Goal: Transaction & Acquisition: Download file/media

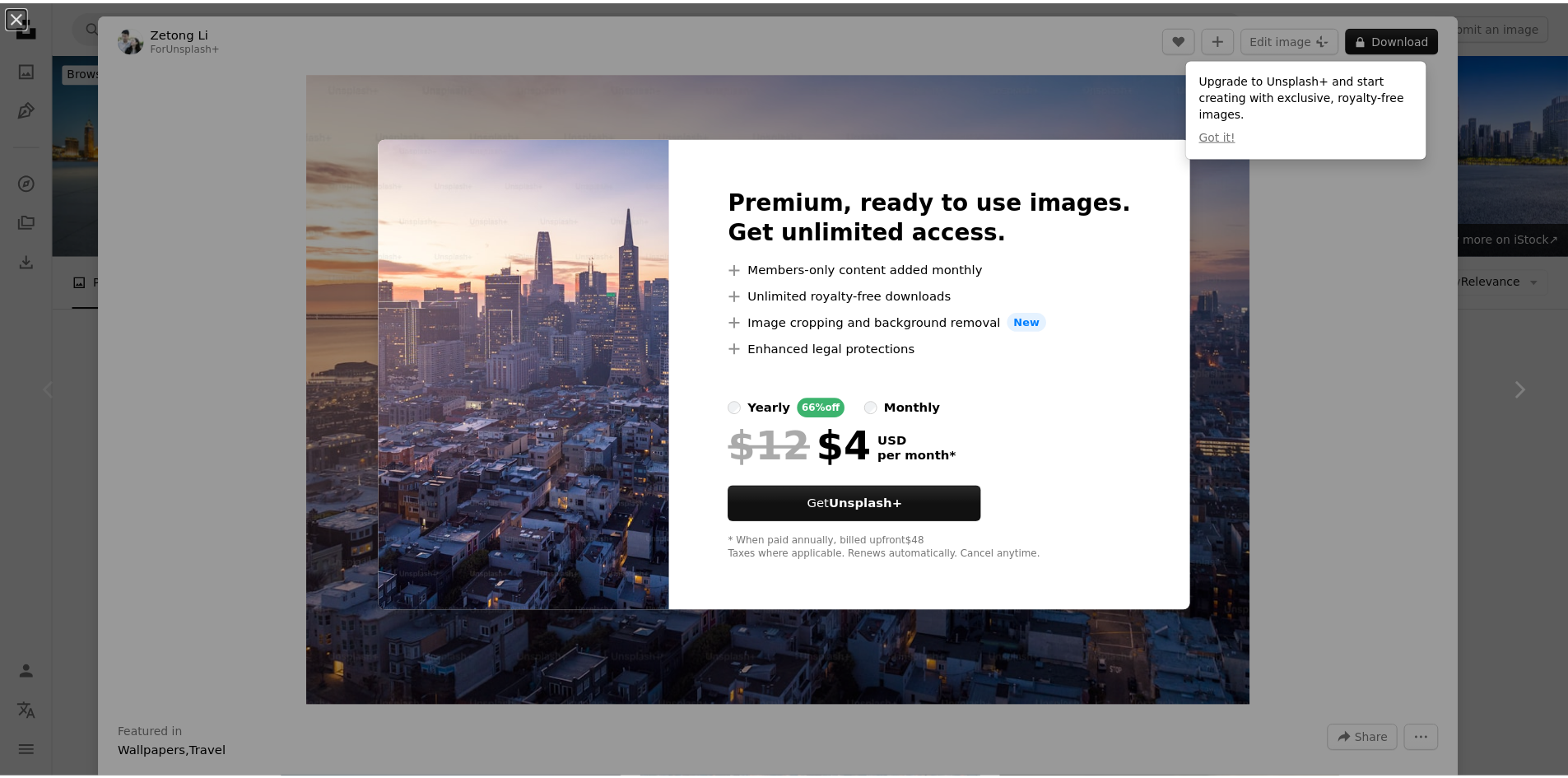
scroll to position [384, 0]
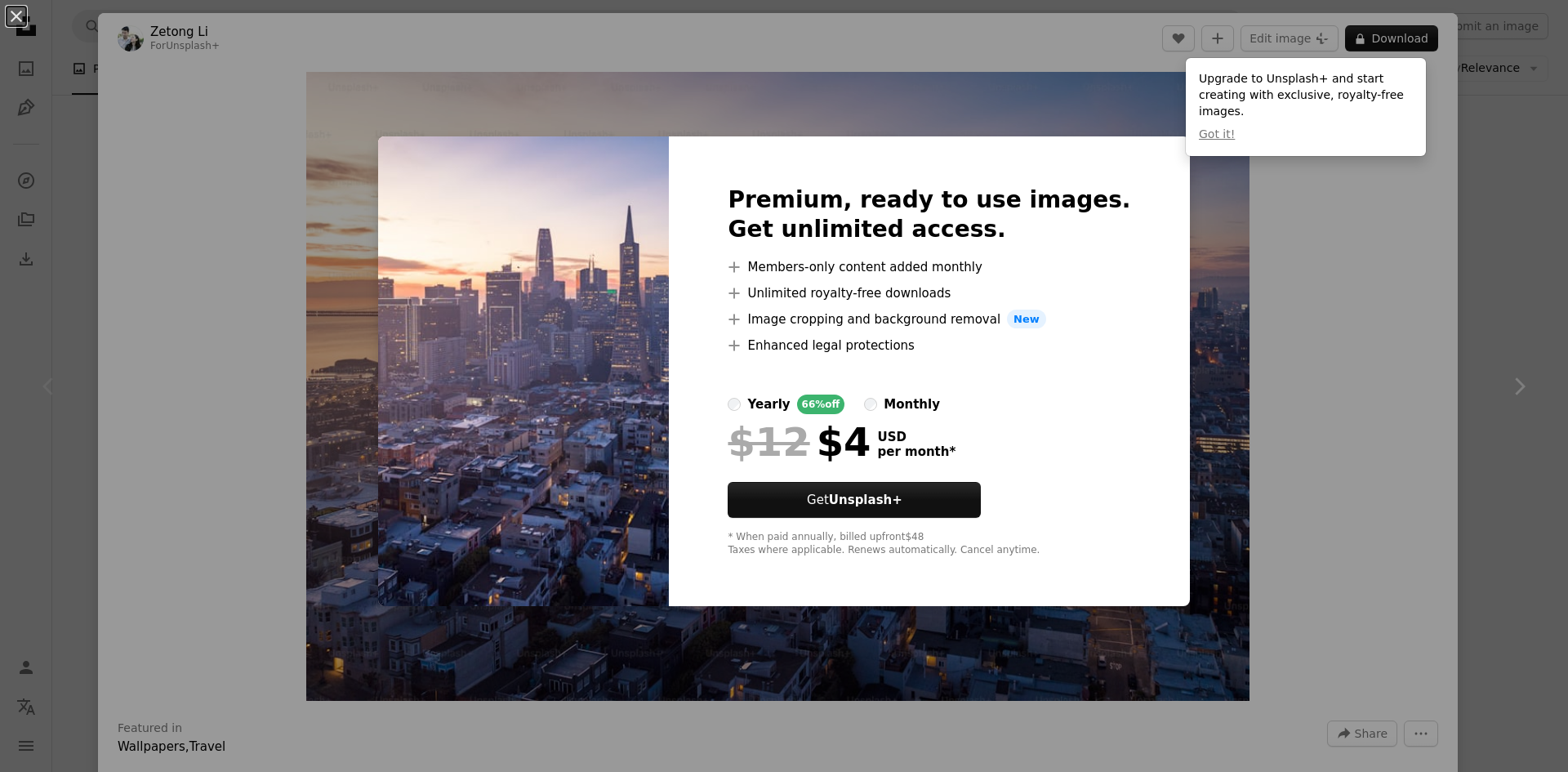
click at [1202, 357] on div "An X shape Premium, ready to use images. Get unlimited access. A plus sign Memb…" at bounding box center [784, 386] width 1568 height 772
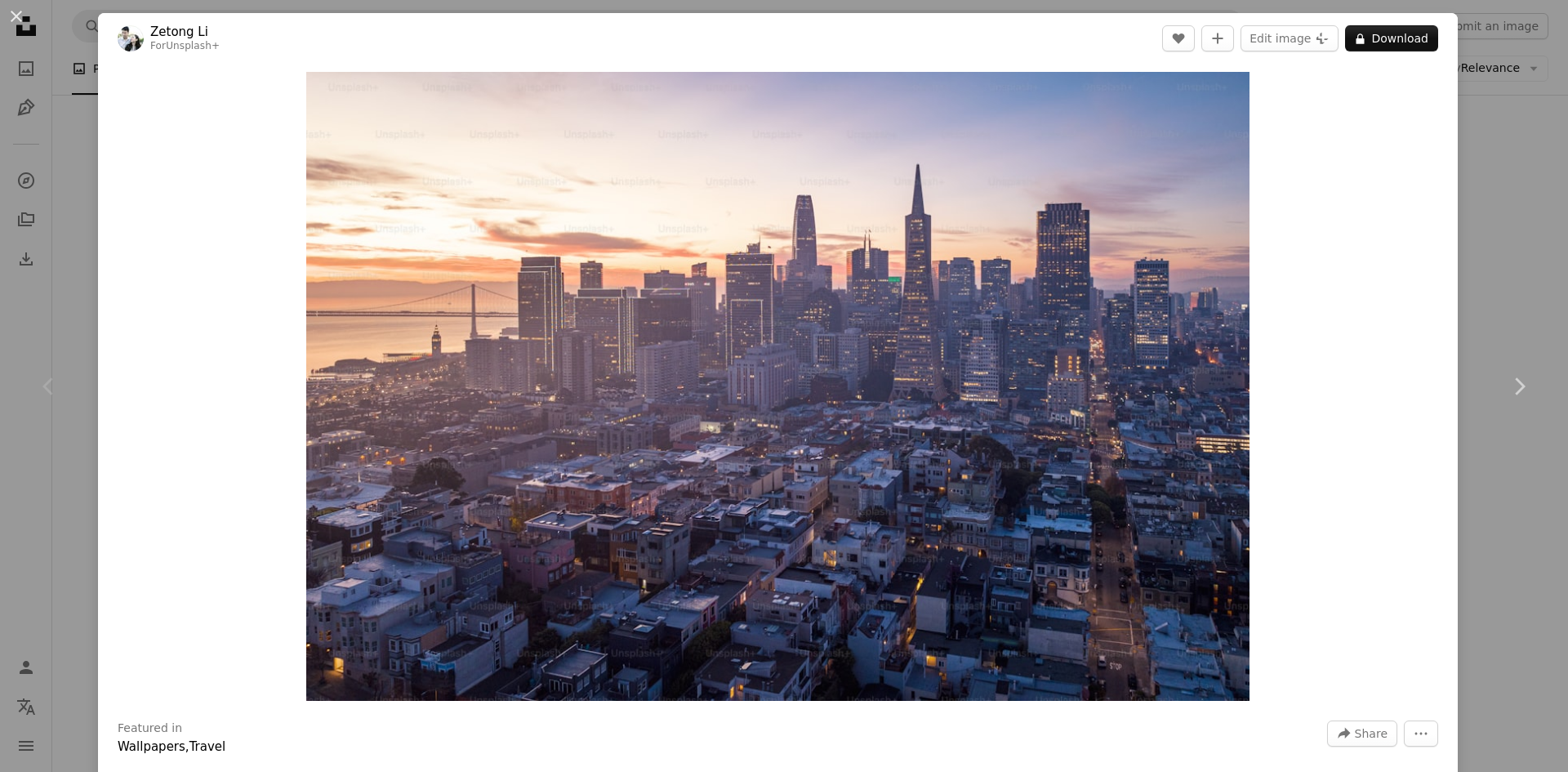
drag, startPoint x: 1481, startPoint y: 311, endPoint x: 1484, endPoint y: 298, distance: 13.3
click at [1482, 312] on link "Chevron right" at bounding box center [1518, 387] width 98 height 157
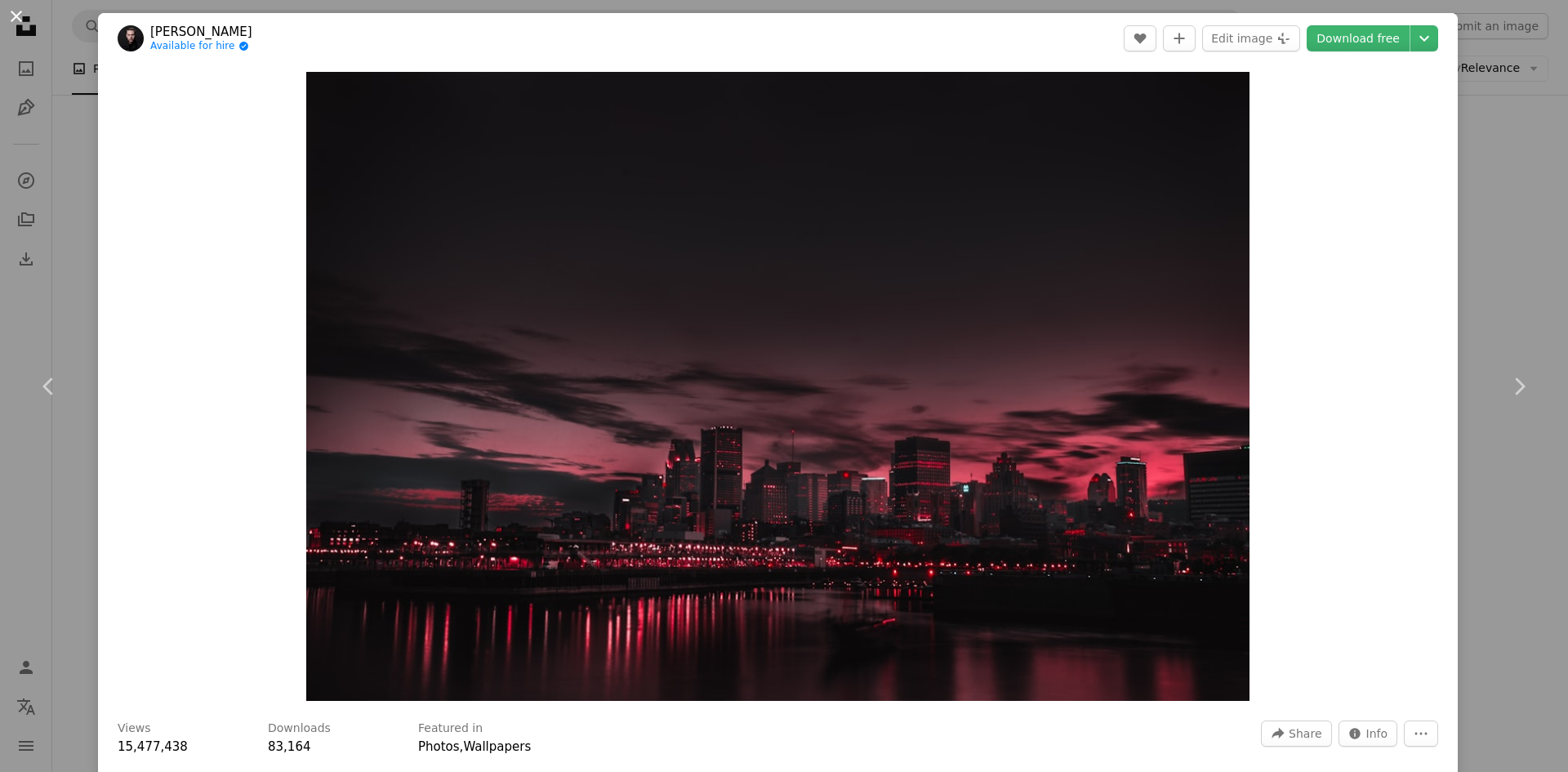
click at [26, 13] on button "An X shape" at bounding box center [16, 16] width 19 height 19
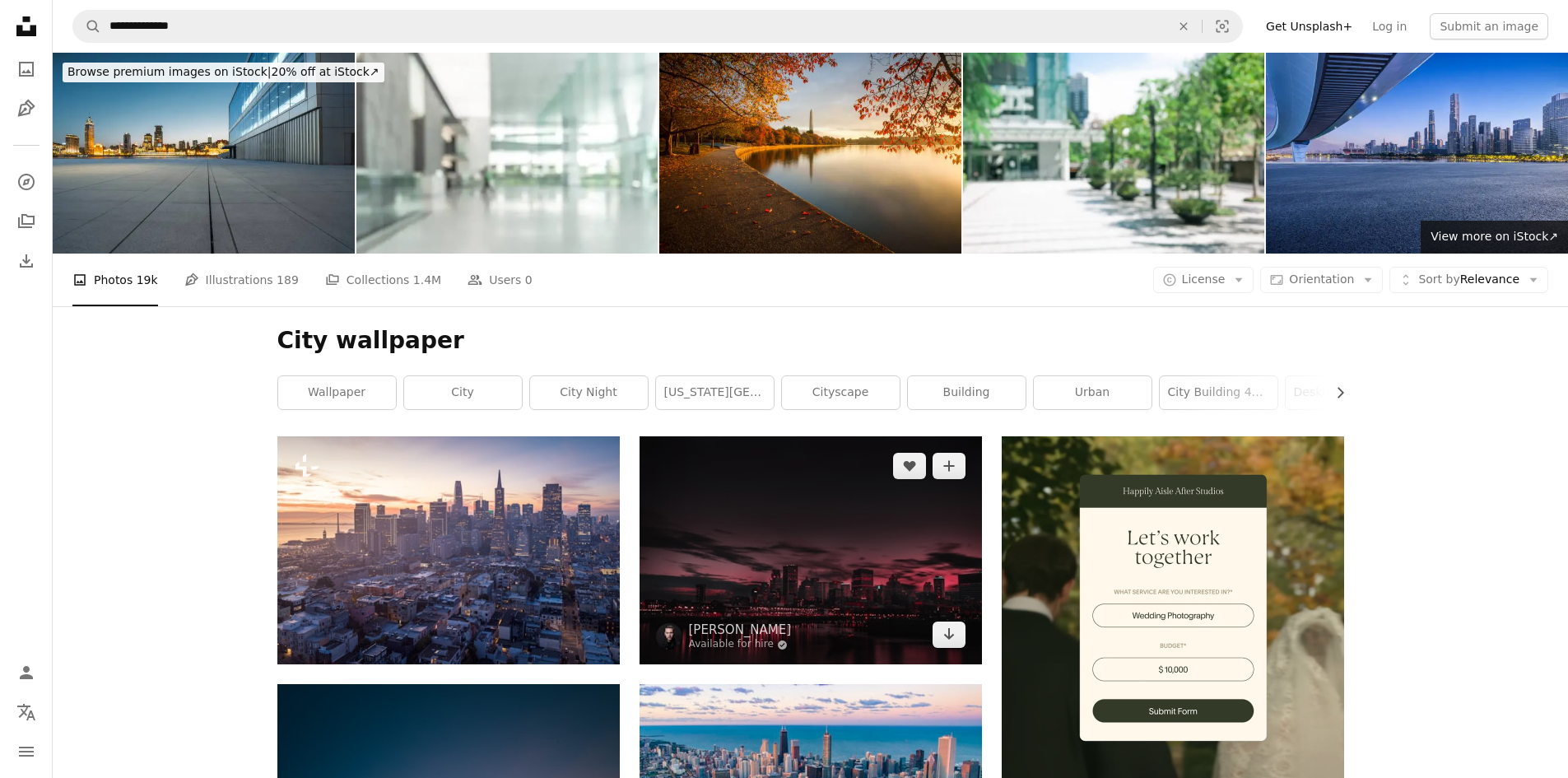
click at [790, 543] on img at bounding box center [811, 550] width 343 height 228
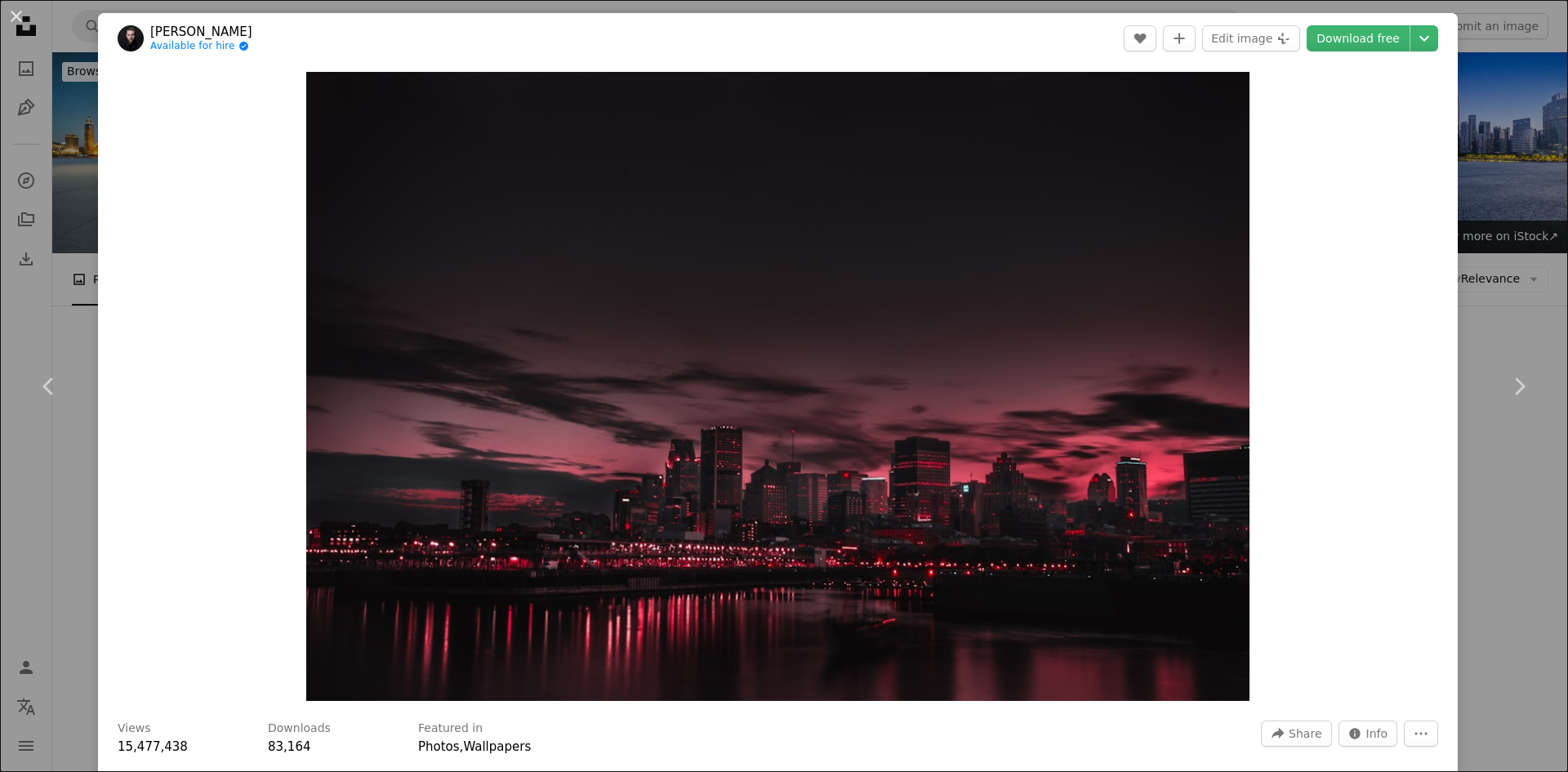
click at [1523, 299] on div "An X shape Chevron left Chevron right [PERSON_NAME] Available for hire A checkm…" at bounding box center [784, 386] width 1568 height 772
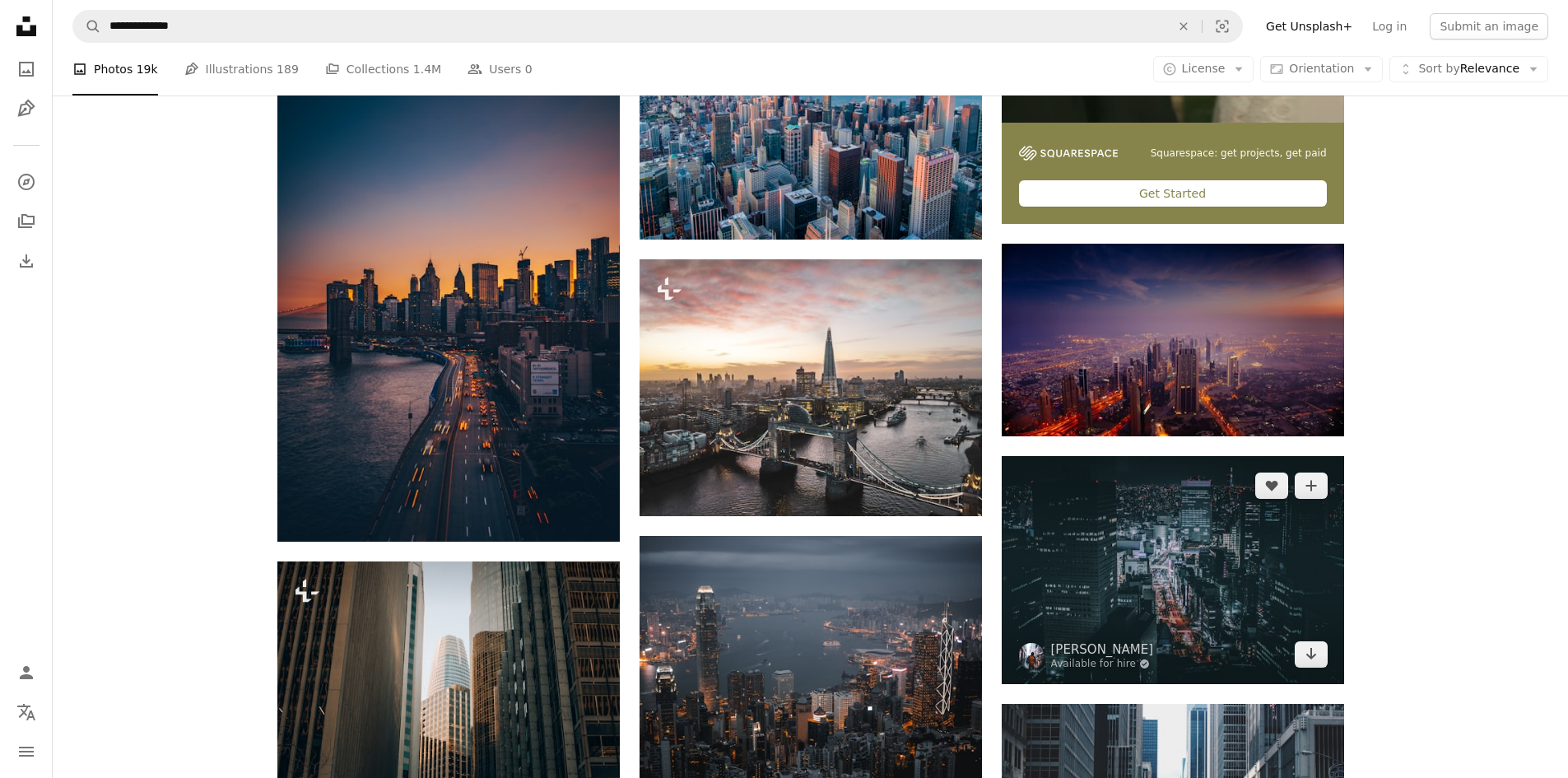
scroll to position [768, 0]
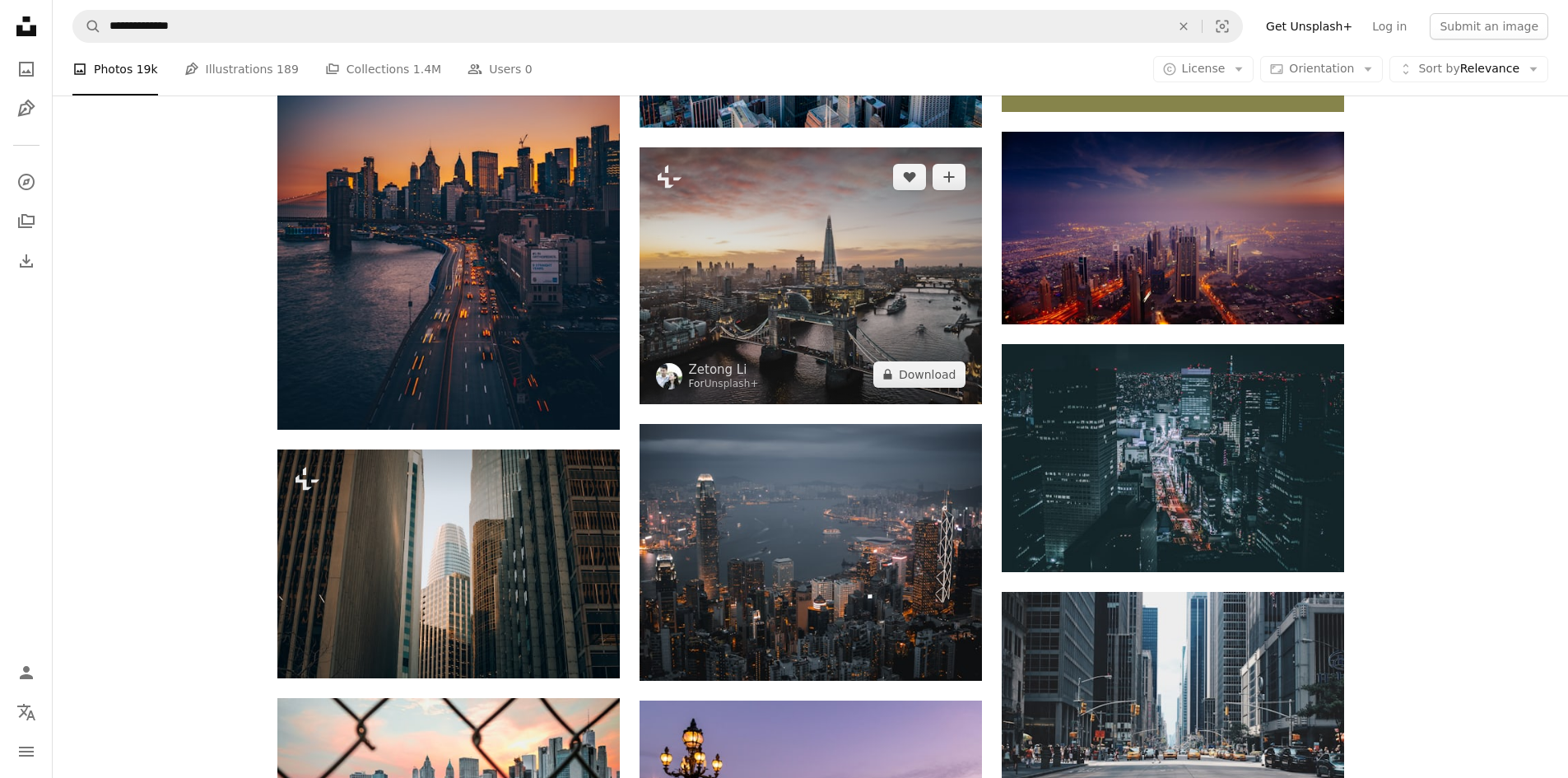
click at [846, 288] on img at bounding box center [811, 275] width 343 height 257
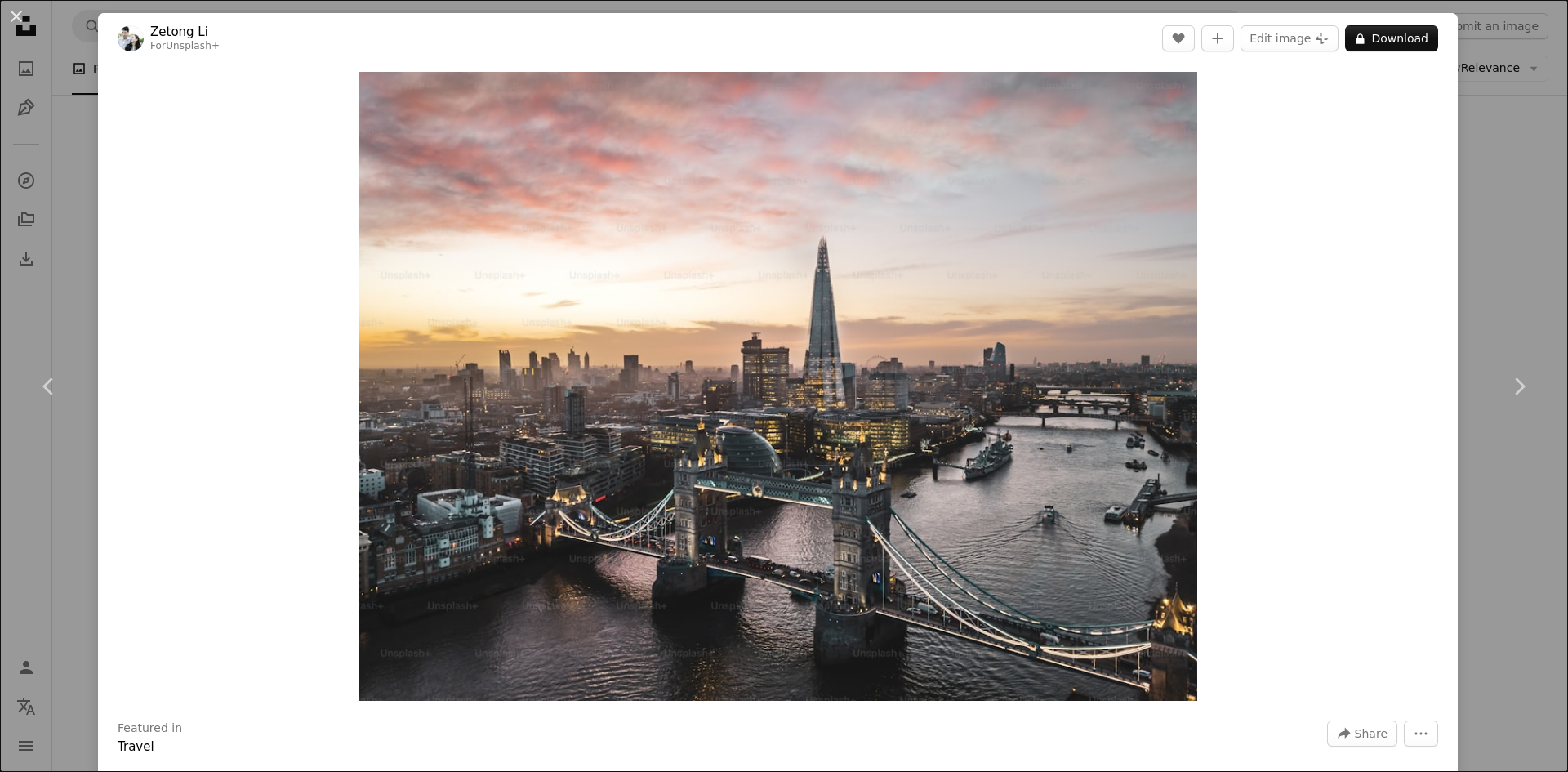
click at [1499, 147] on div "An X shape Chevron left Chevron right Zetong Li For Unsplash+ A heart A plus si…" at bounding box center [784, 386] width 1568 height 772
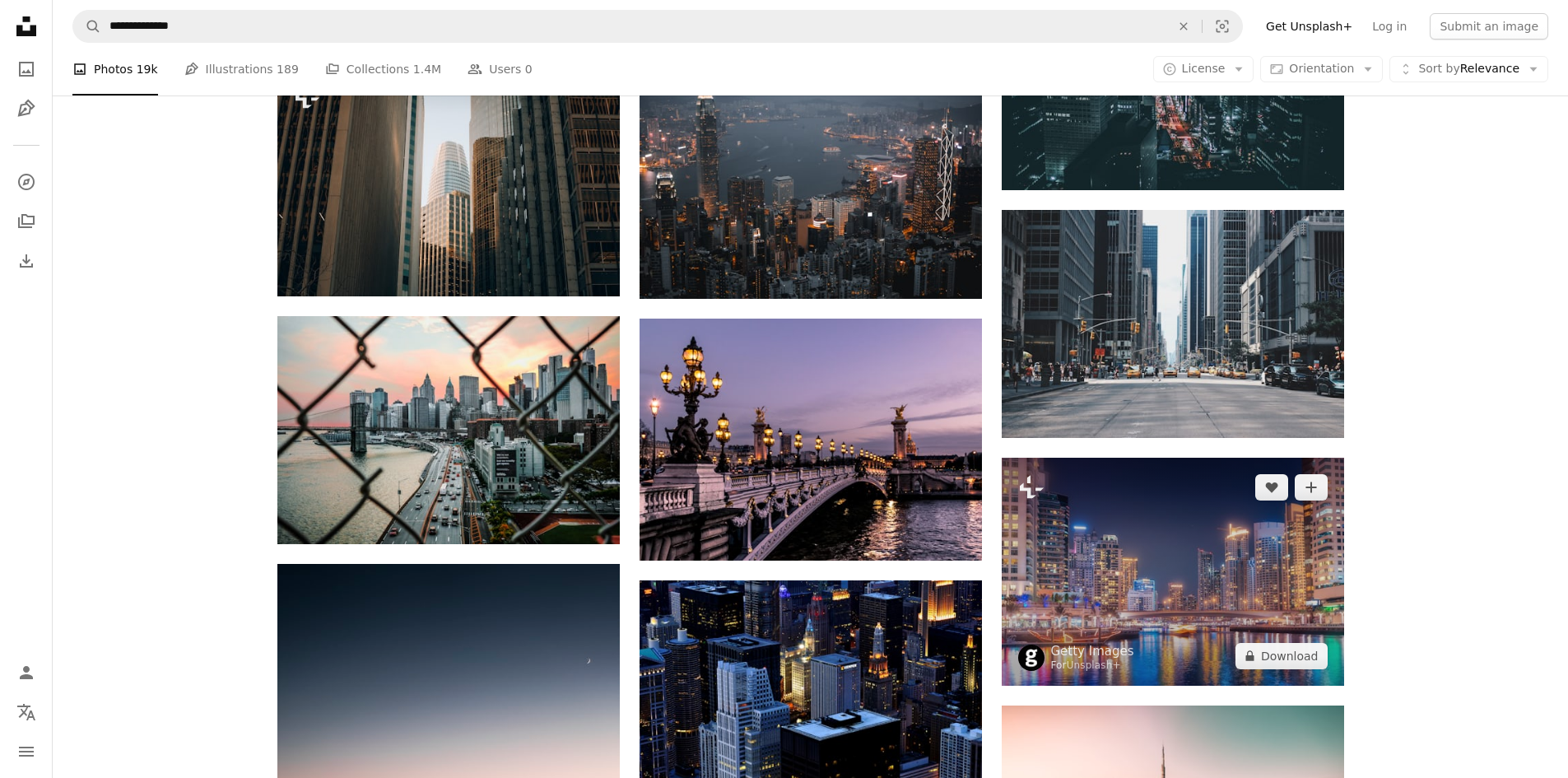
scroll to position [1152, 0]
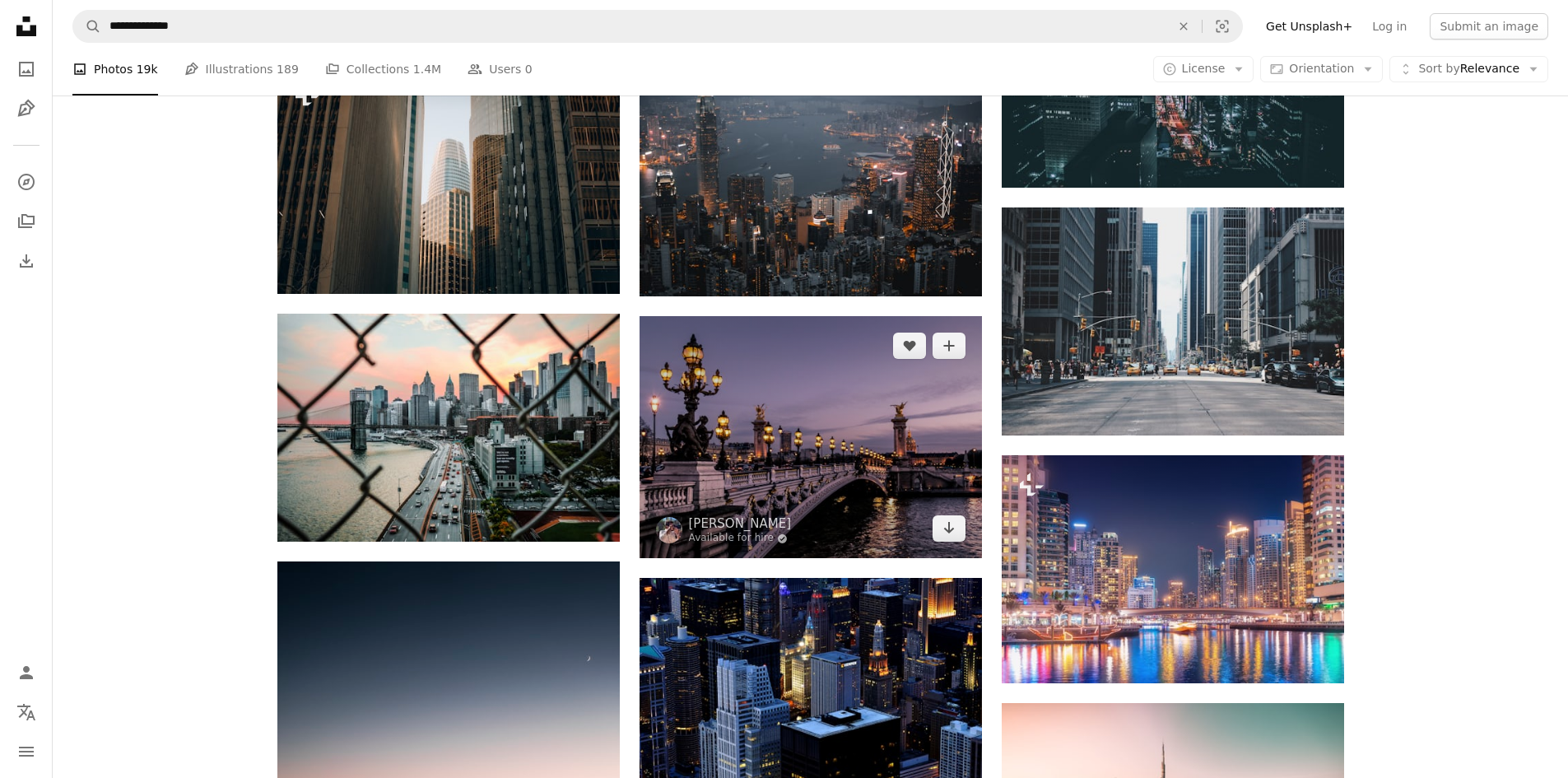
click at [888, 410] on img at bounding box center [811, 437] width 343 height 242
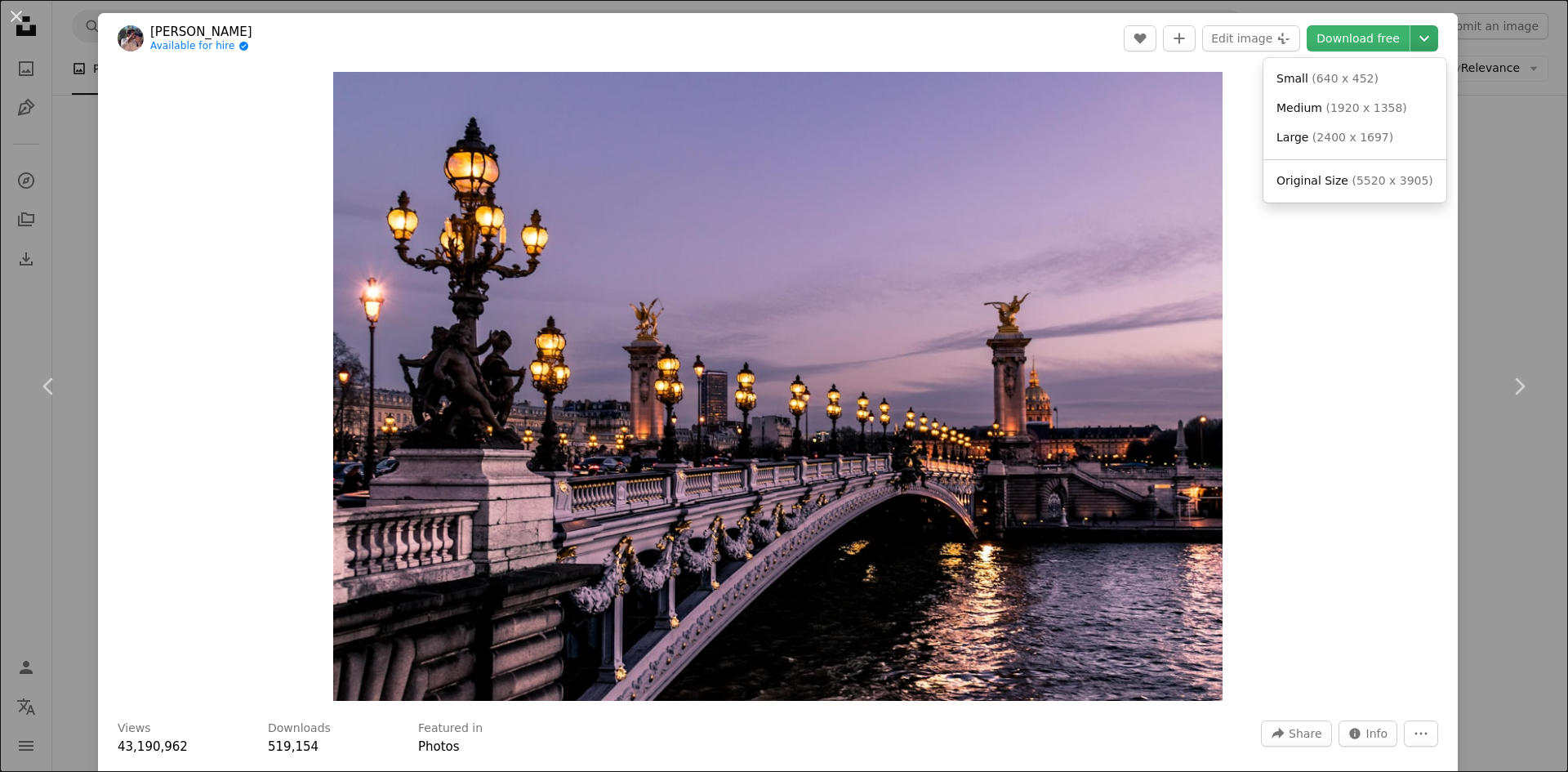
click at [1418, 43] on icon "Chevron down" at bounding box center [1423, 38] width 26 height 19
click at [1375, 141] on span "( 2400 x 1697 )" at bounding box center [1352, 137] width 81 height 13
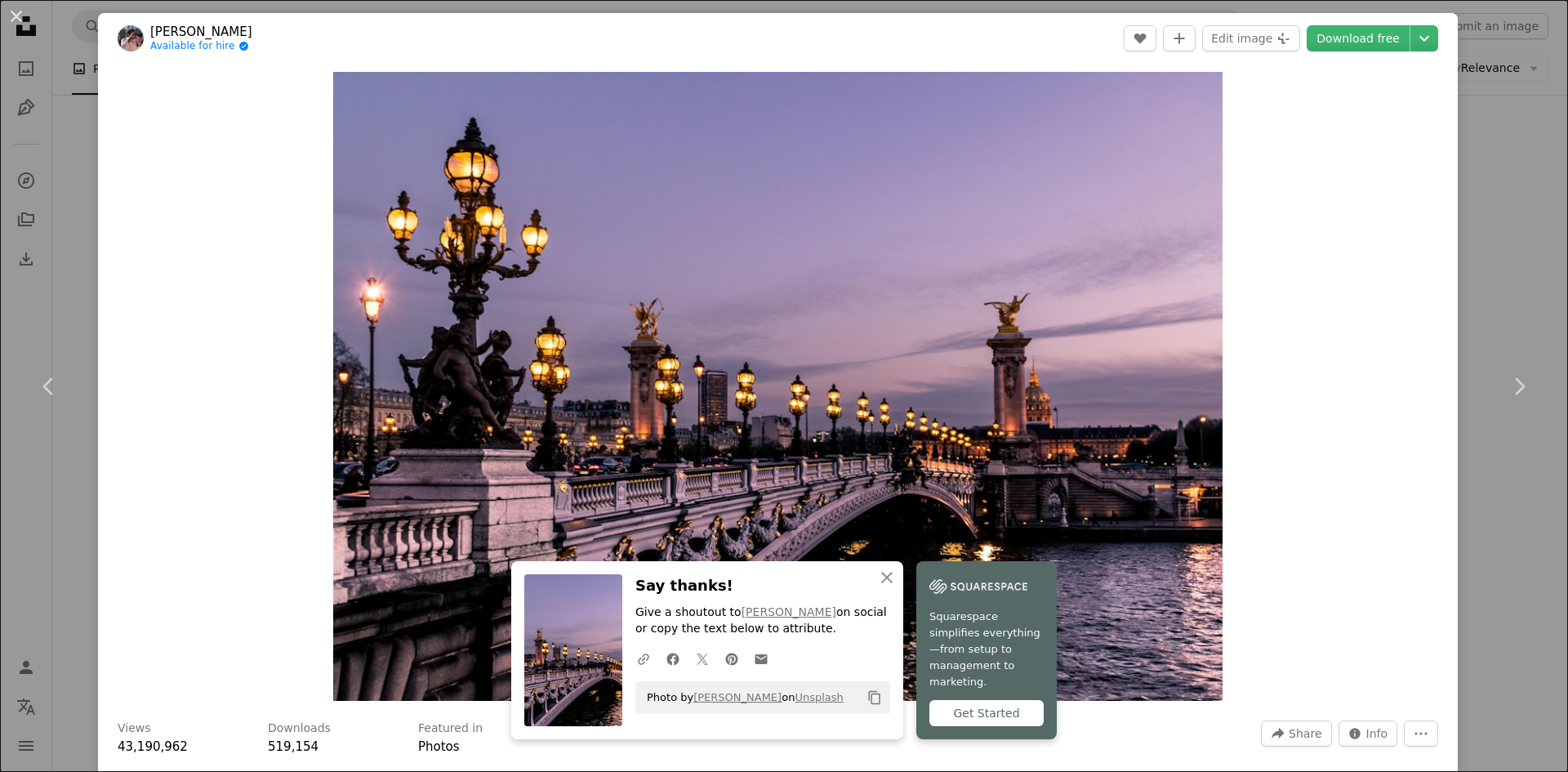
click at [1478, 175] on div "An X shape Chevron left Chevron right [PERSON_NAME] Available for hire A checkm…" at bounding box center [784, 386] width 1568 height 772
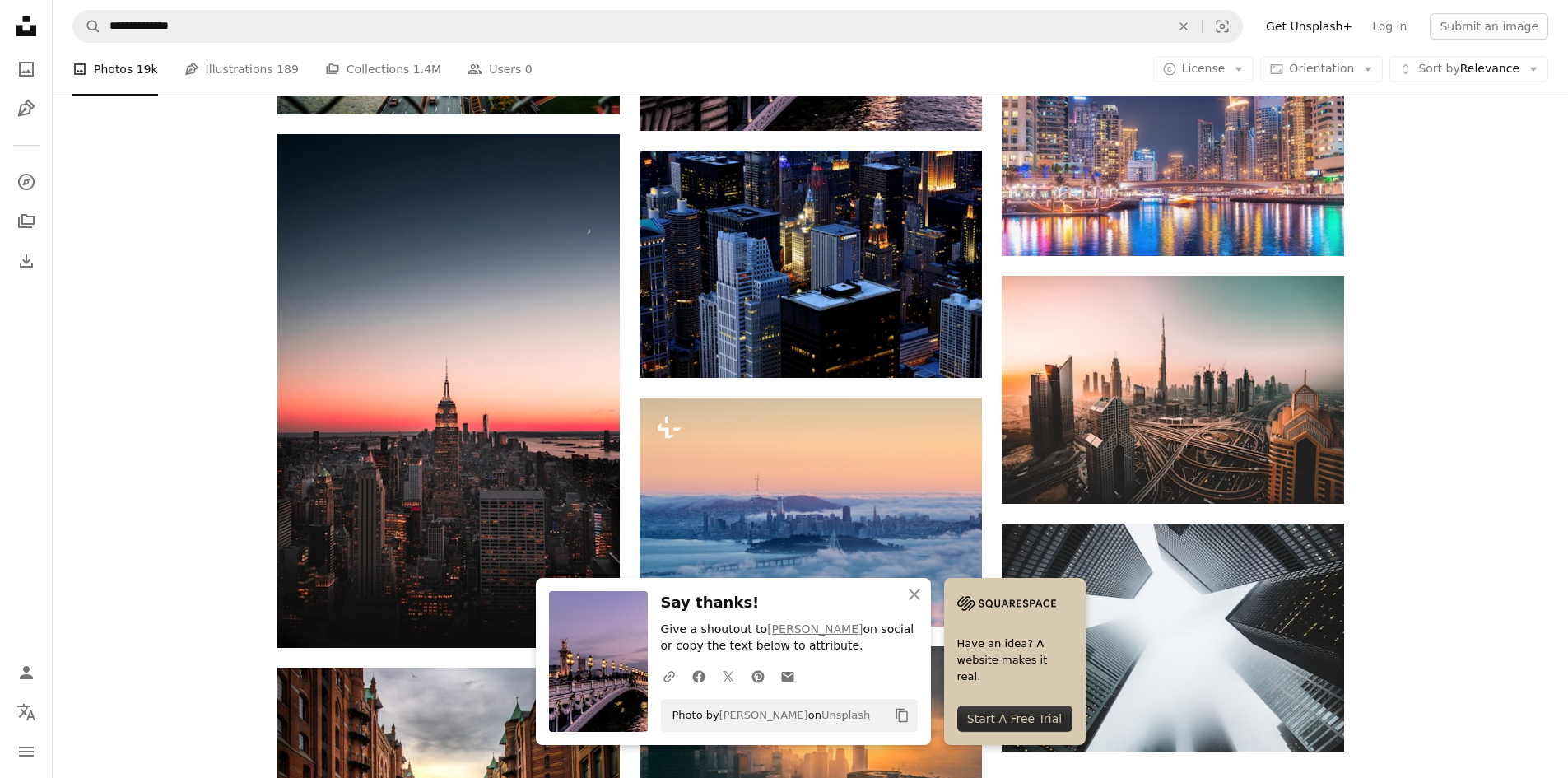
scroll to position [1920, 0]
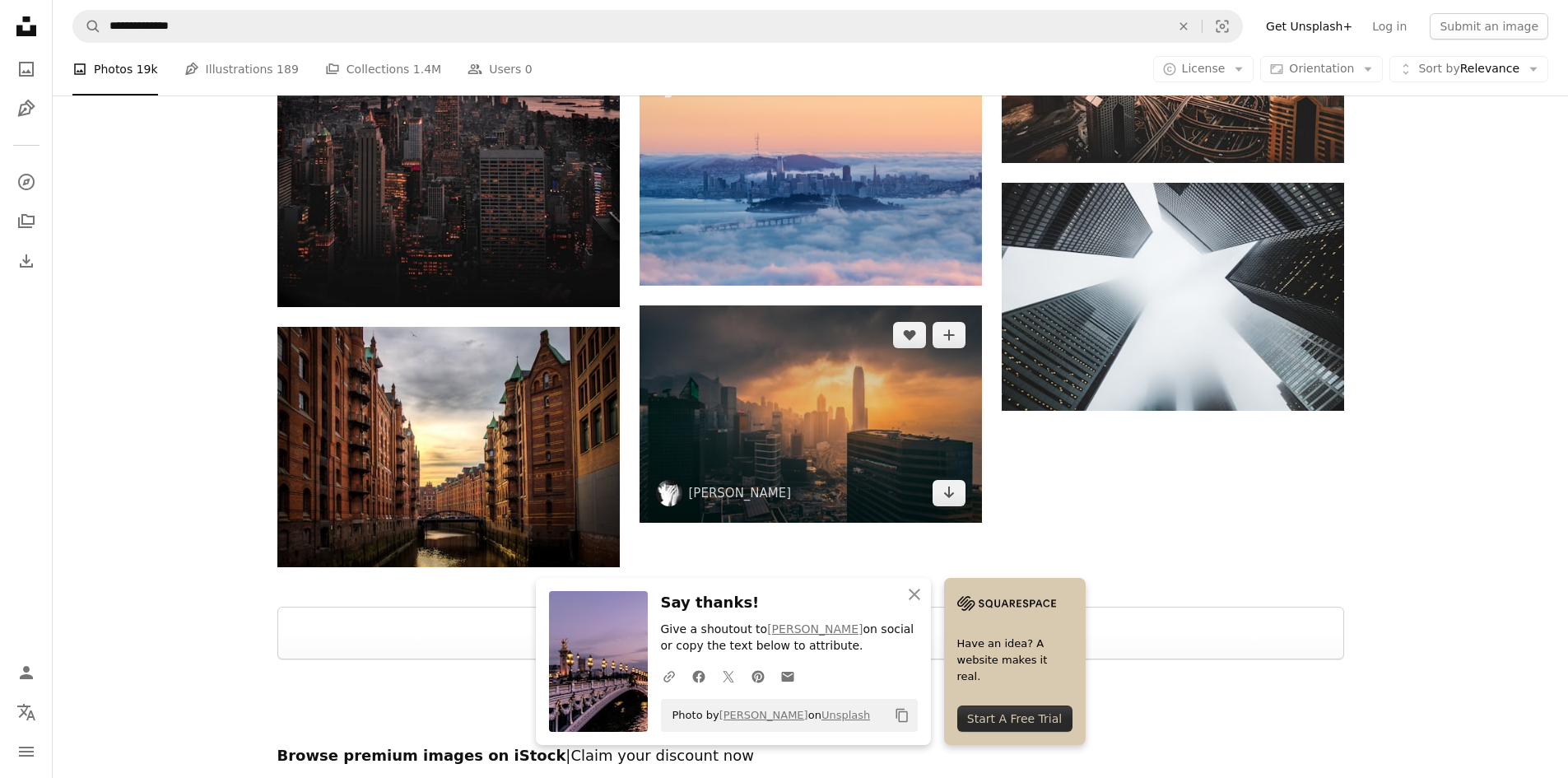
click at [831, 422] on img at bounding box center [811, 414] width 343 height 218
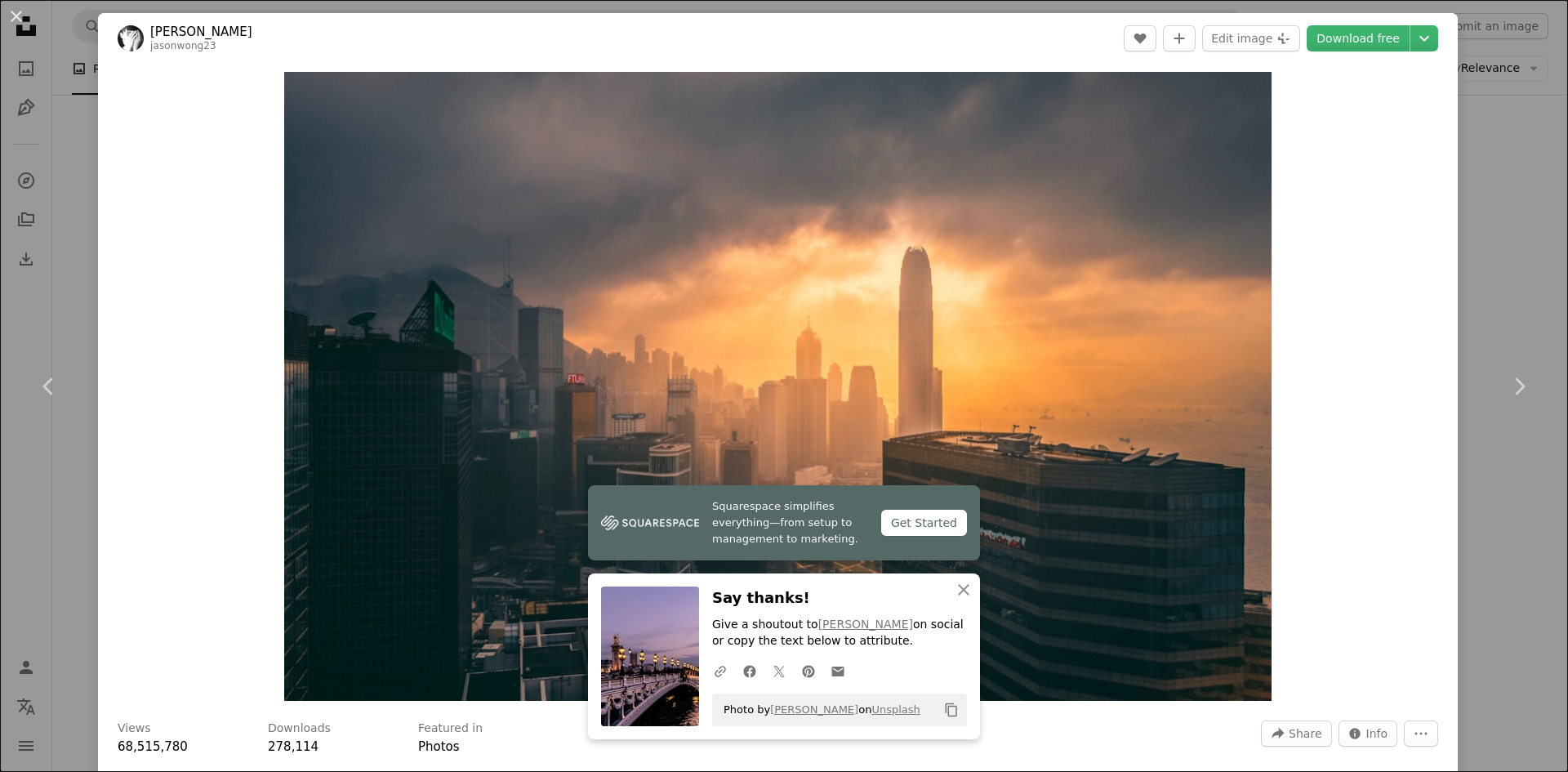
click at [1469, 171] on div "An X shape Chevron left Chevron right [PERSON_NAME] jasonwong23 A heart A plus …" at bounding box center [784, 386] width 1568 height 772
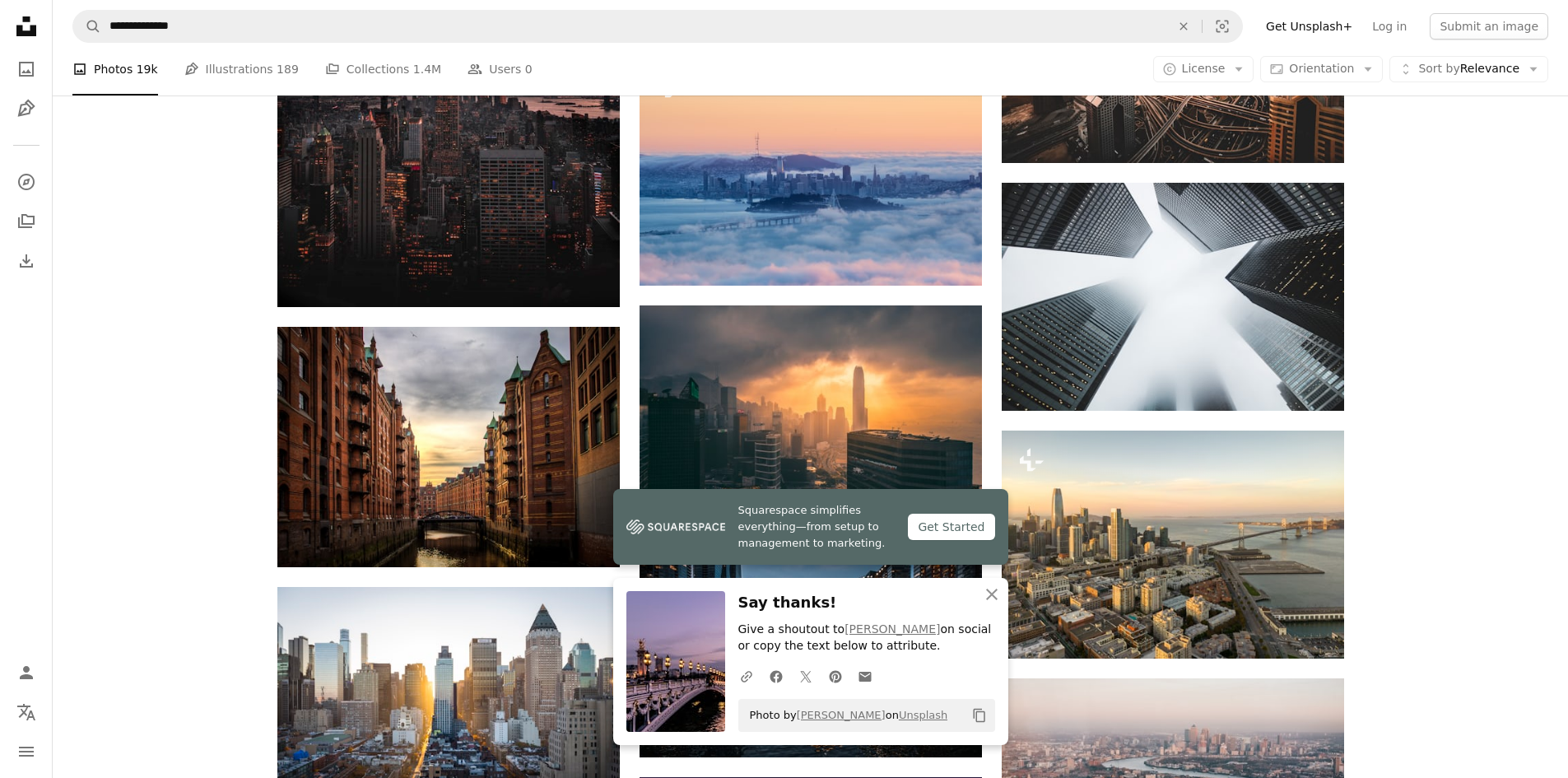
scroll to position [2305, 0]
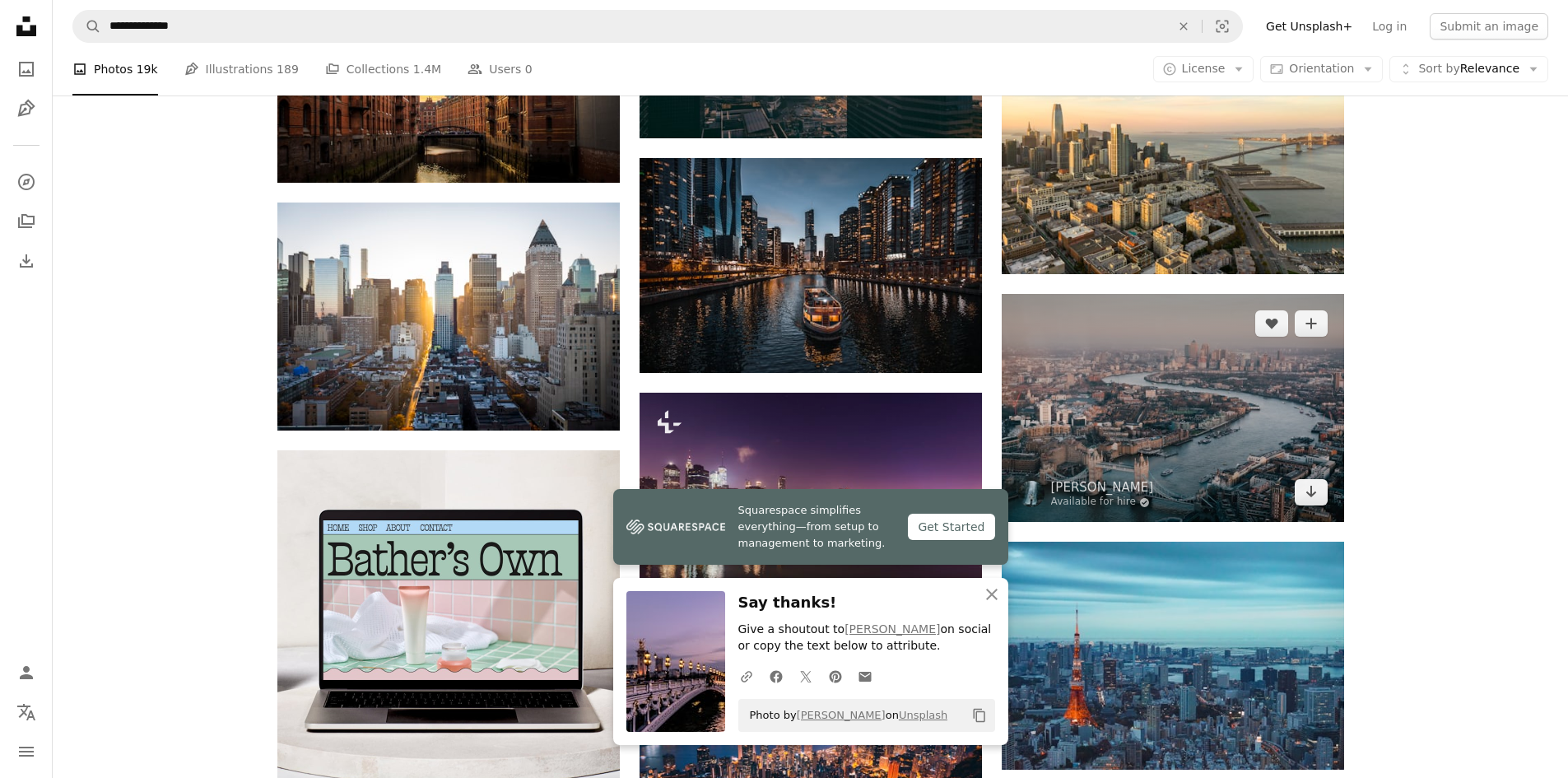
click at [1270, 426] on img at bounding box center [1173, 408] width 343 height 228
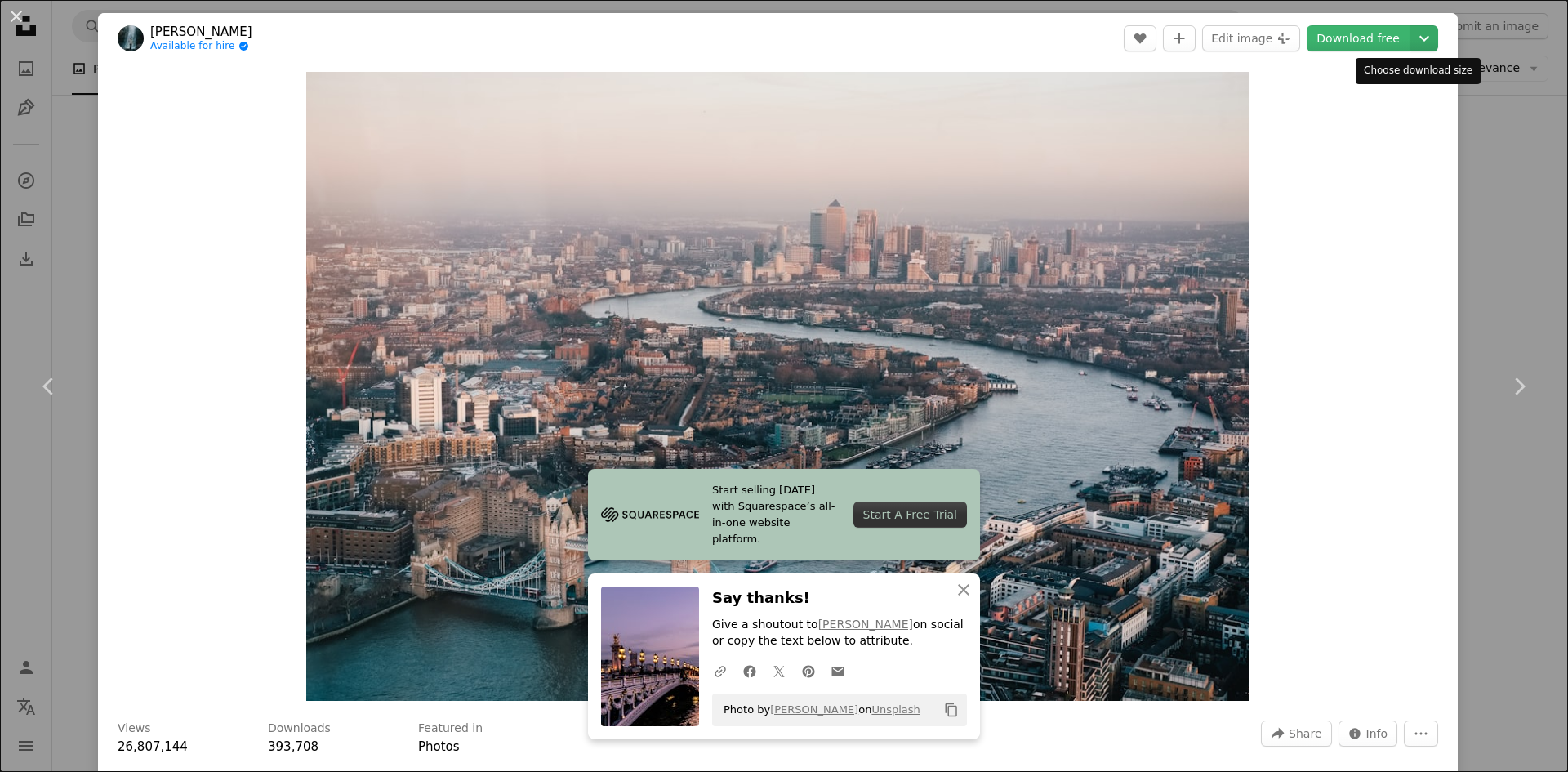
click at [1419, 38] on icon "Choose download size" at bounding box center [1424, 38] width 10 height 6
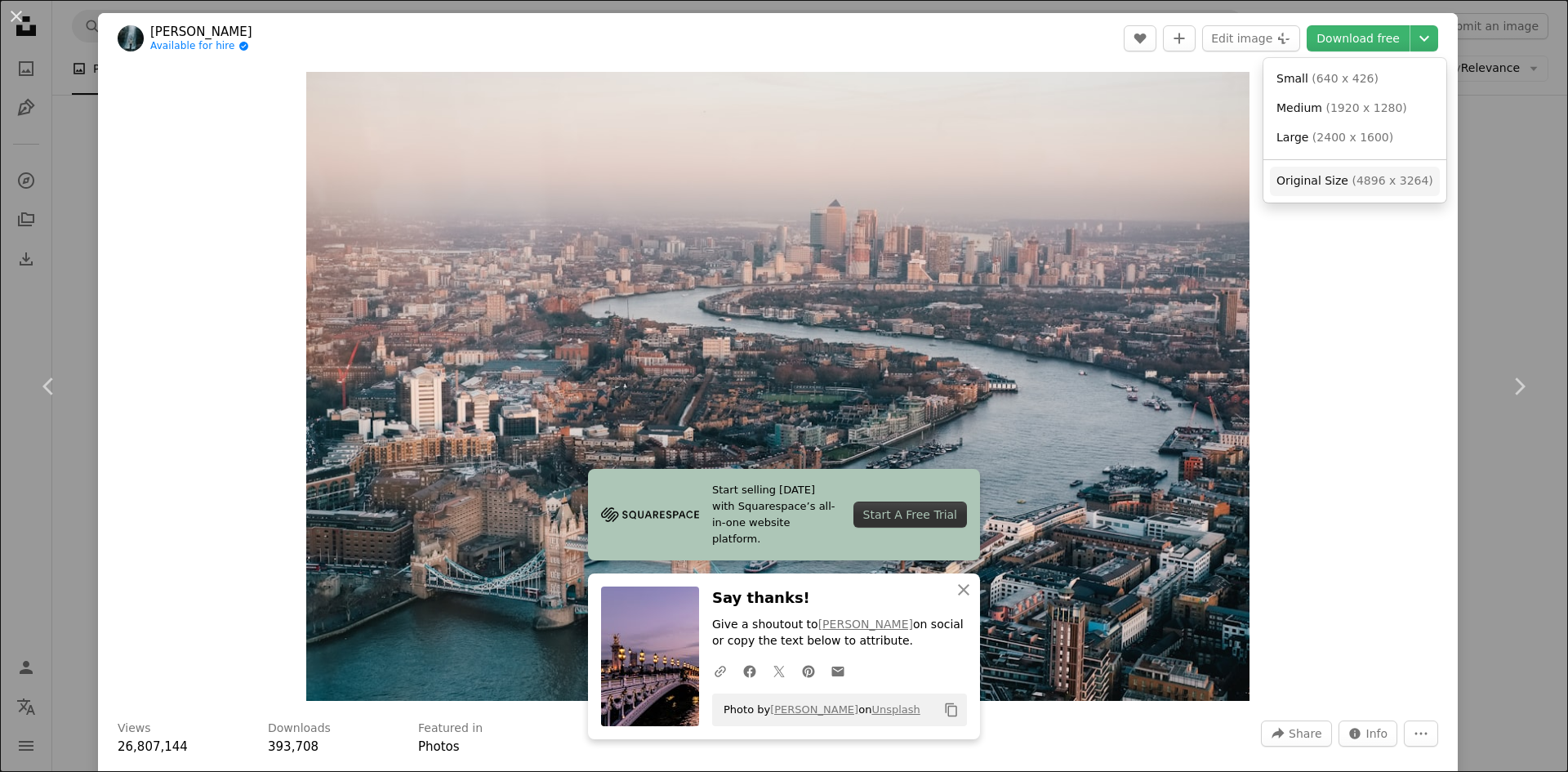
click at [1380, 184] on span "( 4896 x 3264 )" at bounding box center [1392, 180] width 81 height 13
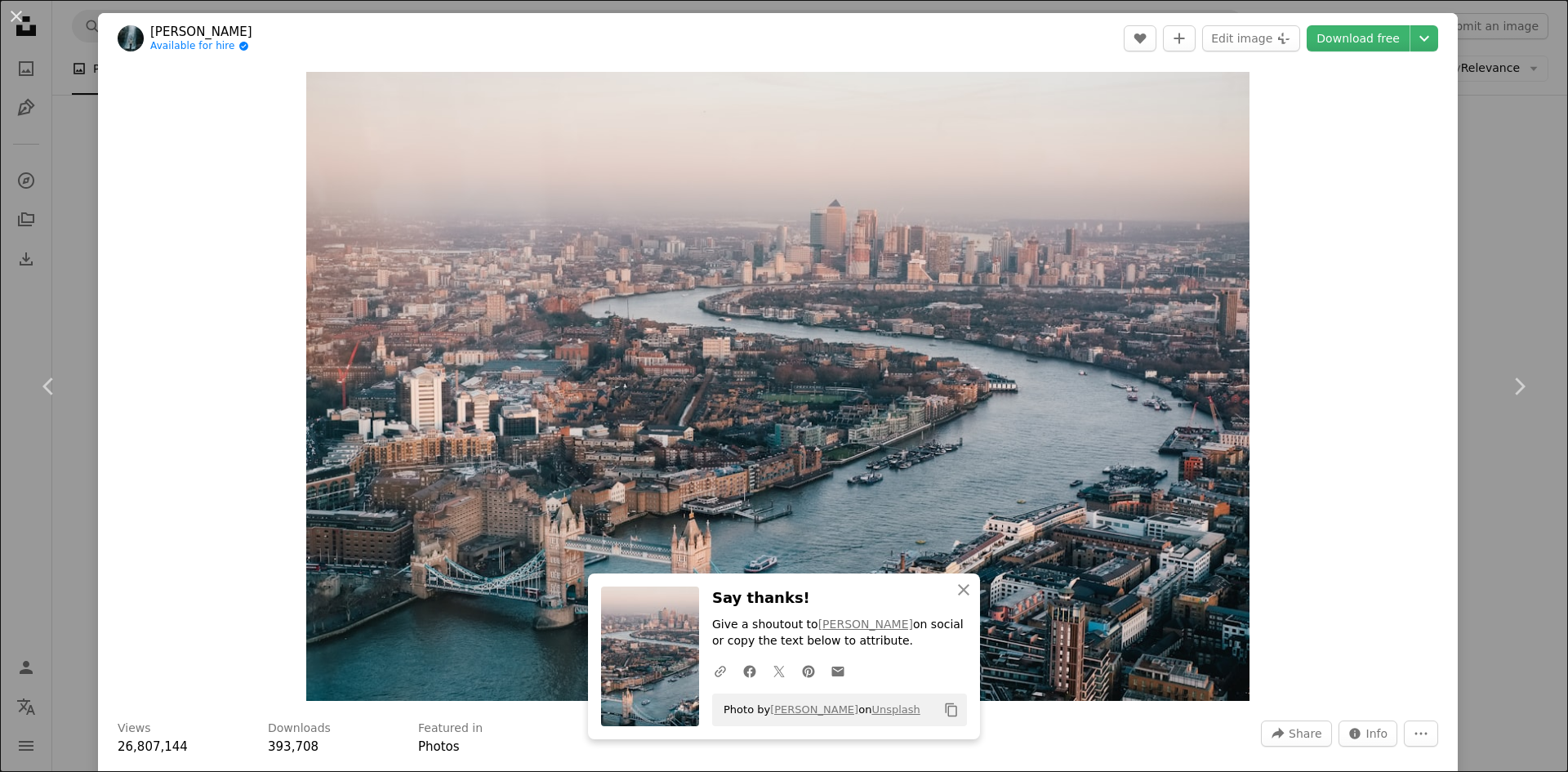
click at [1499, 227] on div "An X shape Chevron left Chevron right [PERSON_NAME] Available for hire A checkm…" at bounding box center [784, 386] width 1568 height 772
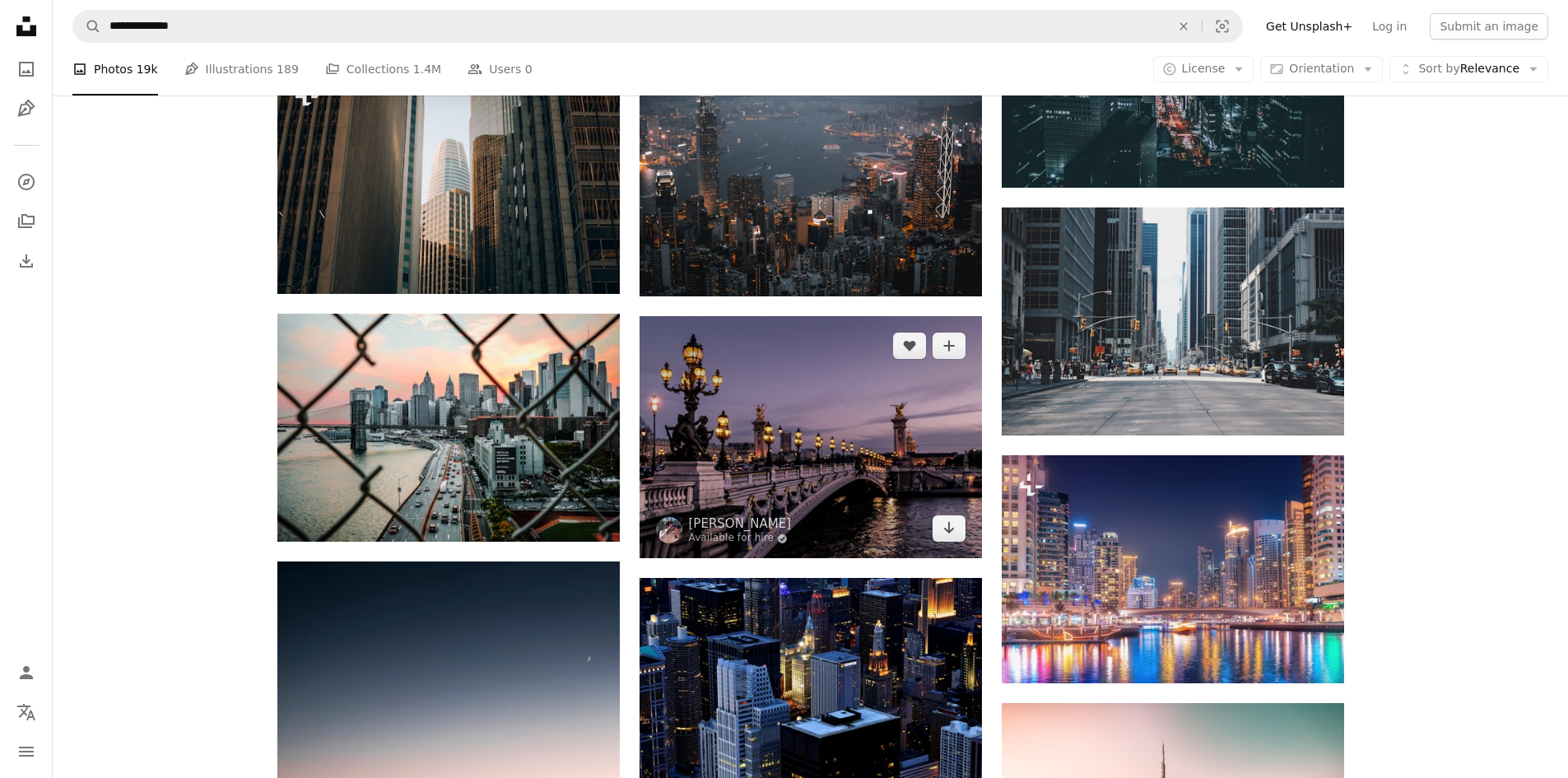
scroll to position [768, 0]
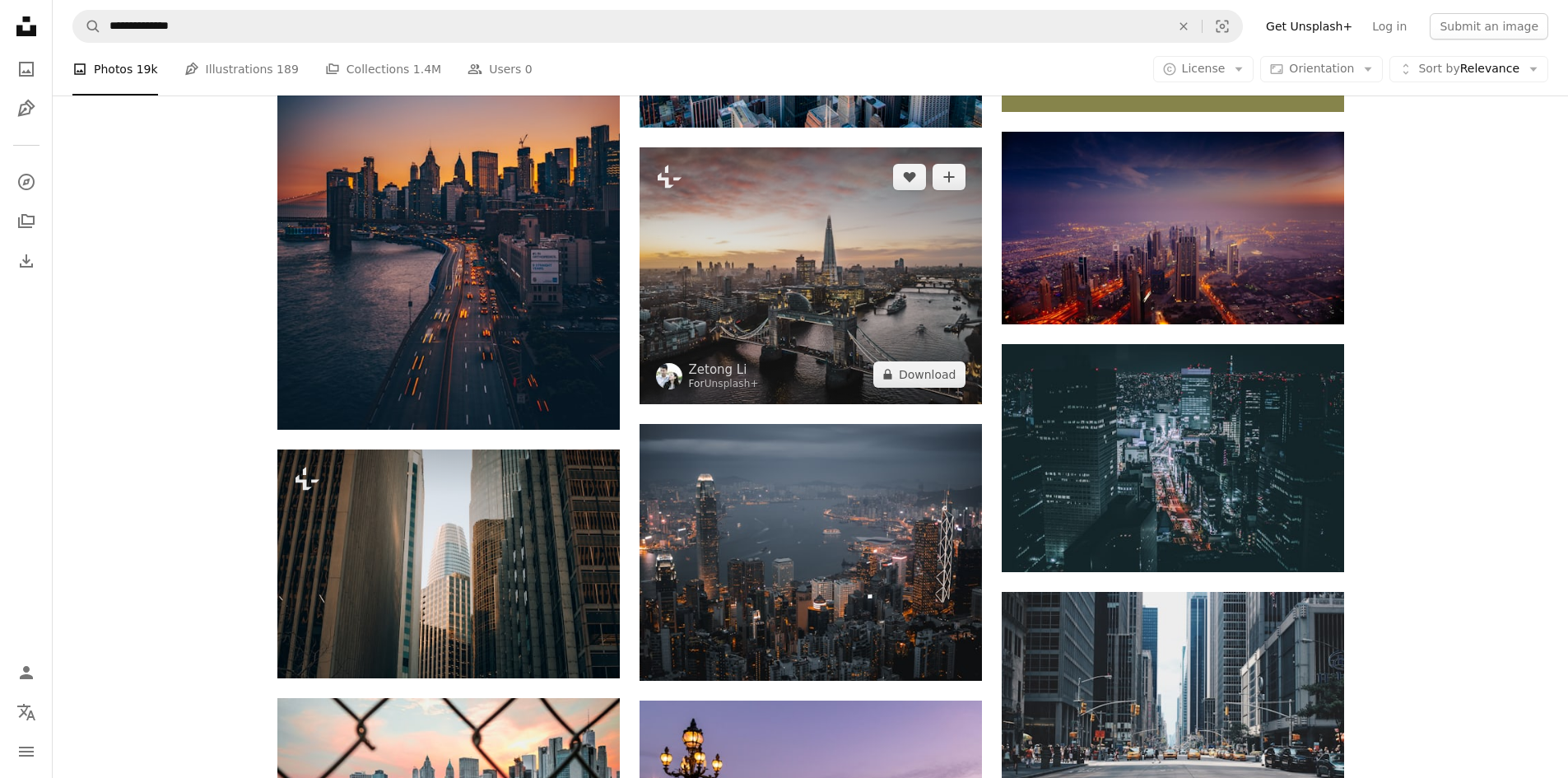
click at [839, 314] on img at bounding box center [811, 275] width 343 height 257
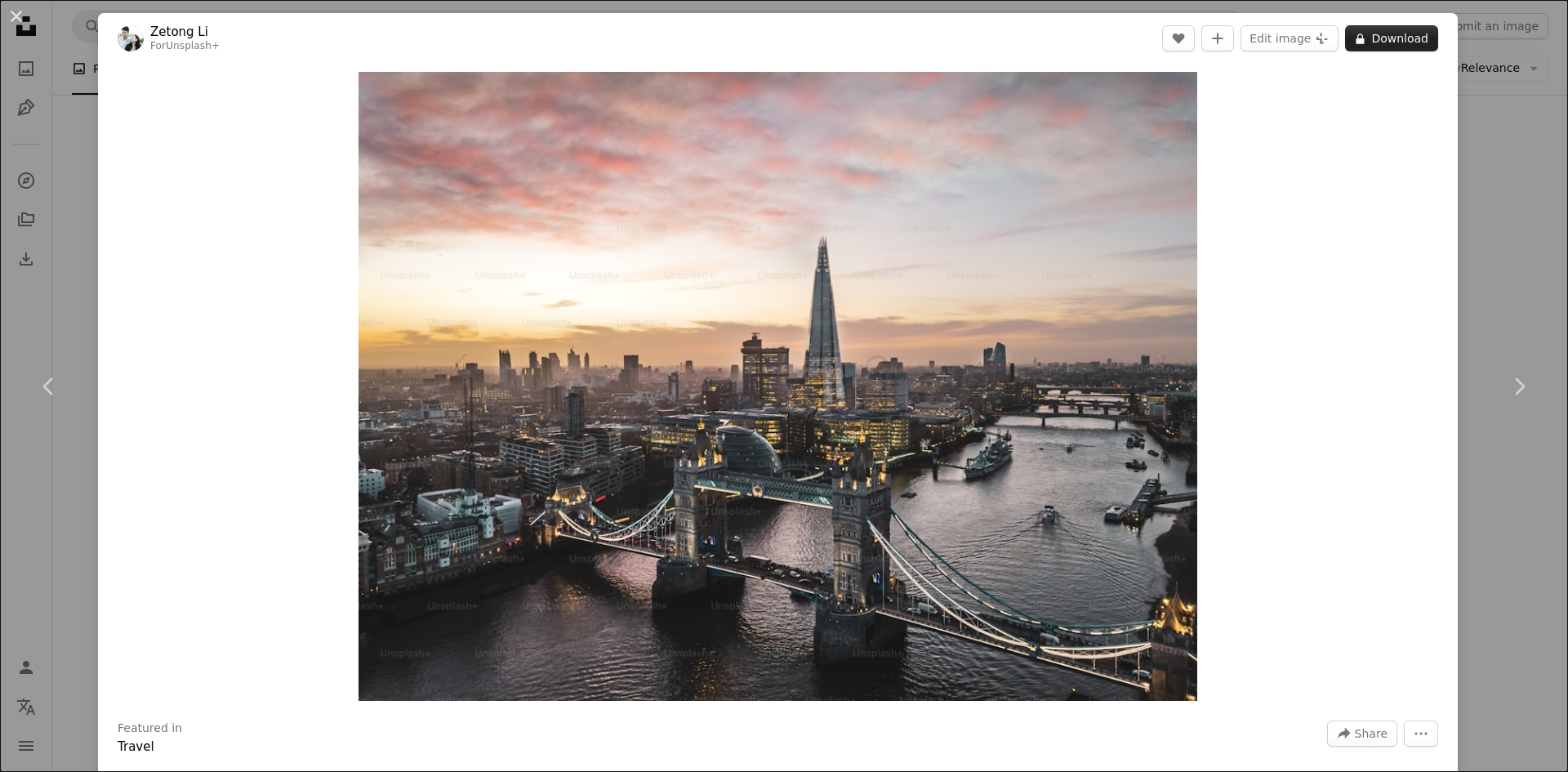
click at [1366, 32] on button "A lock Download" at bounding box center [1391, 38] width 93 height 26
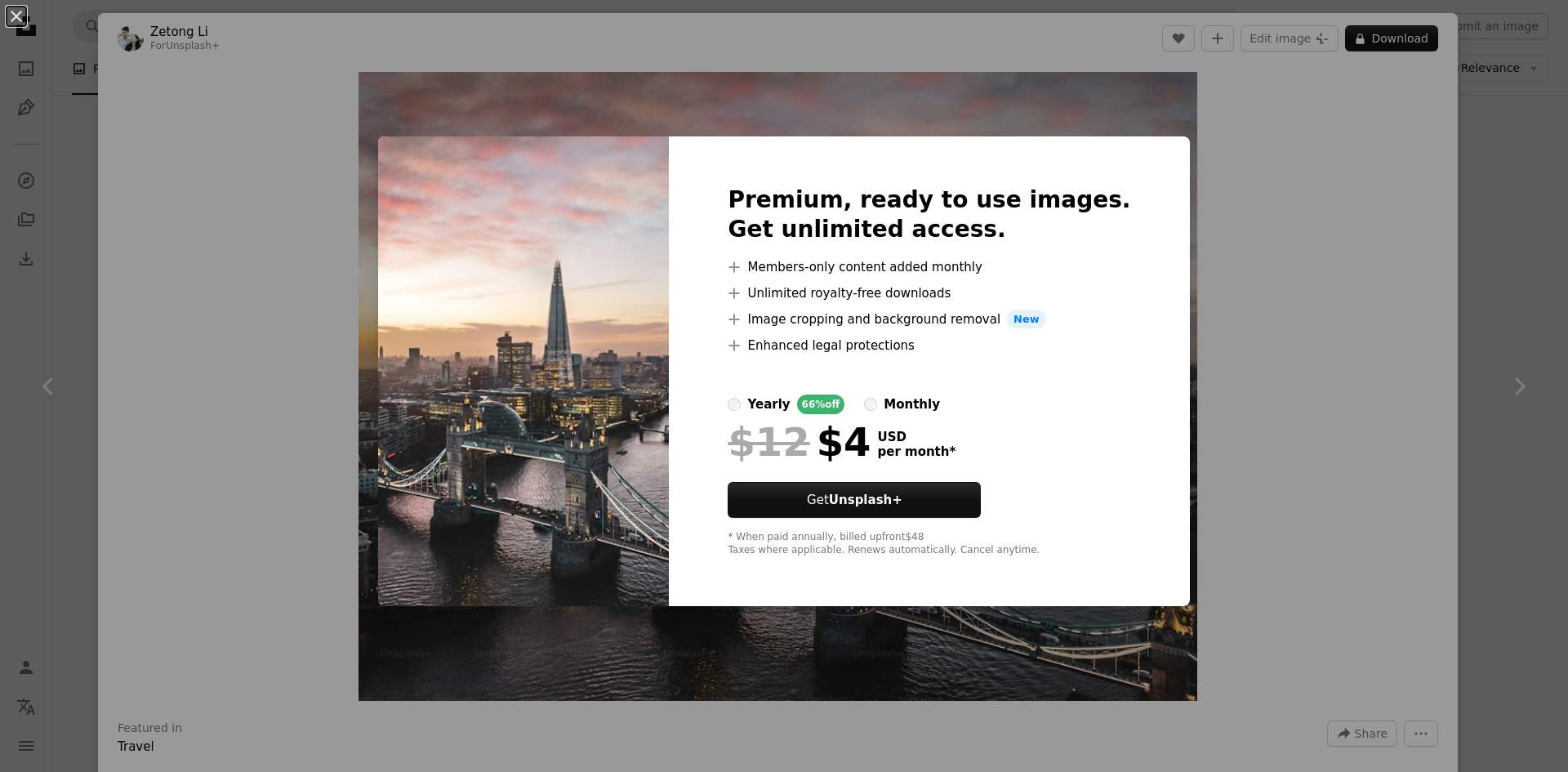
click at [1487, 155] on div "An X shape Premium, ready to use images. Get unlimited access. A plus sign Memb…" at bounding box center [784, 386] width 1568 height 772
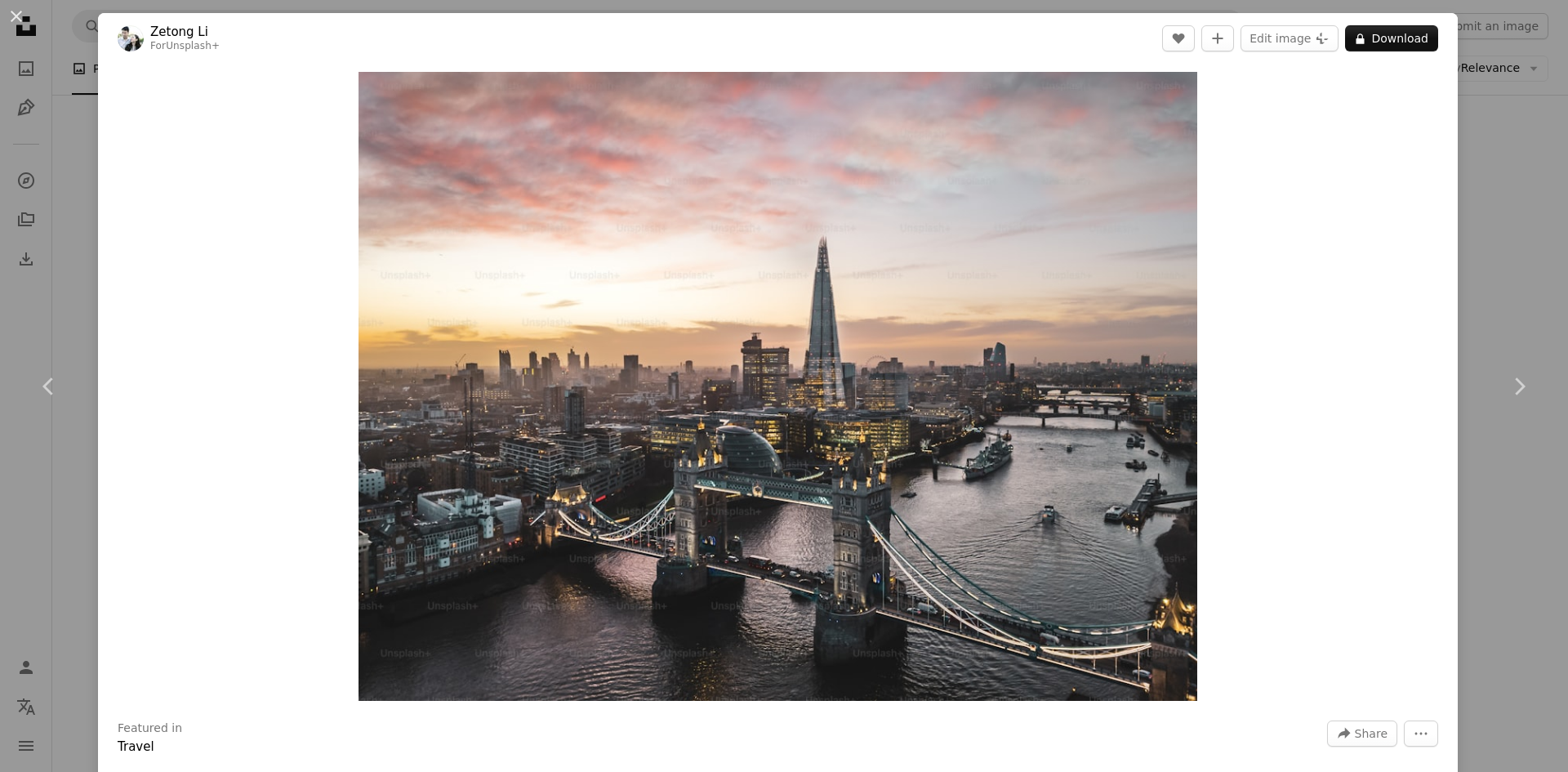
click at [1451, 229] on div "An X shape Chevron left Chevron right Zetong Li For Unsplash+ A heart A plus si…" at bounding box center [784, 386] width 1568 height 772
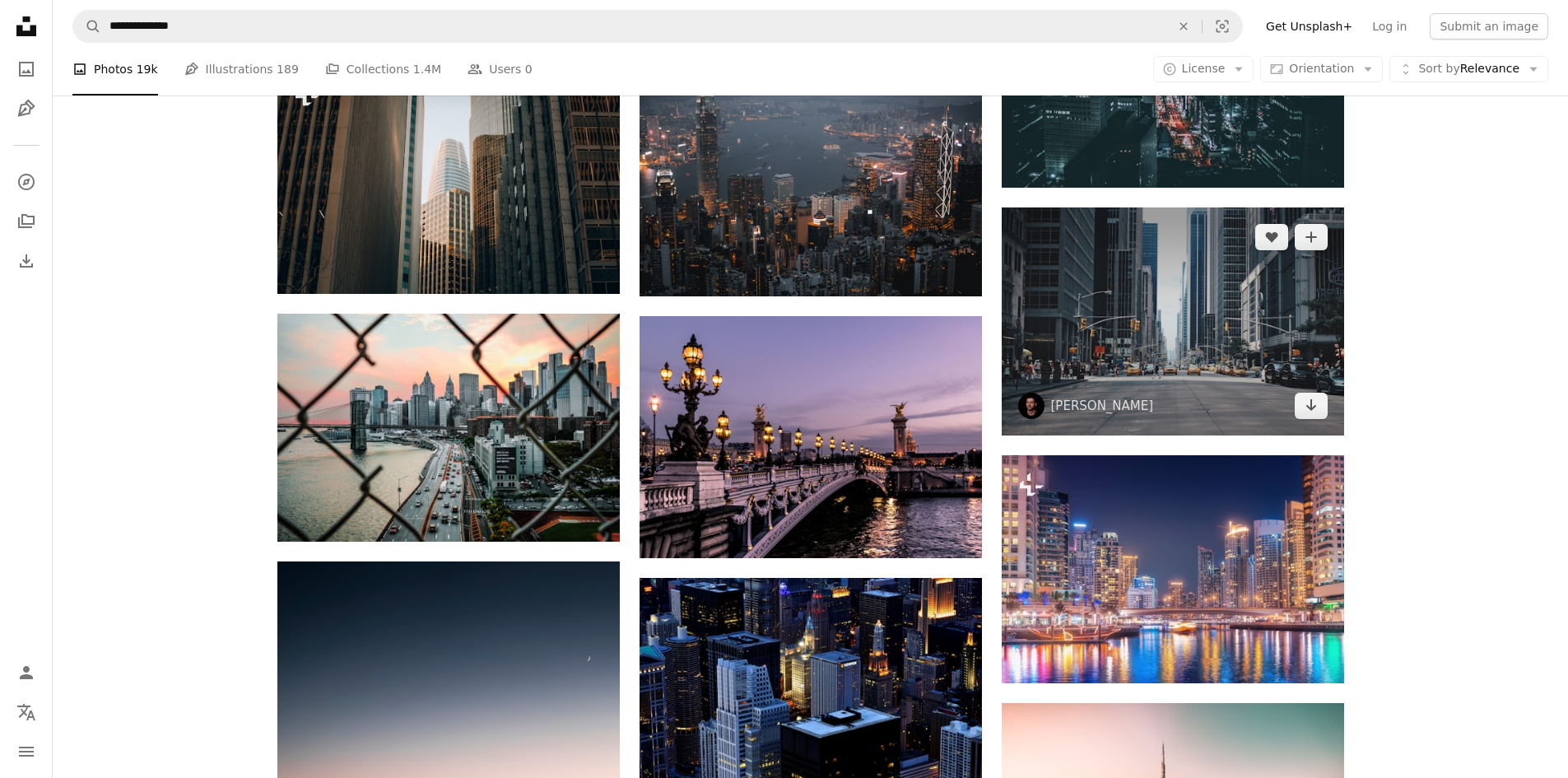
scroll to position [1537, 0]
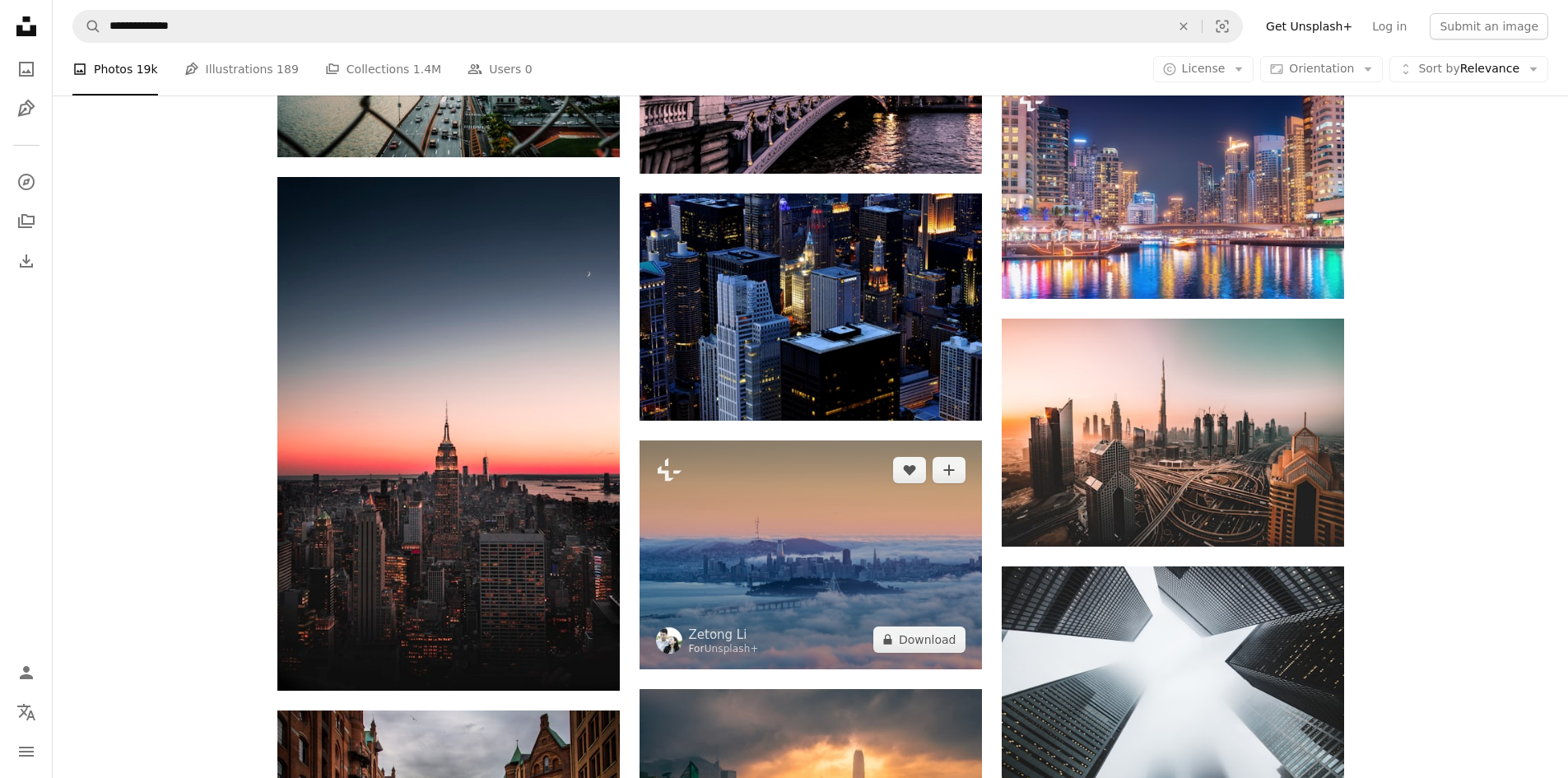
click at [829, 530] on img at bounding box center [811, 554] width 343 height 228
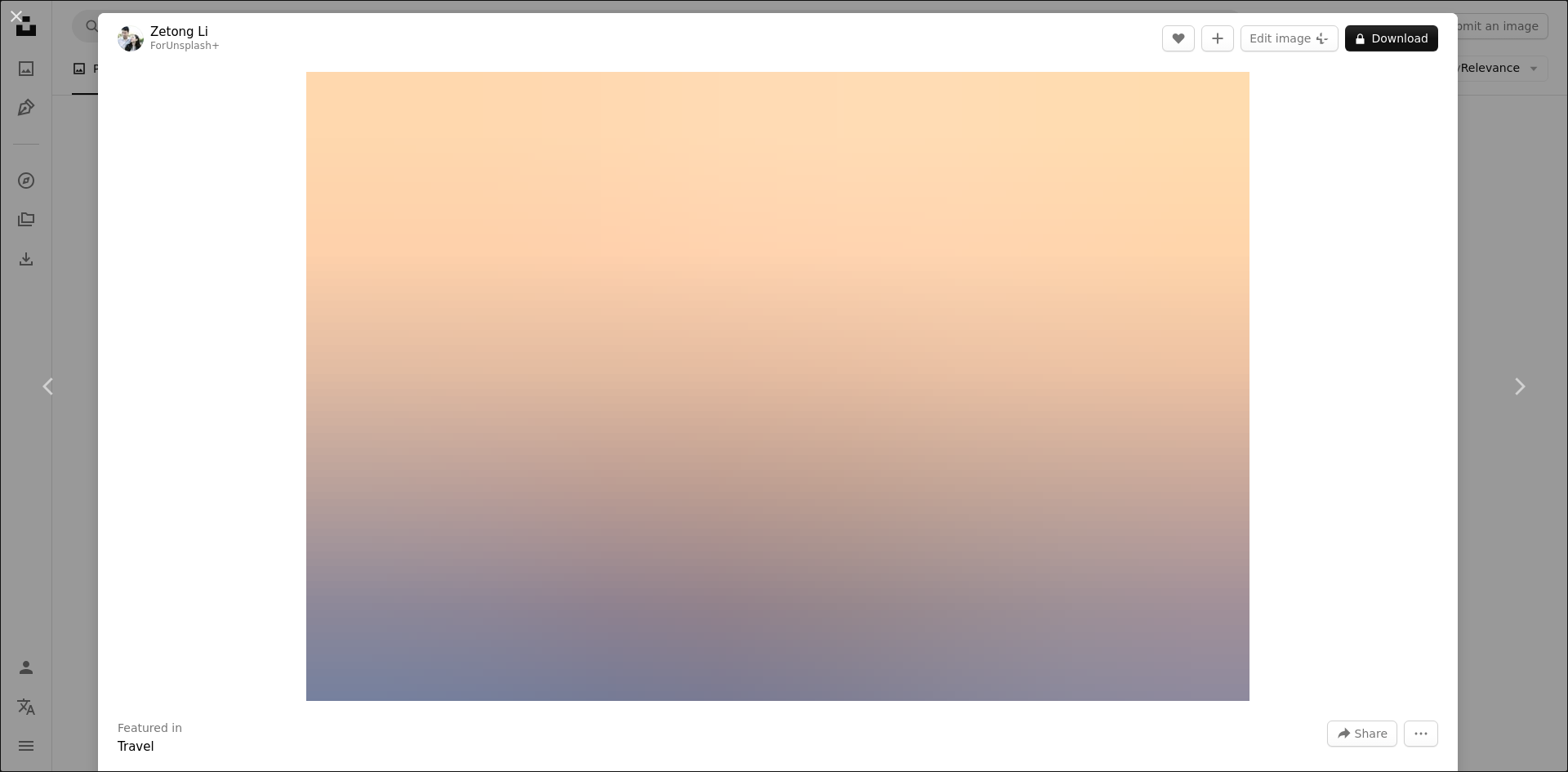
click at [1485, 270] on div "An X shape Chevron left Chevron right Zetong Li For Unsplash+ A heart A plus si…" at bounding box center [784, 386] width 1568 height 772
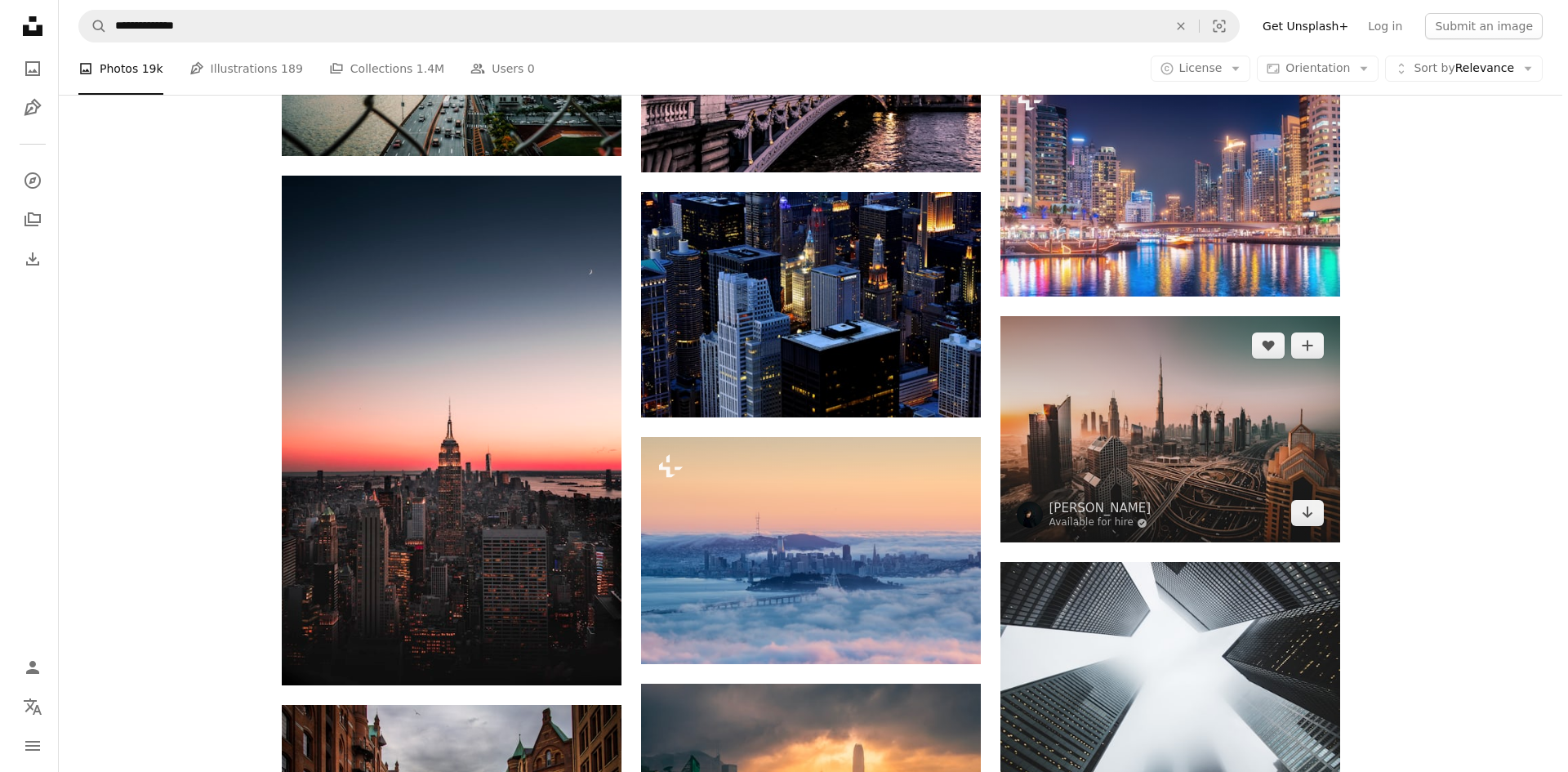
scroll to position [1905, 0]
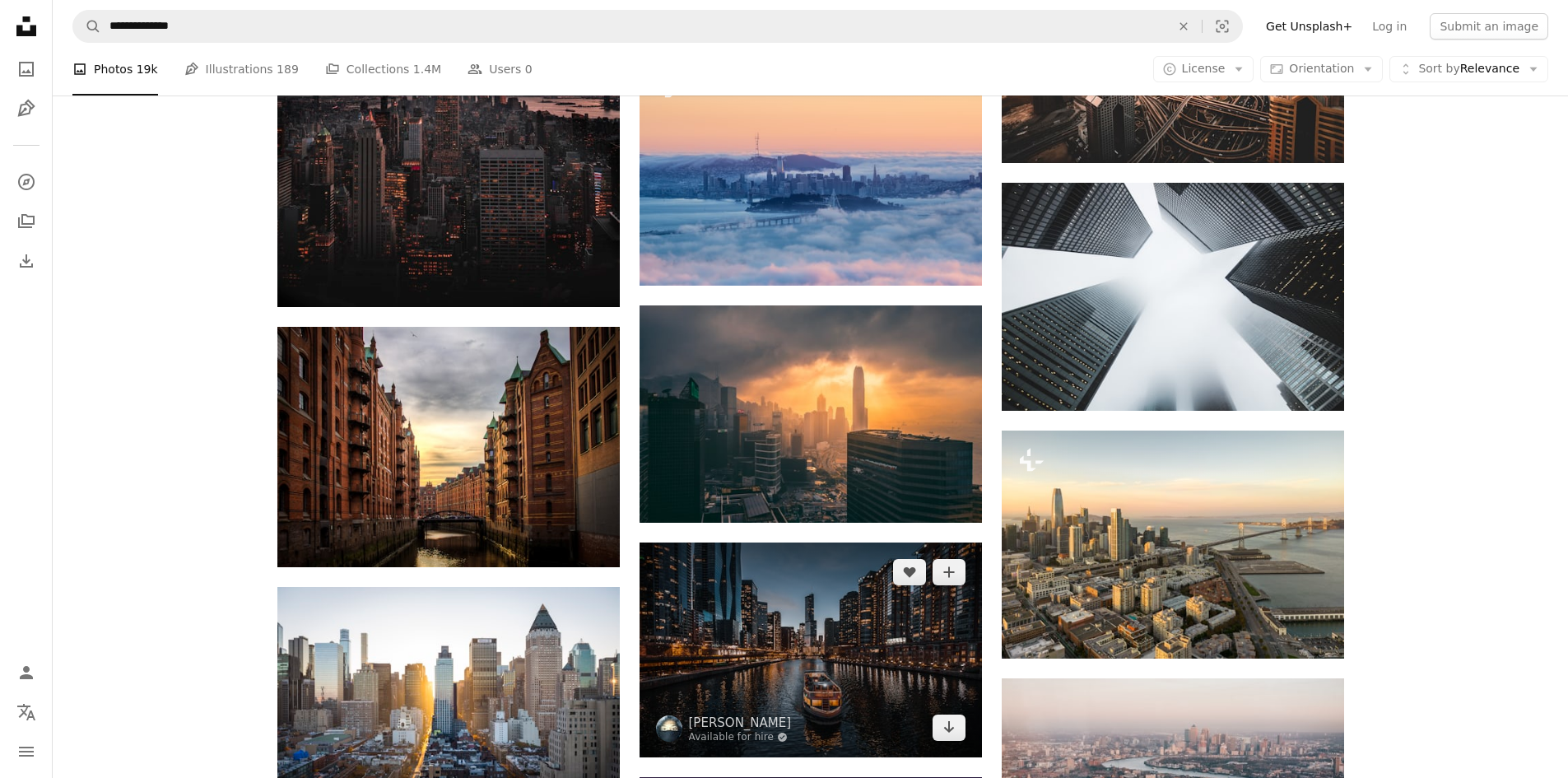
click at [840, 625] on img at bounding box center [811, 649] width 343 height 214
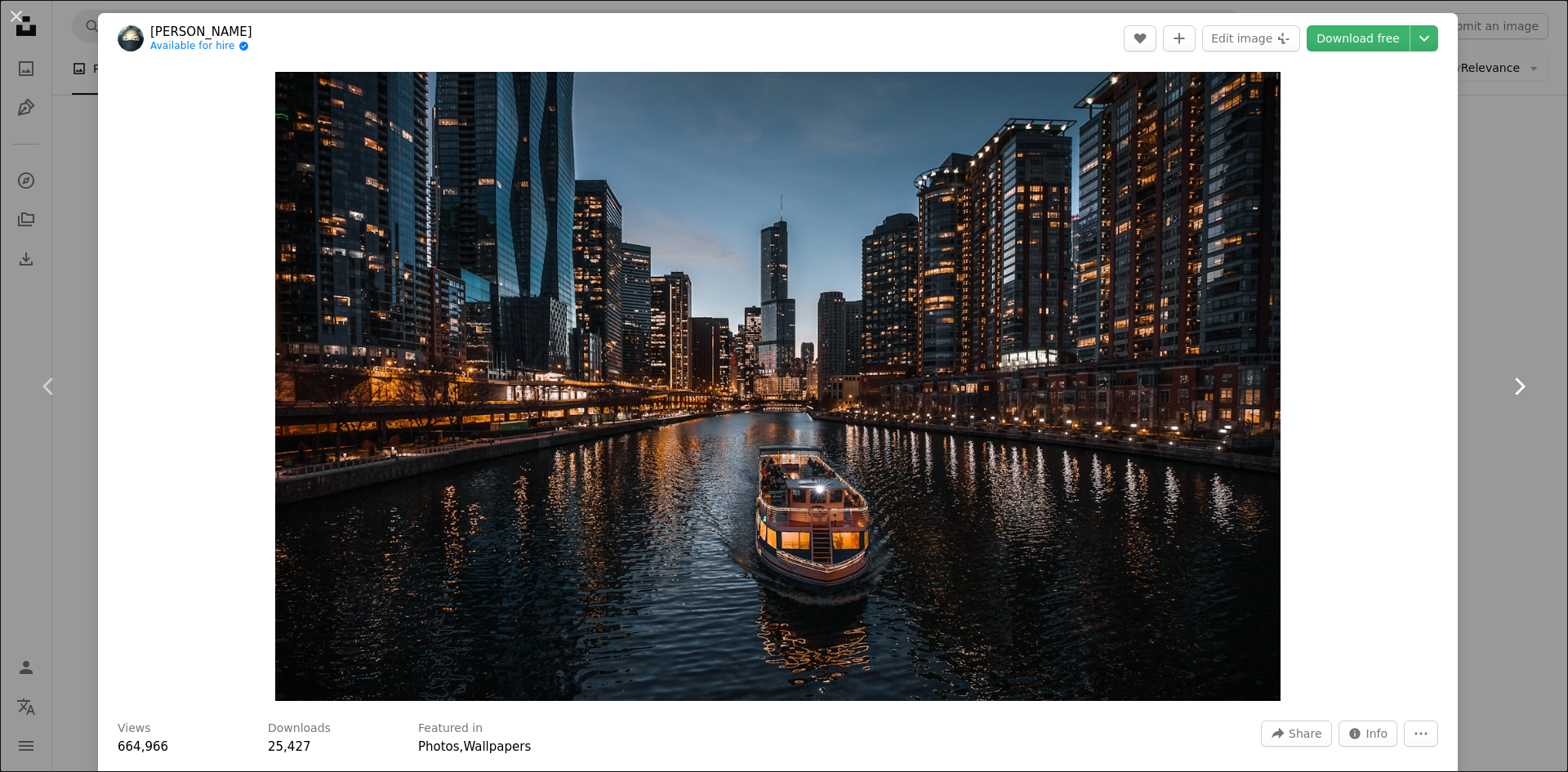
click at [1512, 435] on link "Chevron right" at bounding box center [1518, 387] width 98 height 157
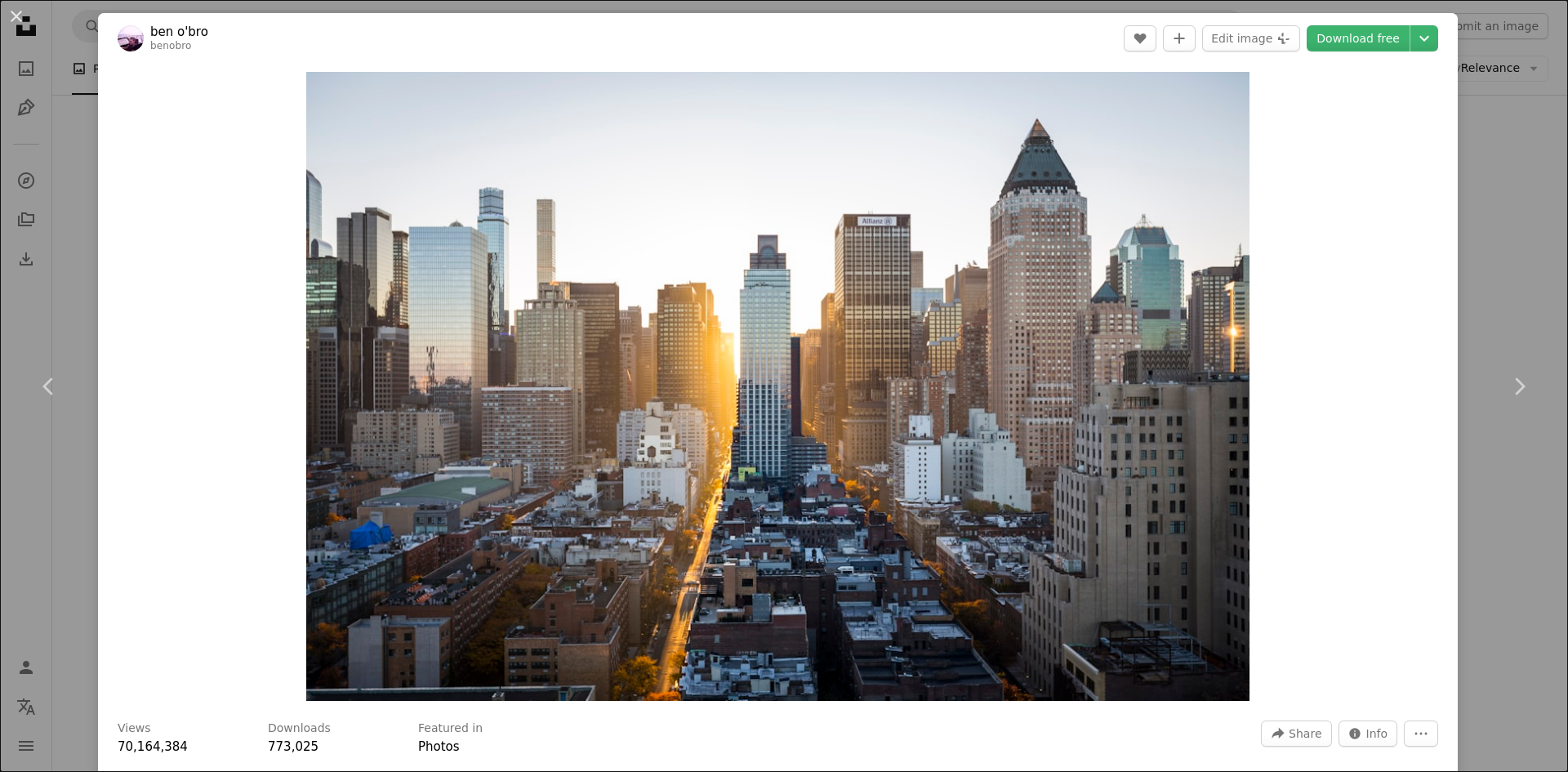
click at [1481, 179] on div "An X shape Chevron left Chevron right ben o'bro benobro A heart A plus sign Edi…" at bounding box center [784, 386] width 1568 height 772
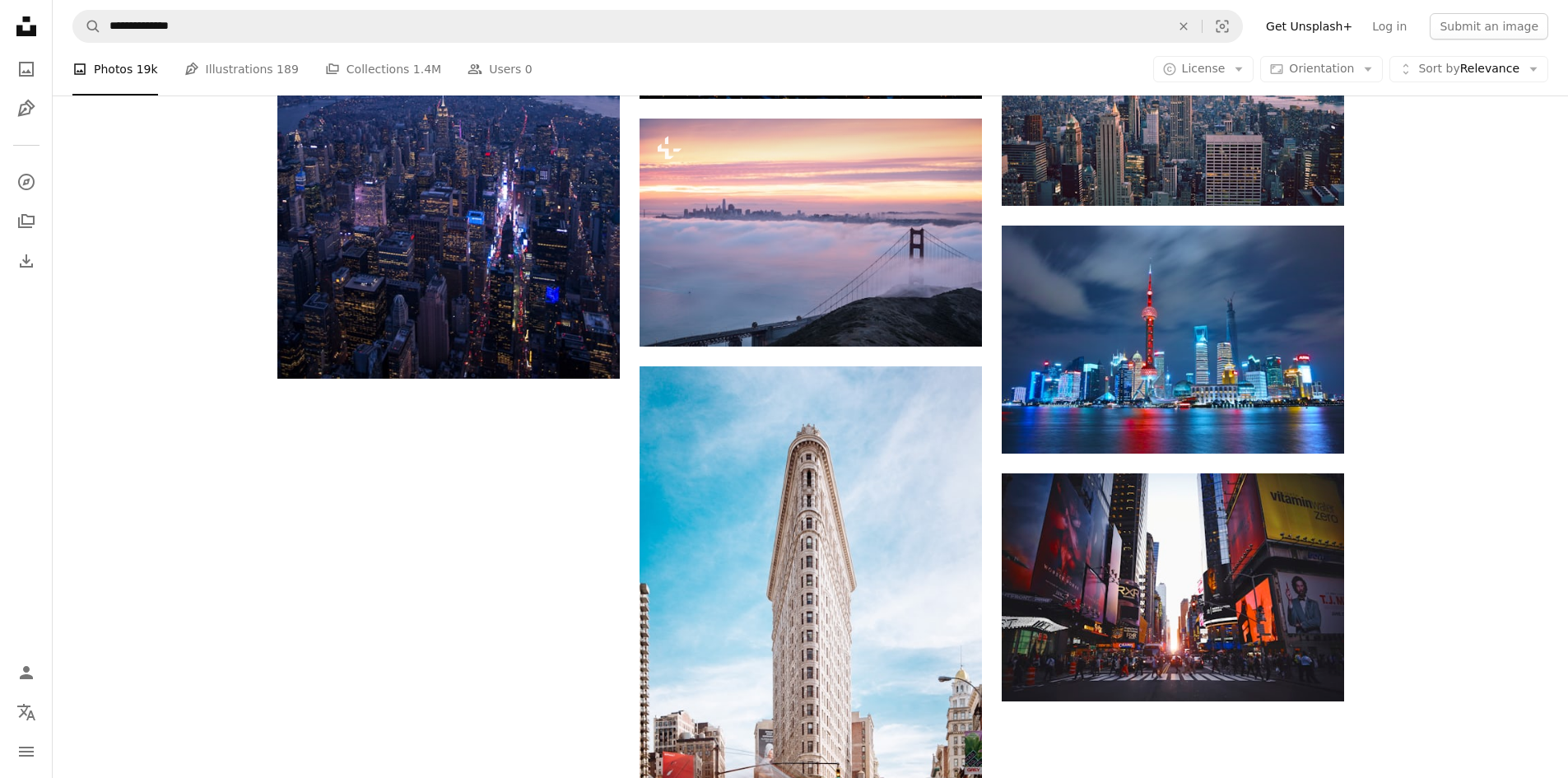
scroll to position [4224, 0]
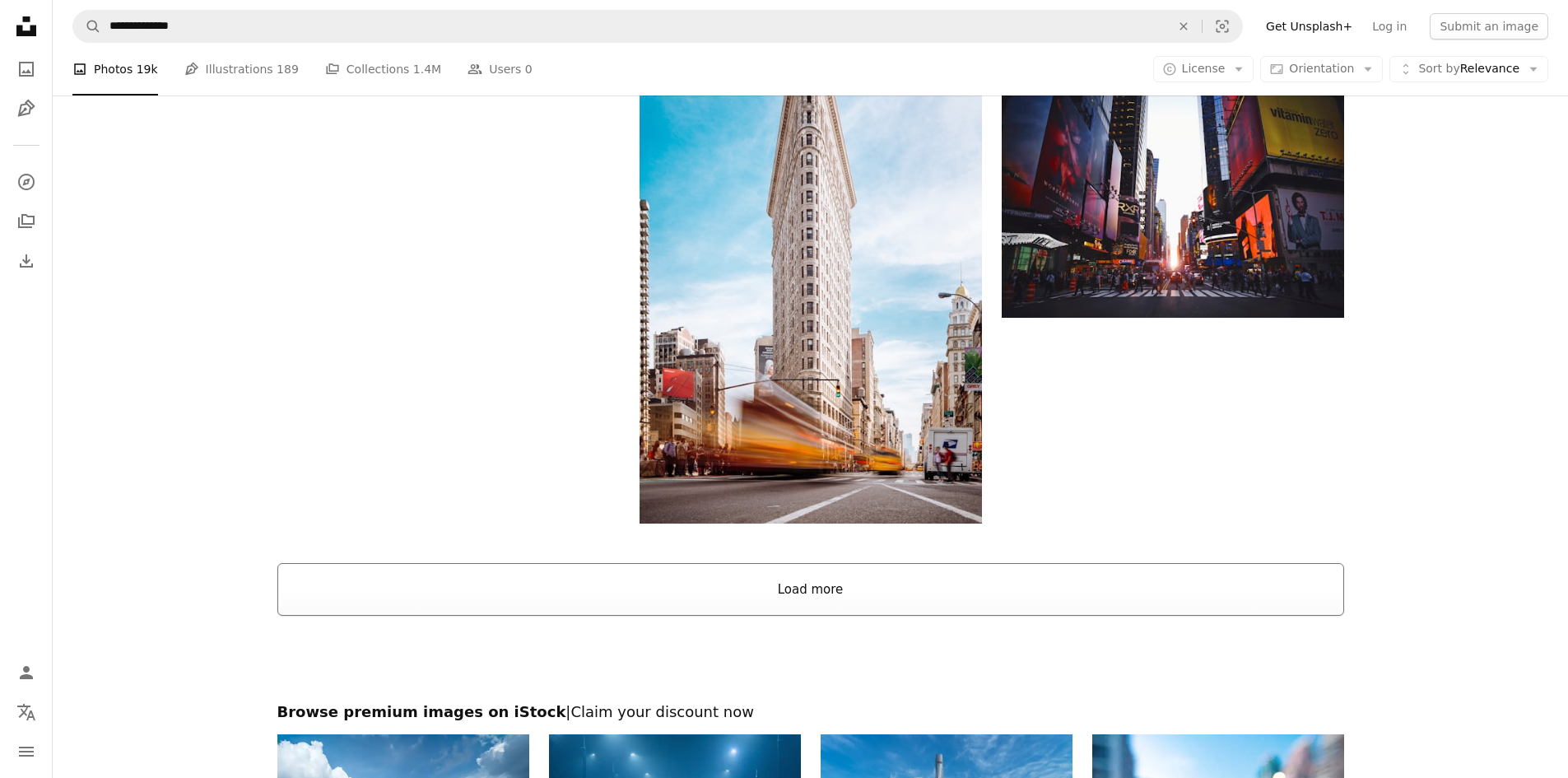
click at [834, 592] on button "Load more" at bounding box center [810, 589] width 1067 height 53
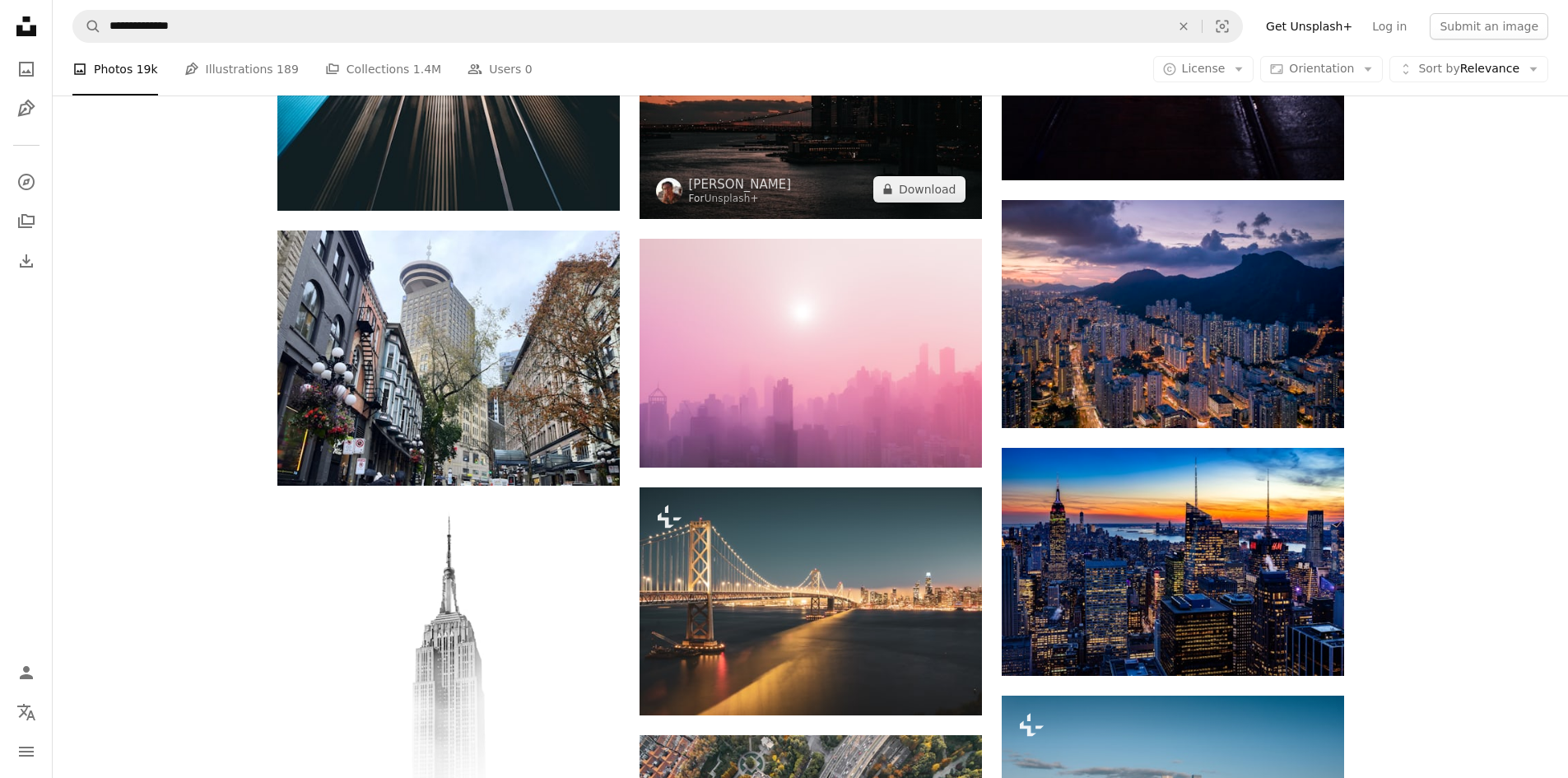
scroll to position [5377, 0]
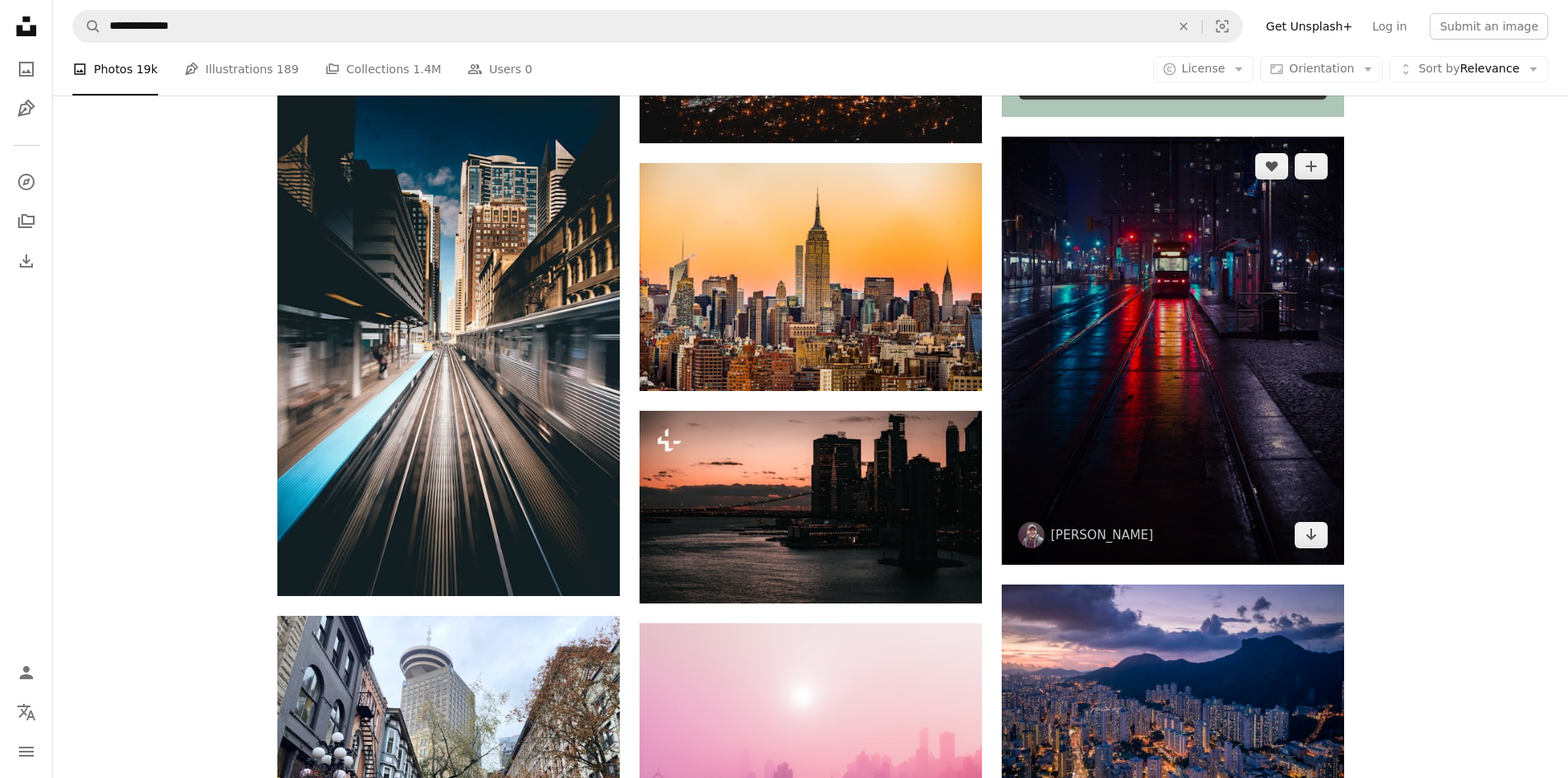
click at [1200, 417] on img at bounding box center [1173, 350] width 343 height 428
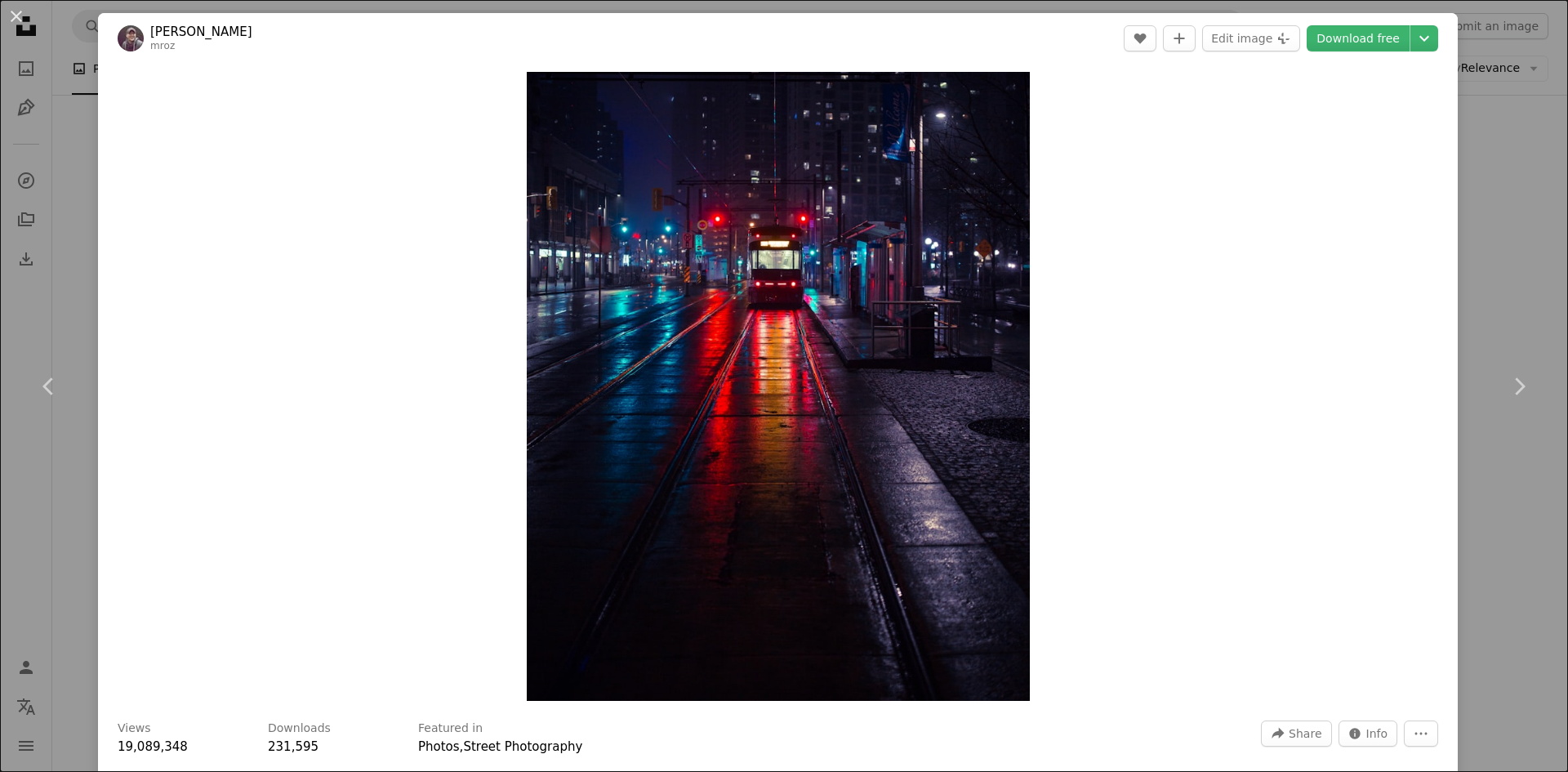
click at [1494, 305] on div "An X shape Chevron left Chevron right [PERSON_NAME] A heart A plus sign Edit im…" at bounding box center [784, 386] width 1568 height 772
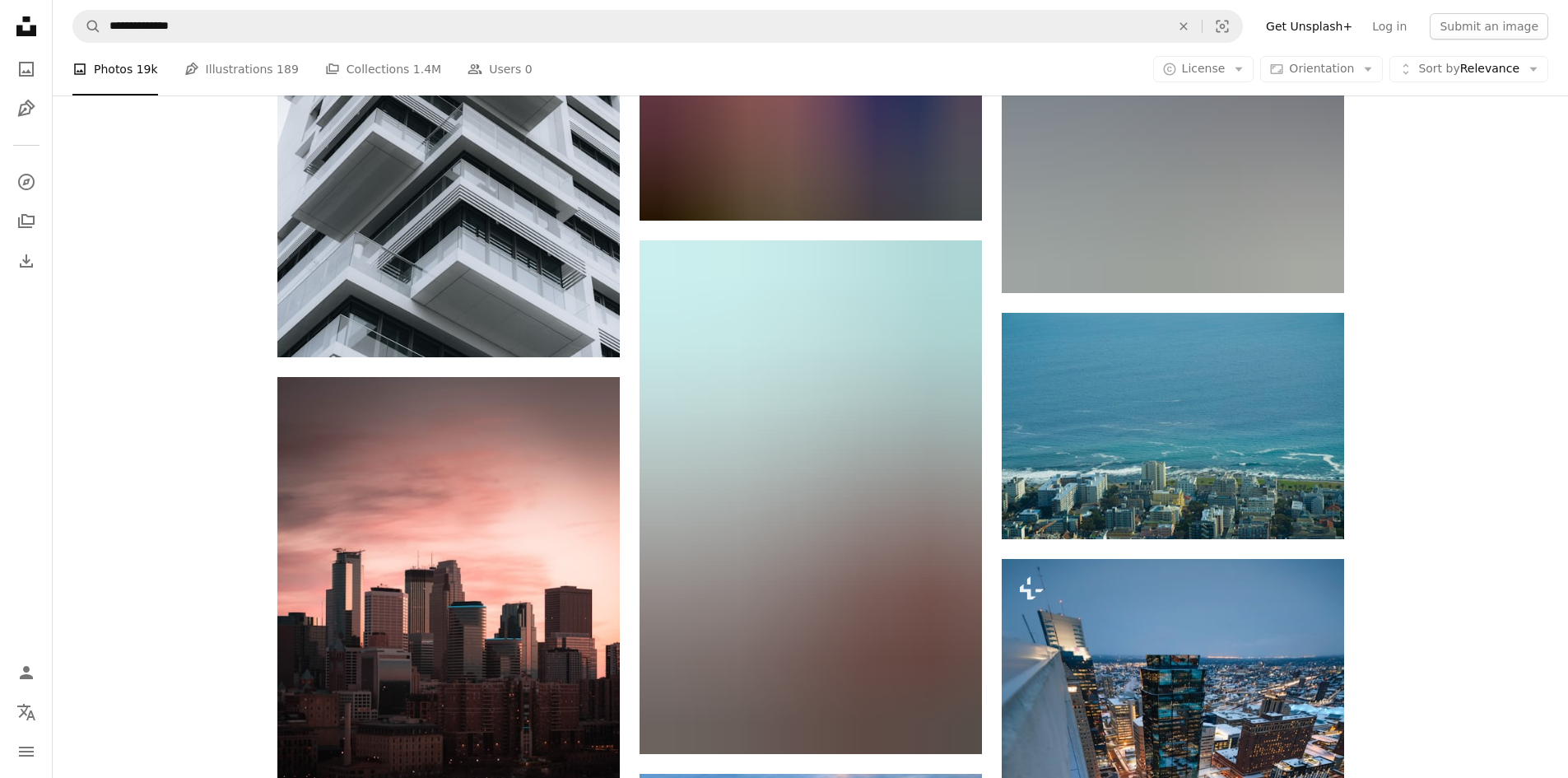
scroll to position [18436, 0]
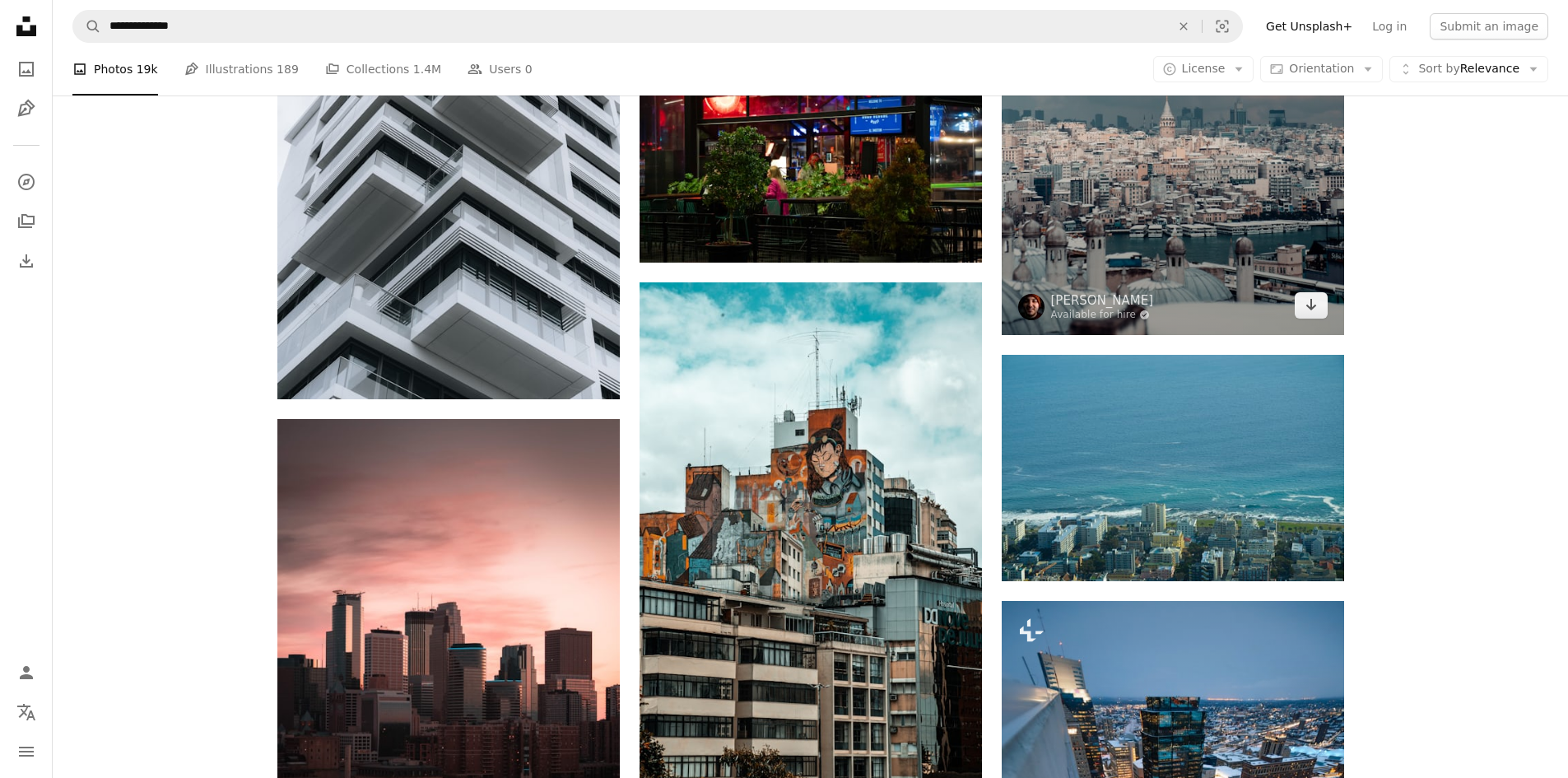
click at [1130, 214] on img at bounding box center [1173, 78] width 343 height 514
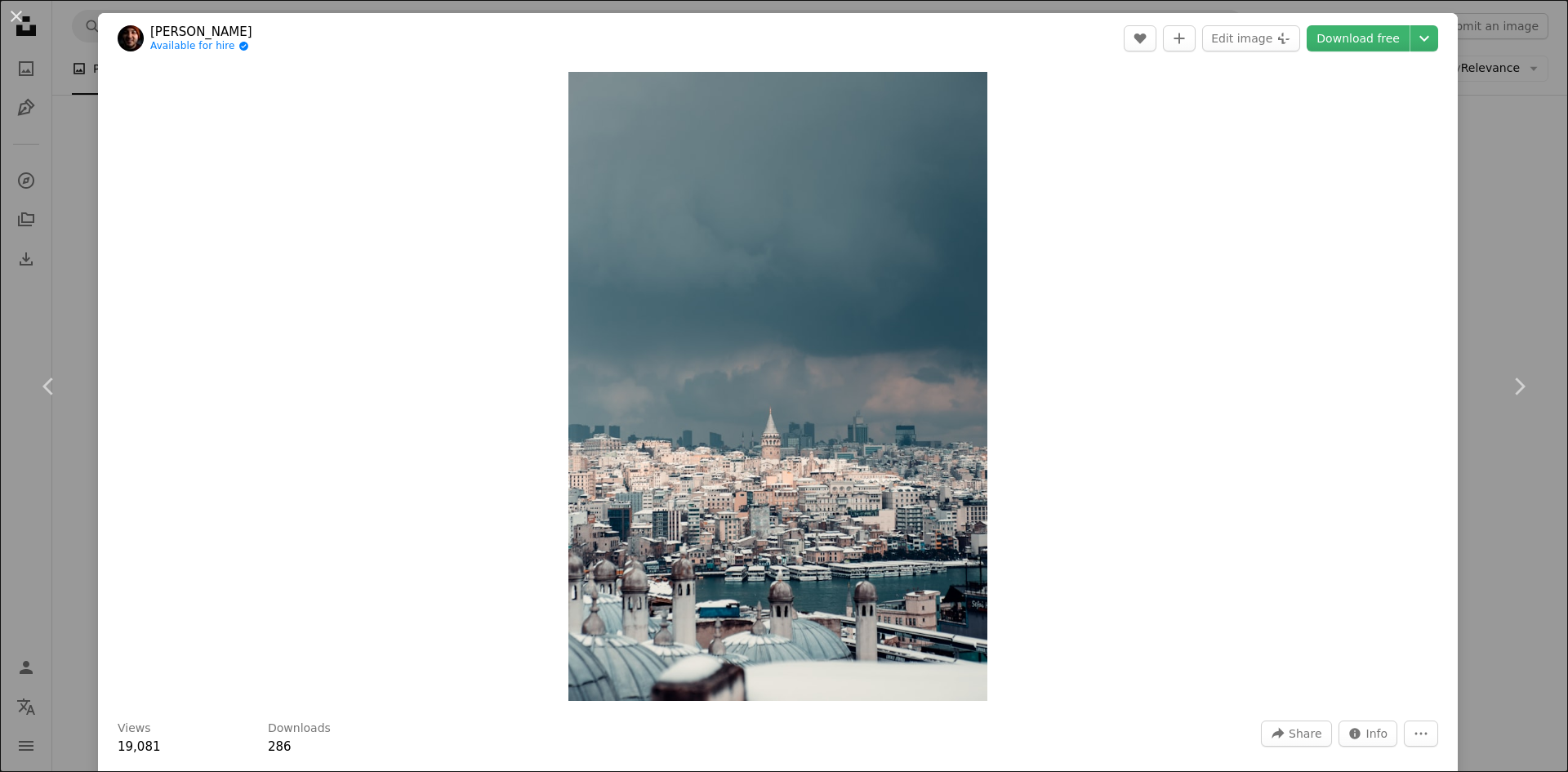
click at [1453, 358] on div "An X shape Chevron left Chevron right [PERSON_NAME] Available for hire A checkm…" at bounding box center [784, 386] width 1568 height 772
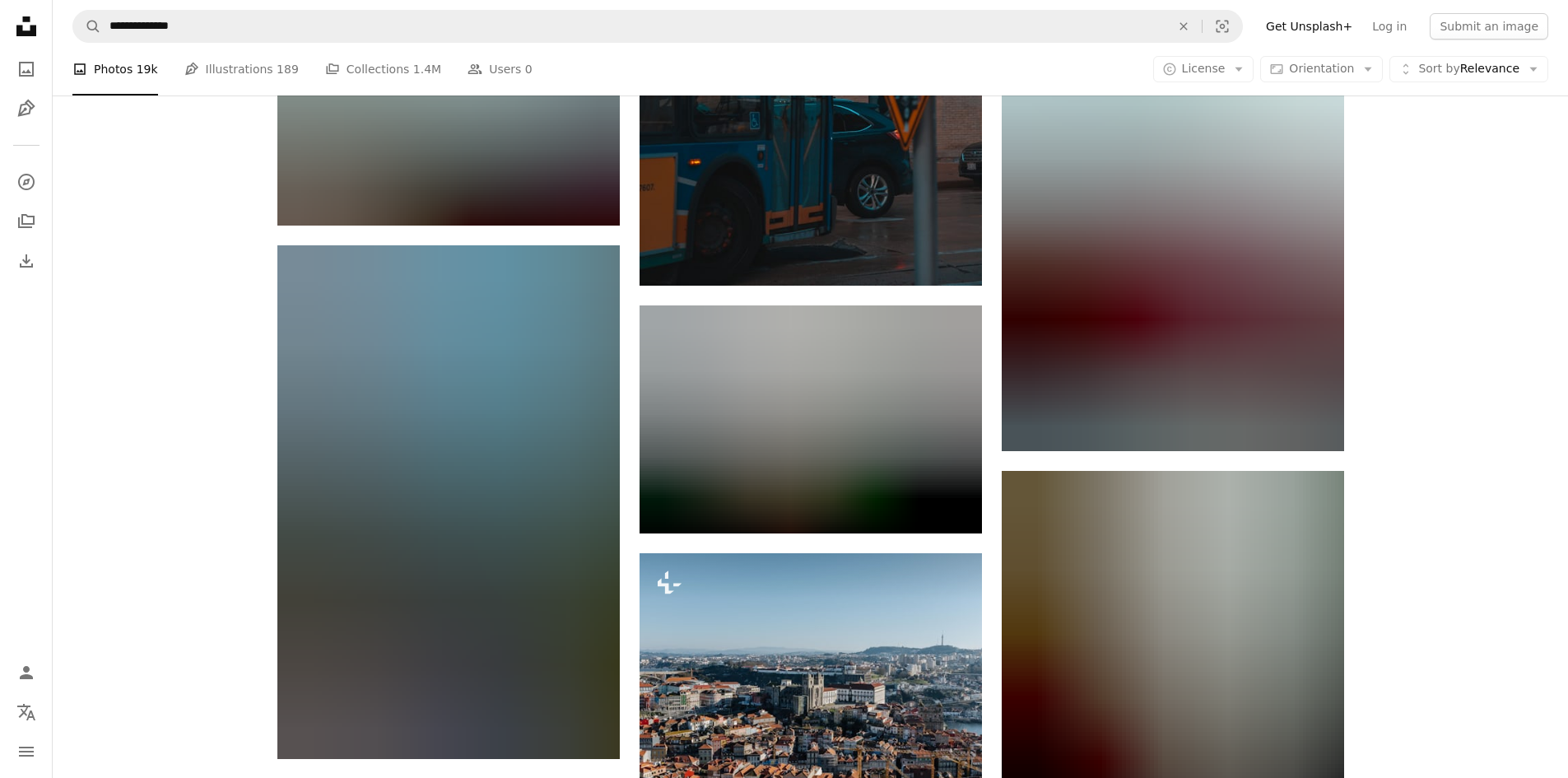
scroll to position [31196, 0]
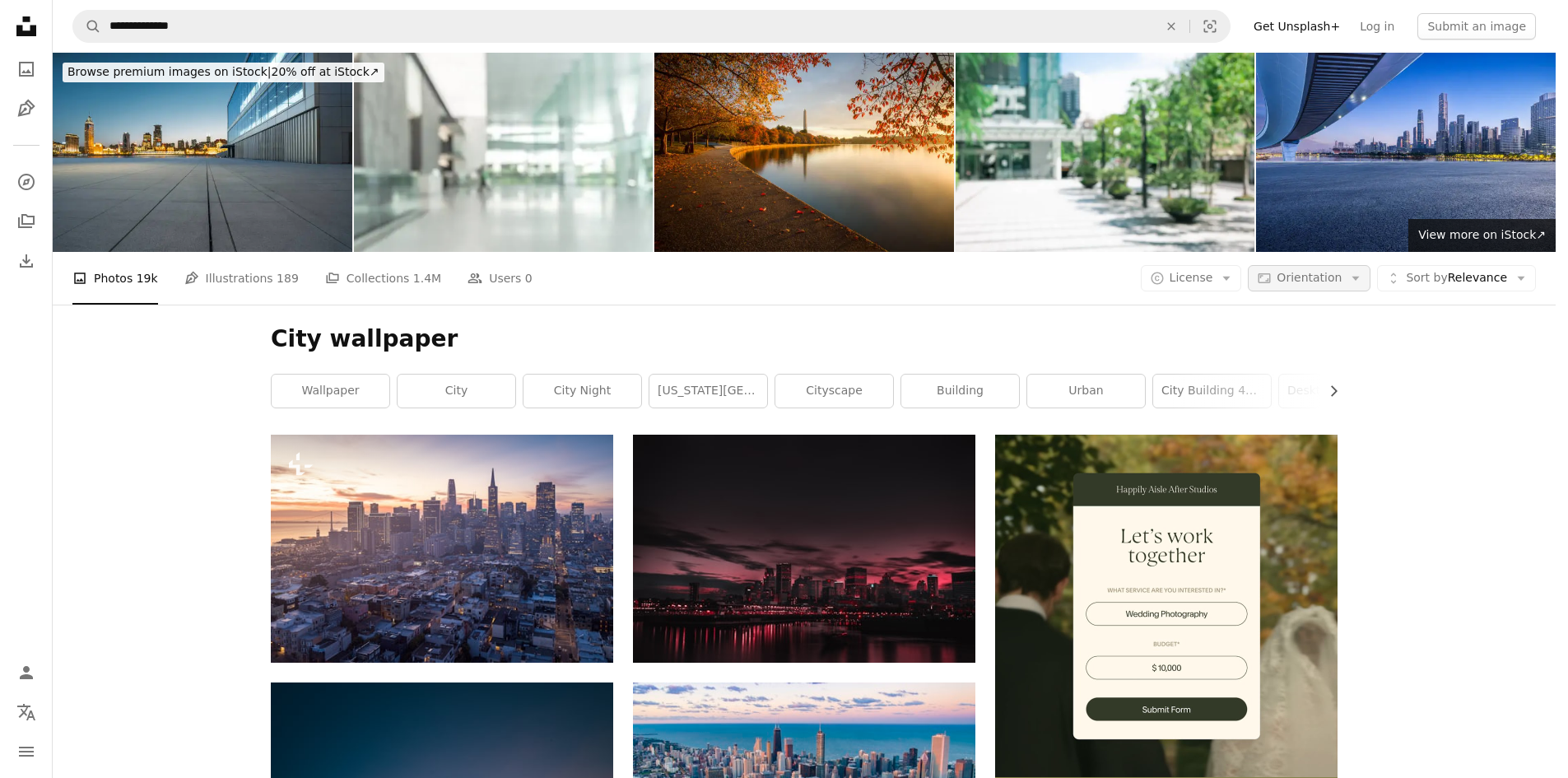
click at [1299, 265] on button "Aspect ratio Orientation Arrow down" at bounding box center [1309, 278] width 123 height 26
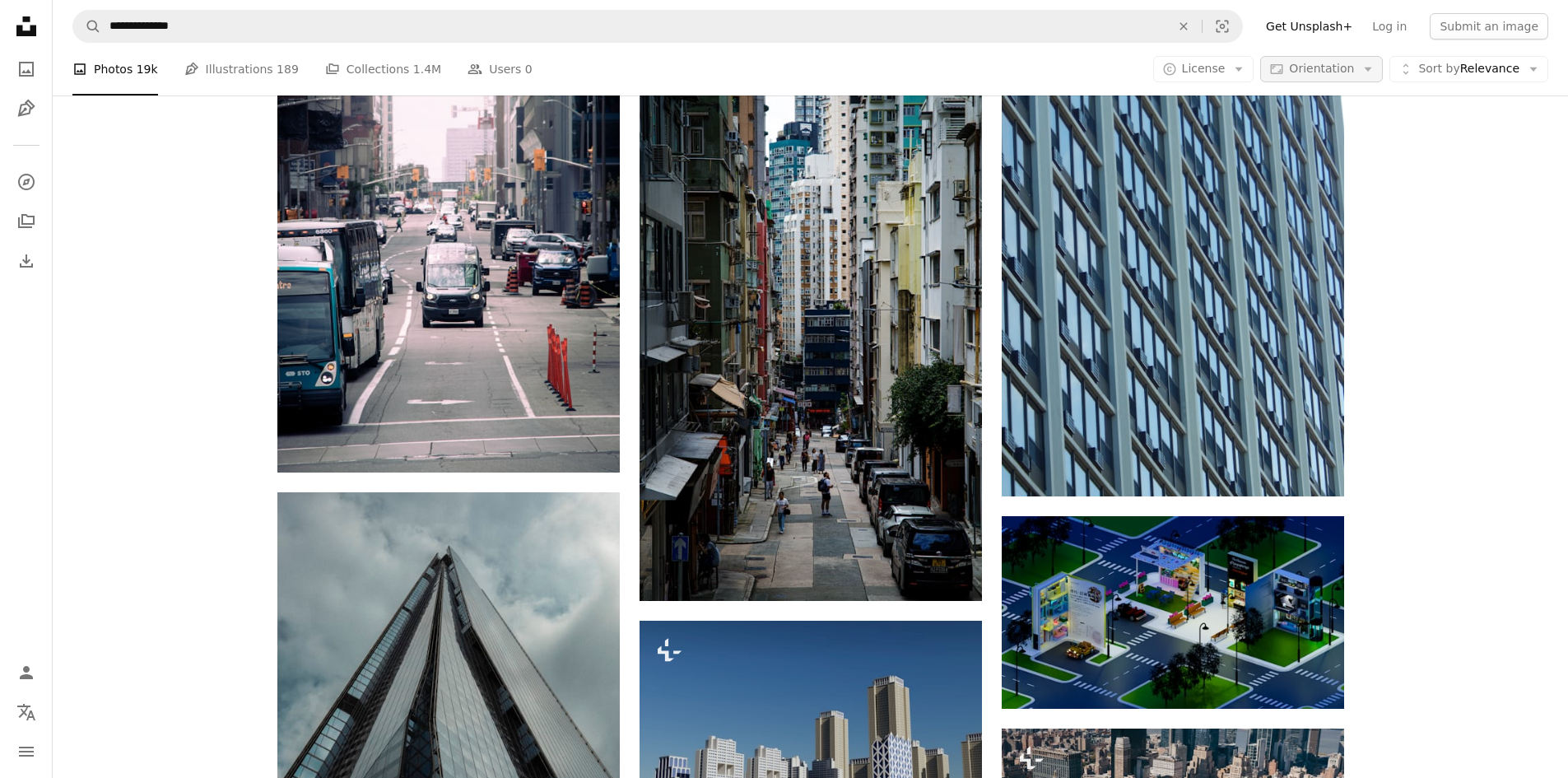
click at [1301, 69] on button "Aspect ratio Orientation Arrow down" at bounding box center [1322, 68] width 123 height 26
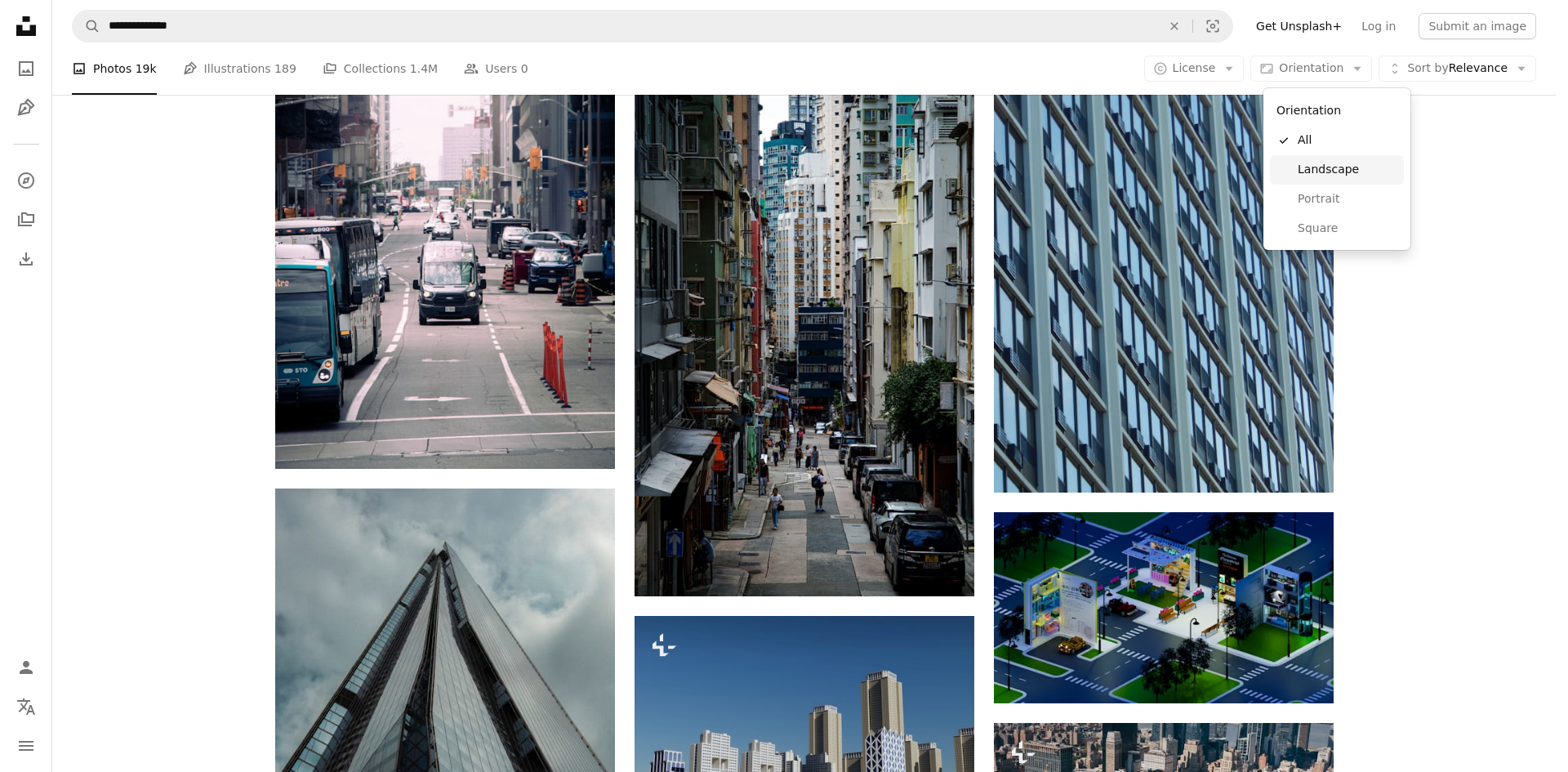
click at [1346, 171] on span "Landscape" at bounding box center [1347, 170] width 99 height 17
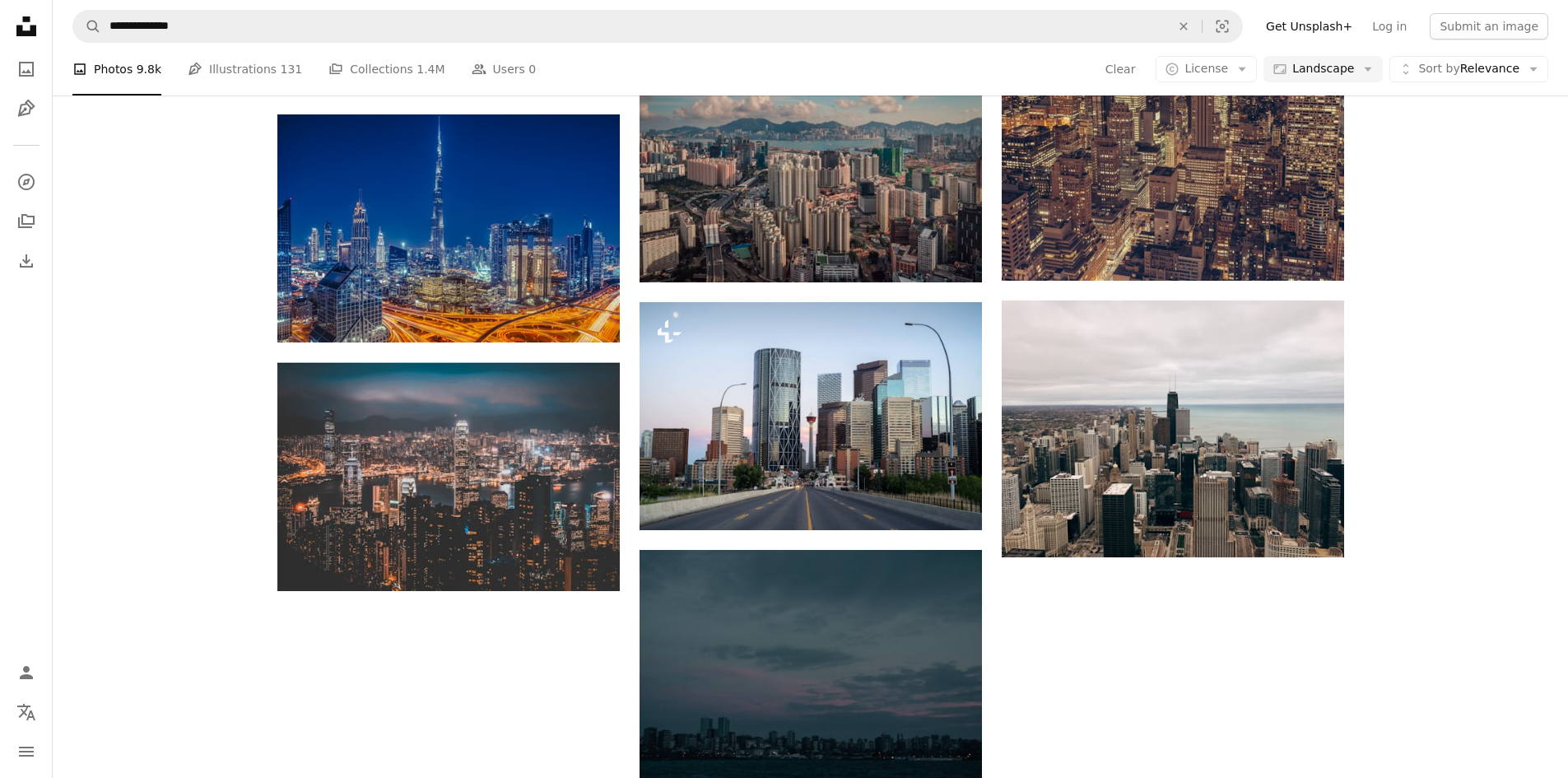
scroll to position [4993, 0]
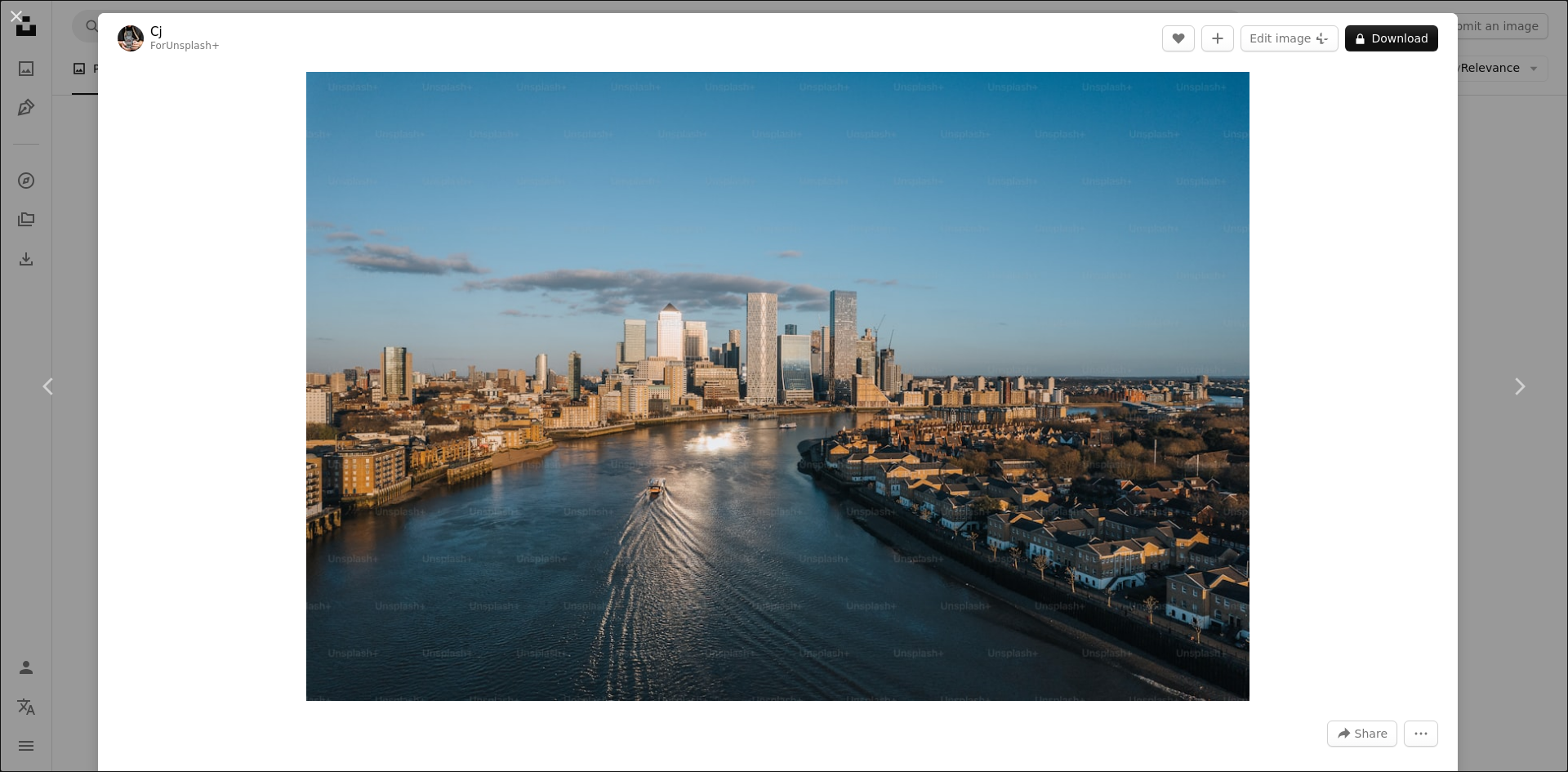
click at [1511, 257] on div "An X shape Chevron left Chevron right Cj For Unsplash+ A heart A plus sign Edit…" at bounding box center [784, 386] width 1568 height 772
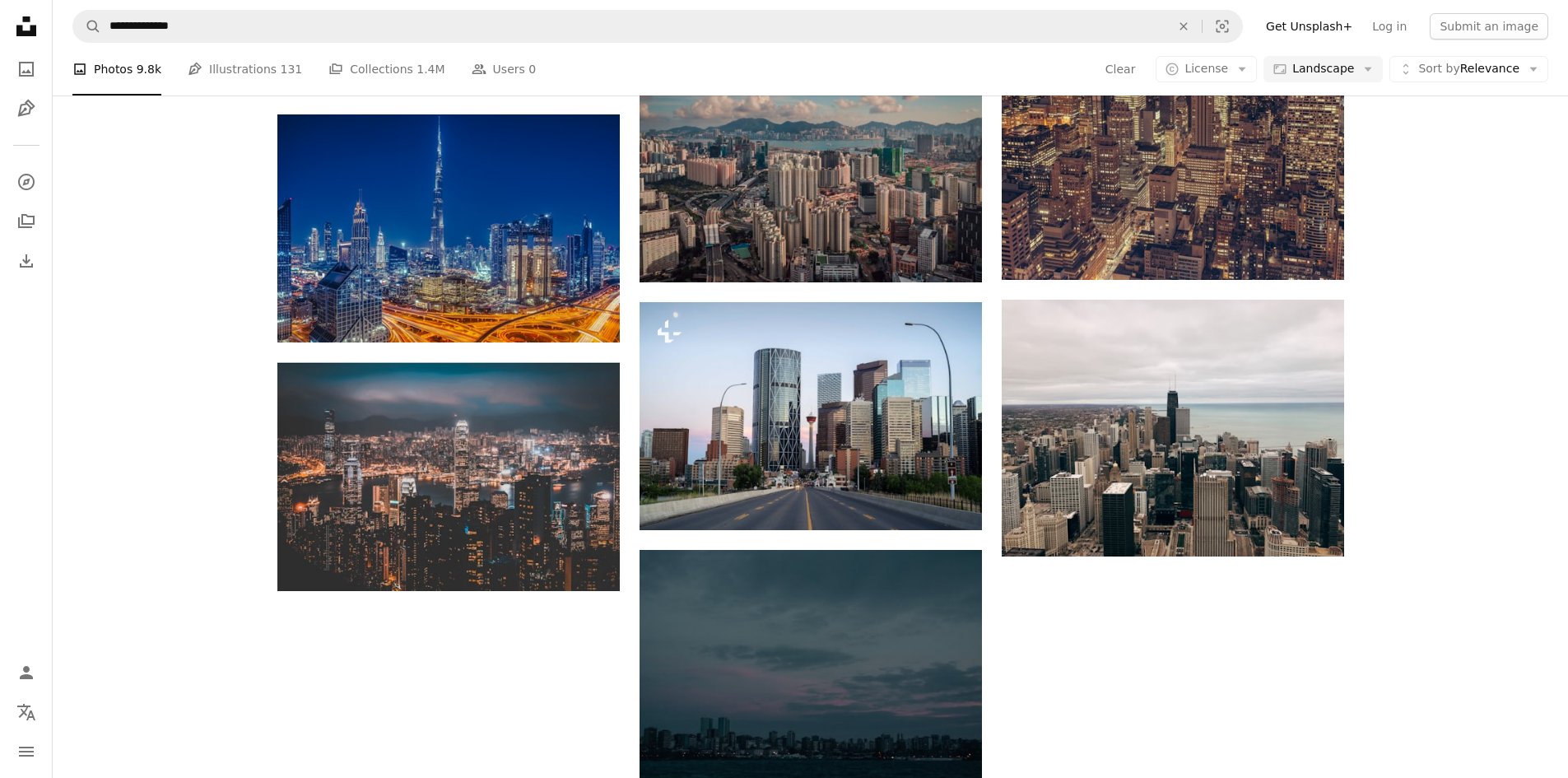
scroll to position [5761, 0]
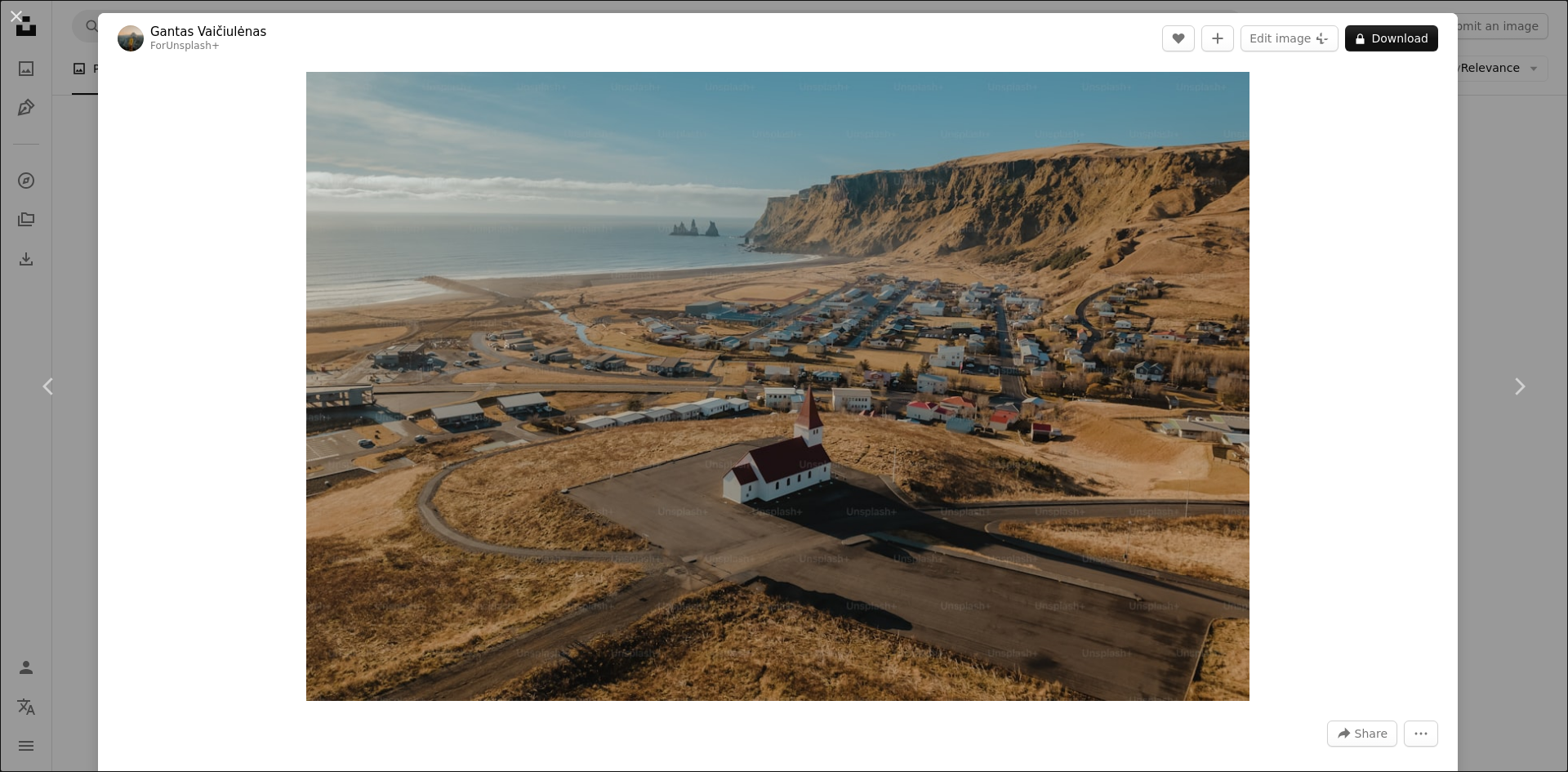
click at [1469, 236] on div "An X shape Chevron left Chevron right Gantas Vaičiulėnas For Unsplash+ A heart …" at bounding box center [784, 386] width 1568 height 772
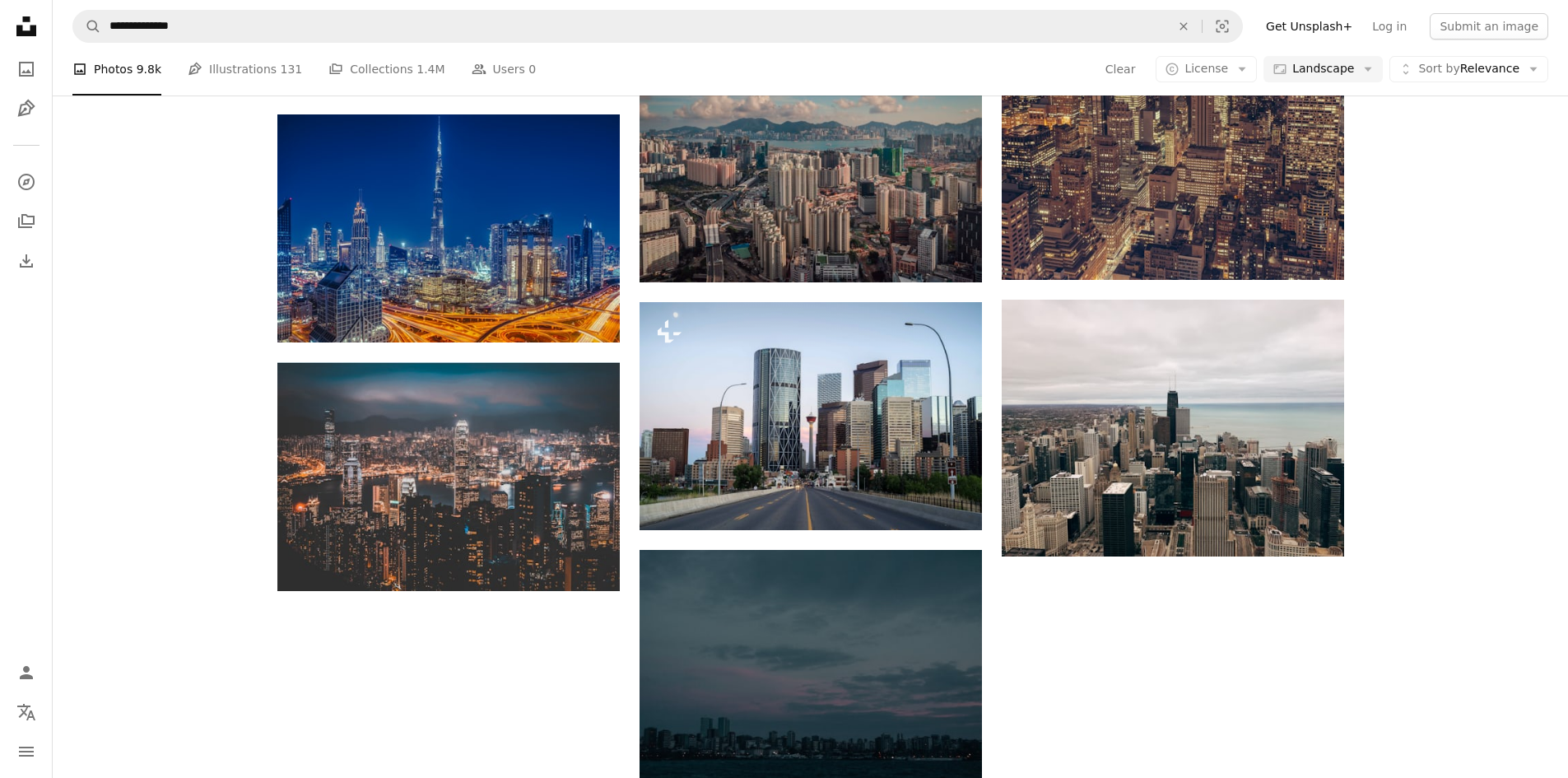
scroll to position [6529, 0]
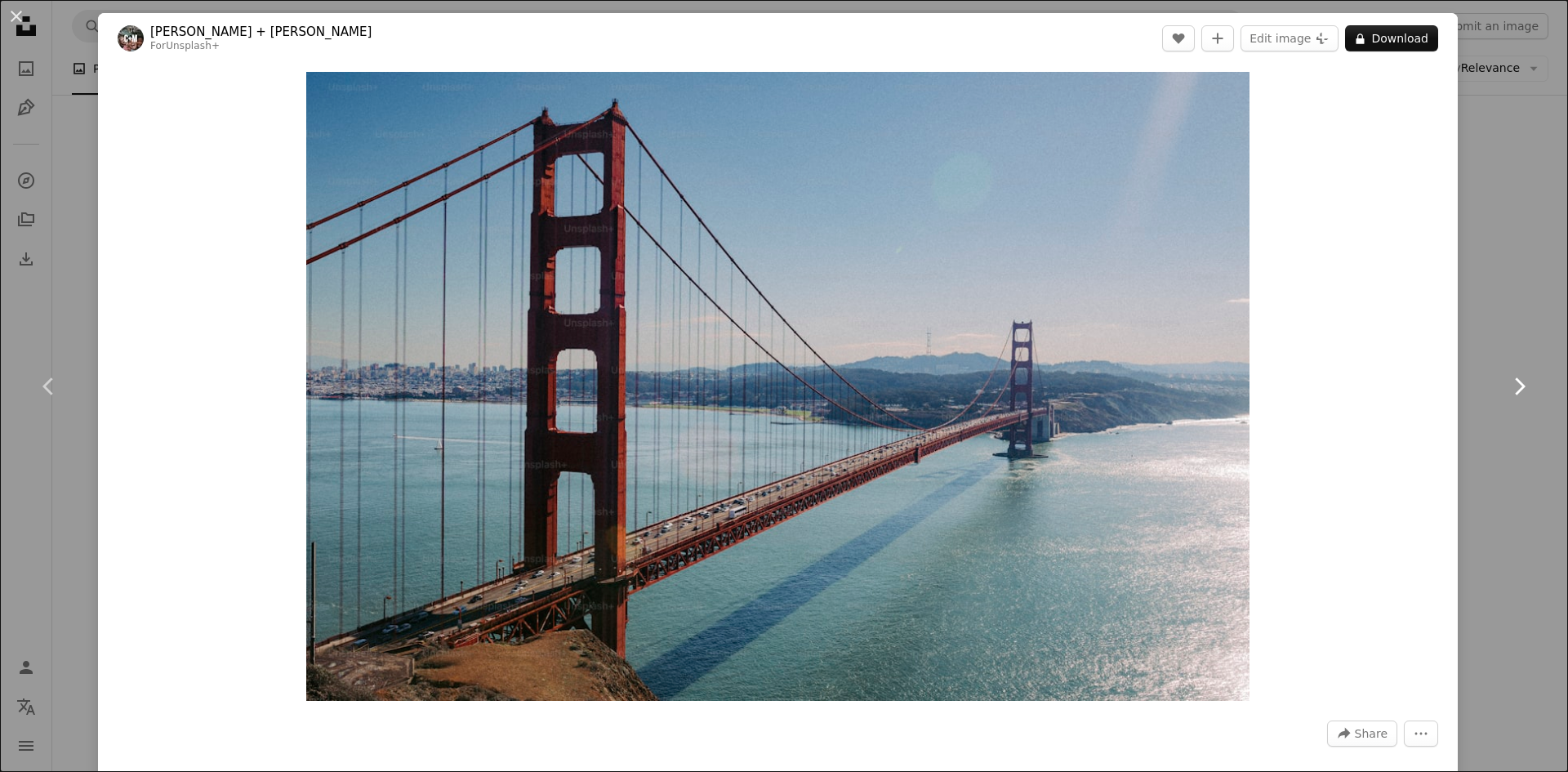
click at [1486, 381] on link "Chevron right" at bounding box center [1518, 387] width 98 height 157
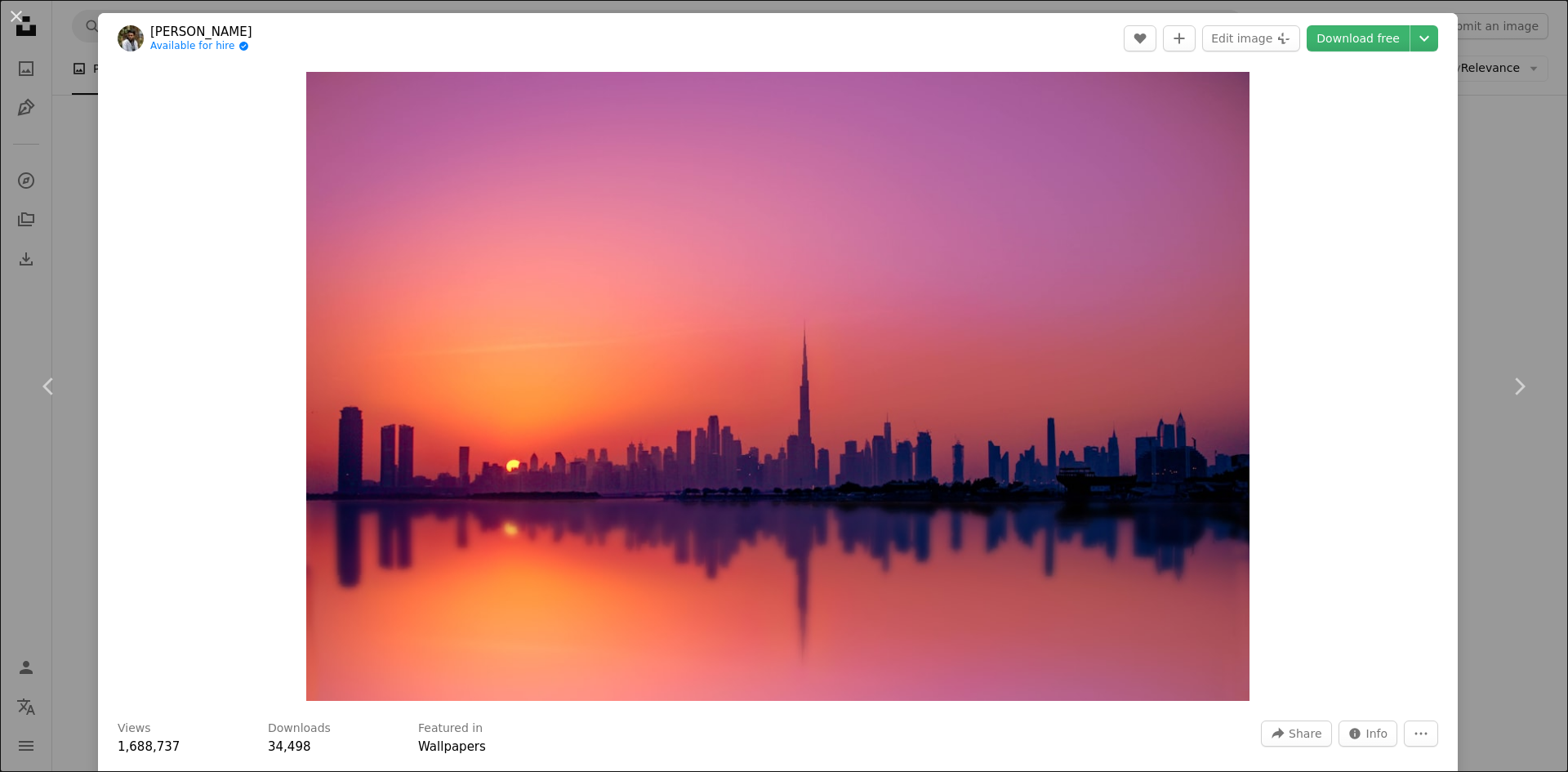
click at [1499, 277] on div "An X shape Chevron left Chevron right [PERSON_NAME] Available for hire A checkm…" at bounding box center [784, 386] width 1568 height 772
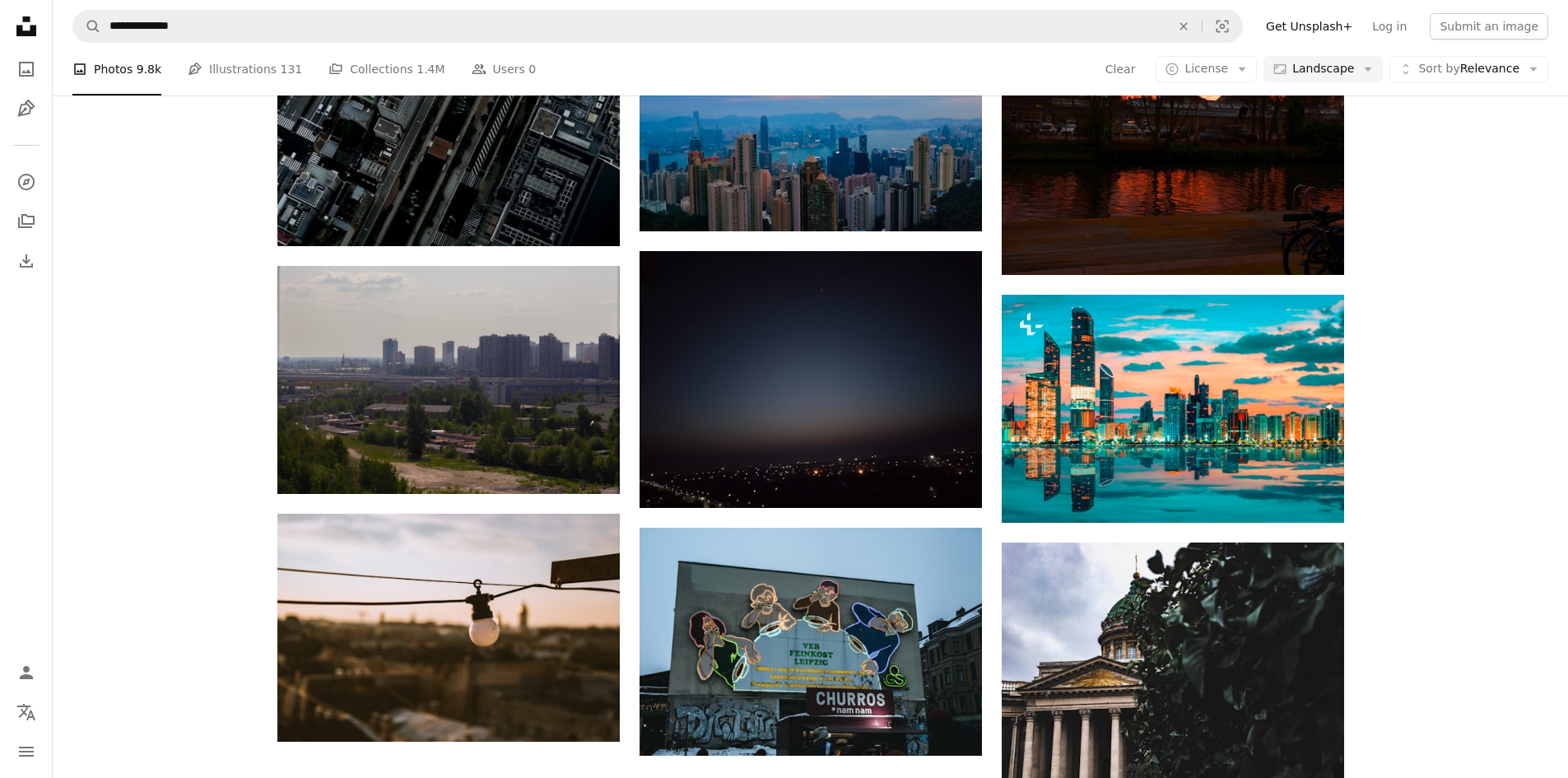
scroll to position [7681, 0]
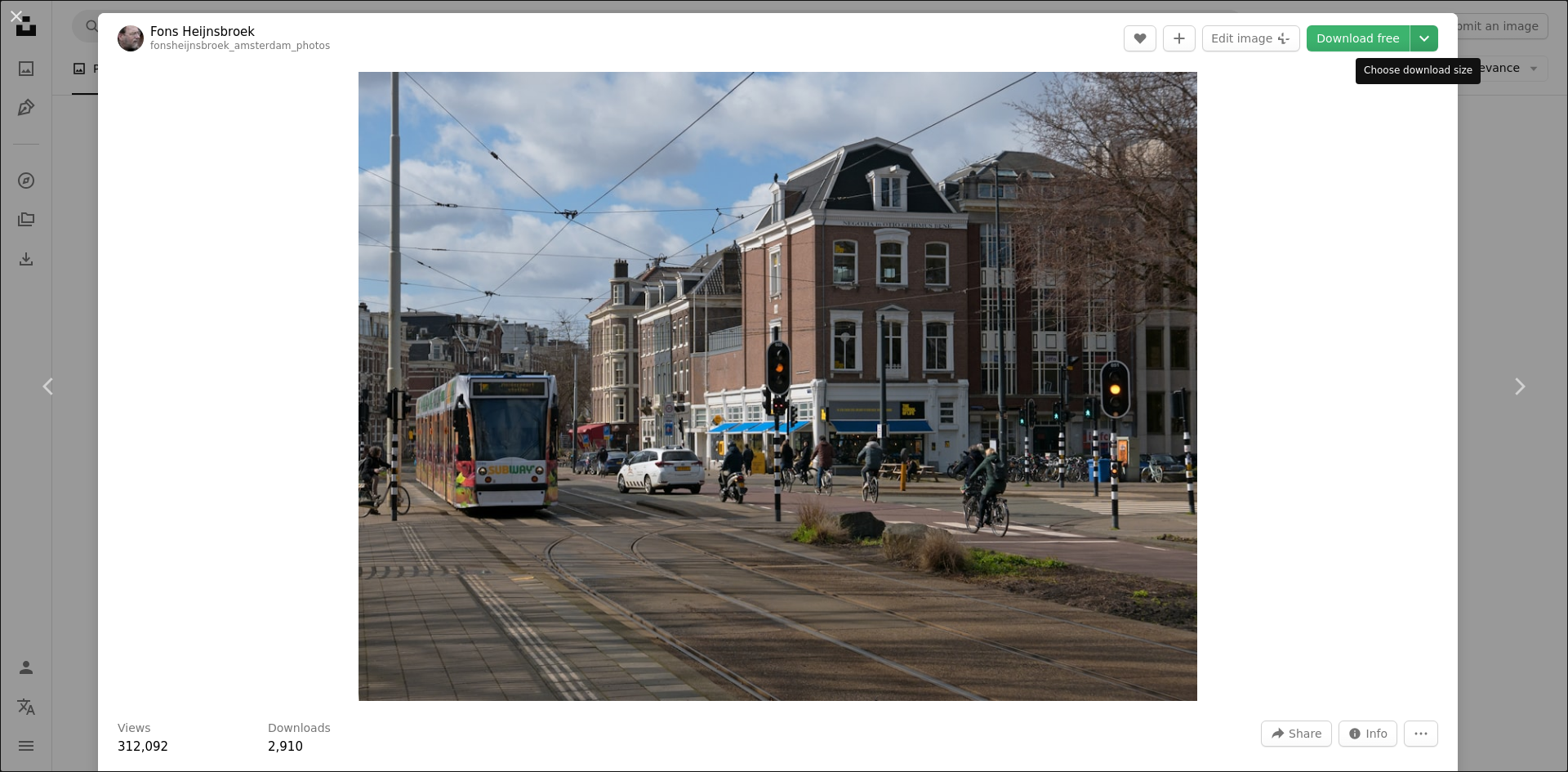
click at [1413, 38] on icon "Chevron down" at bounding box center [1423, 38] width 26 height 19
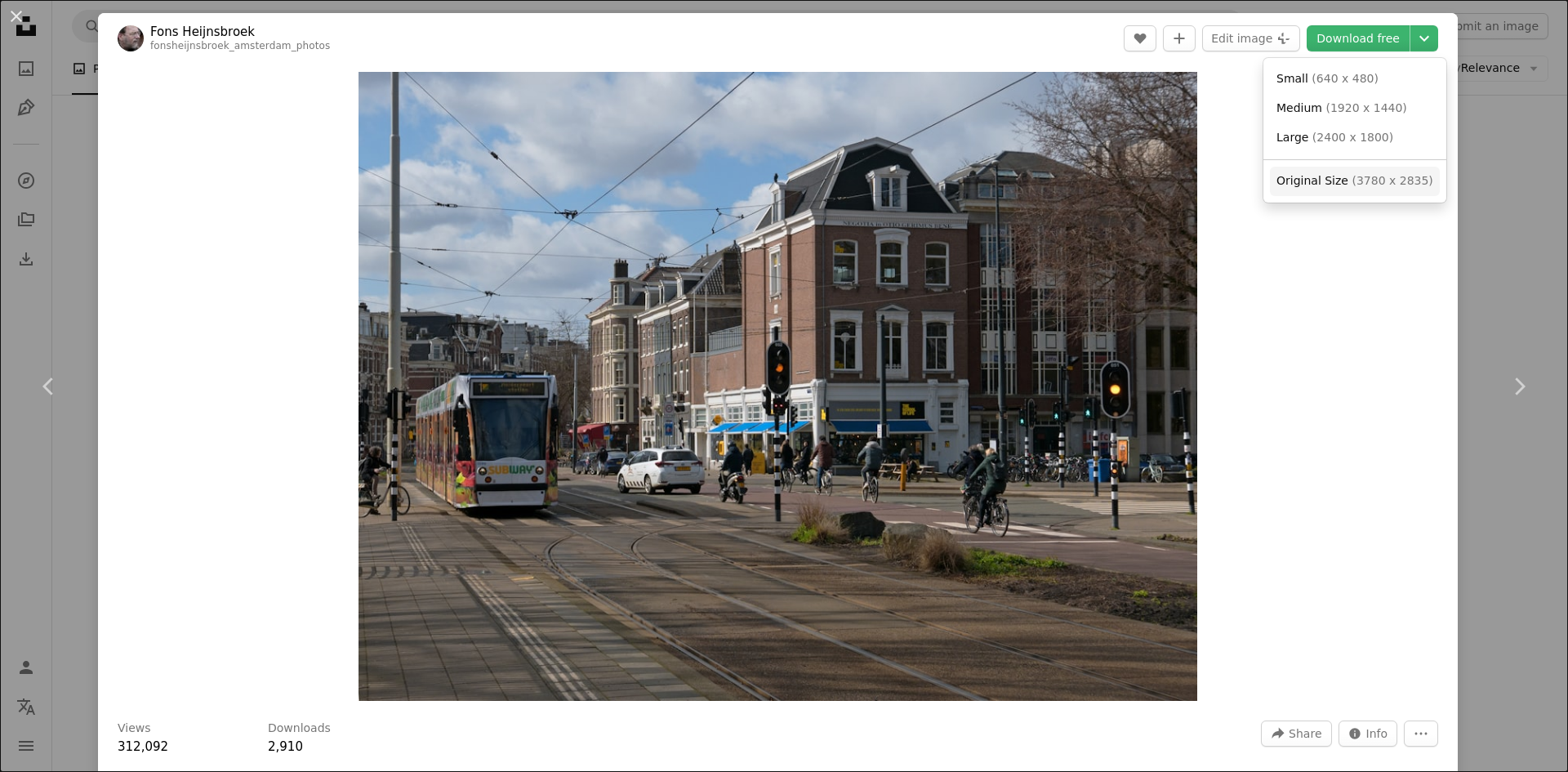
click at [1339, 187] on span "Original Size" at bounding box center [1312, 180] width 72 height 13
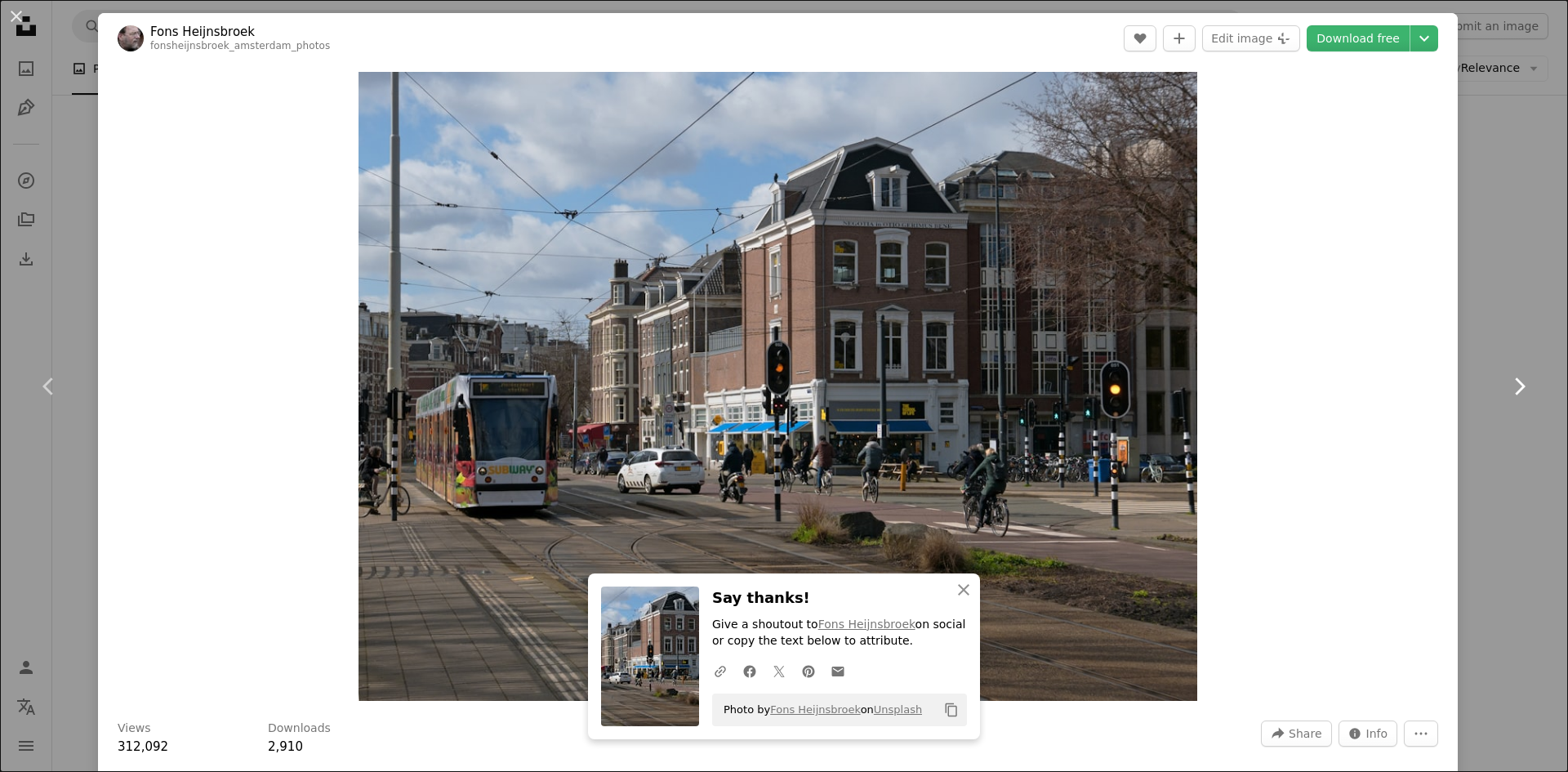
click at [1513, 333] on link "Chevron right" at bounding box center [1518, 387] width 98 height 157
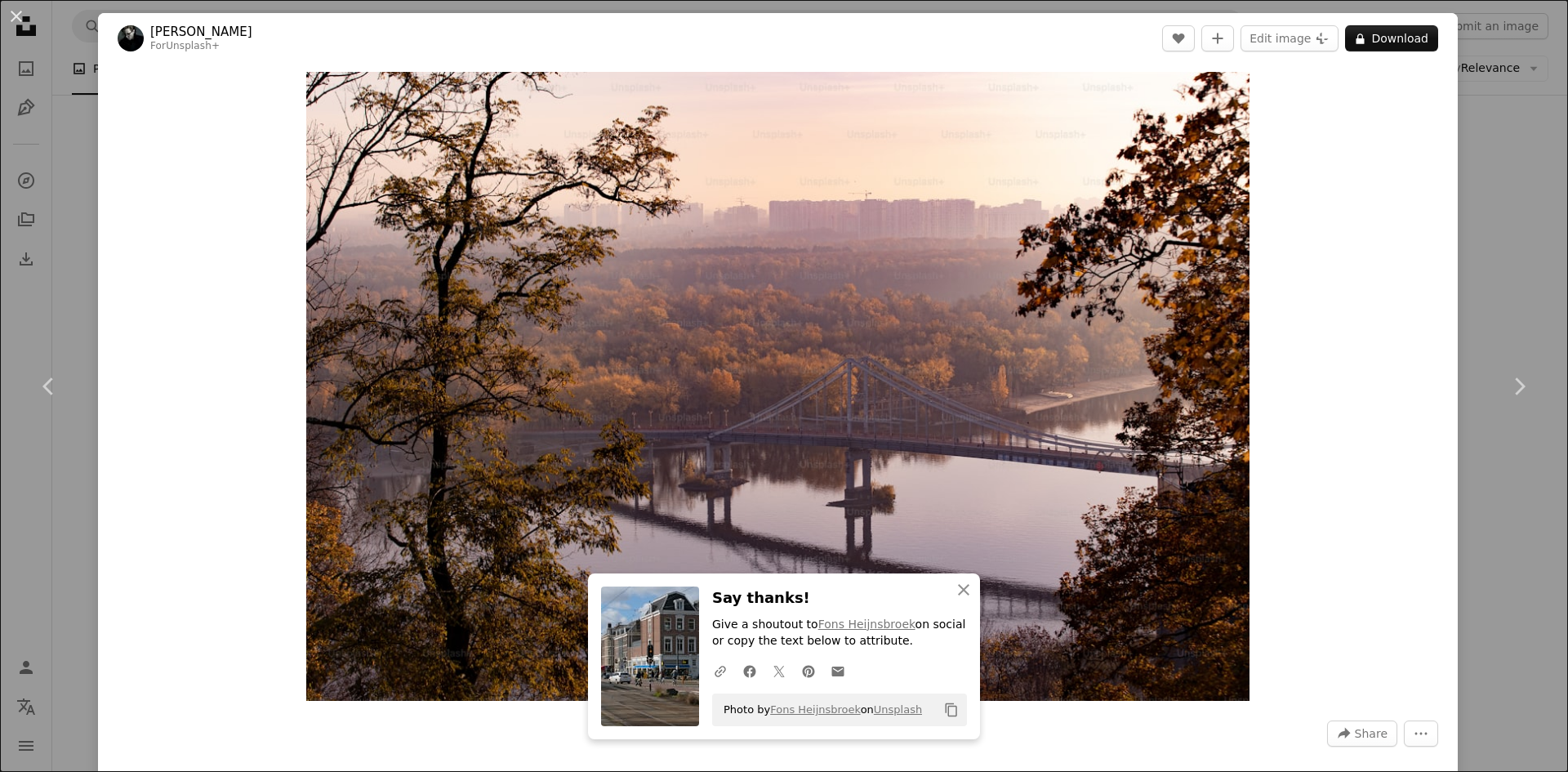
click at [1500, 149] on div "An X shape Chevron left Chevron right [PERSON_NAME] For Unsplash+ A heart A plu…" at bounding box center [784, 386] width 1568 height 772
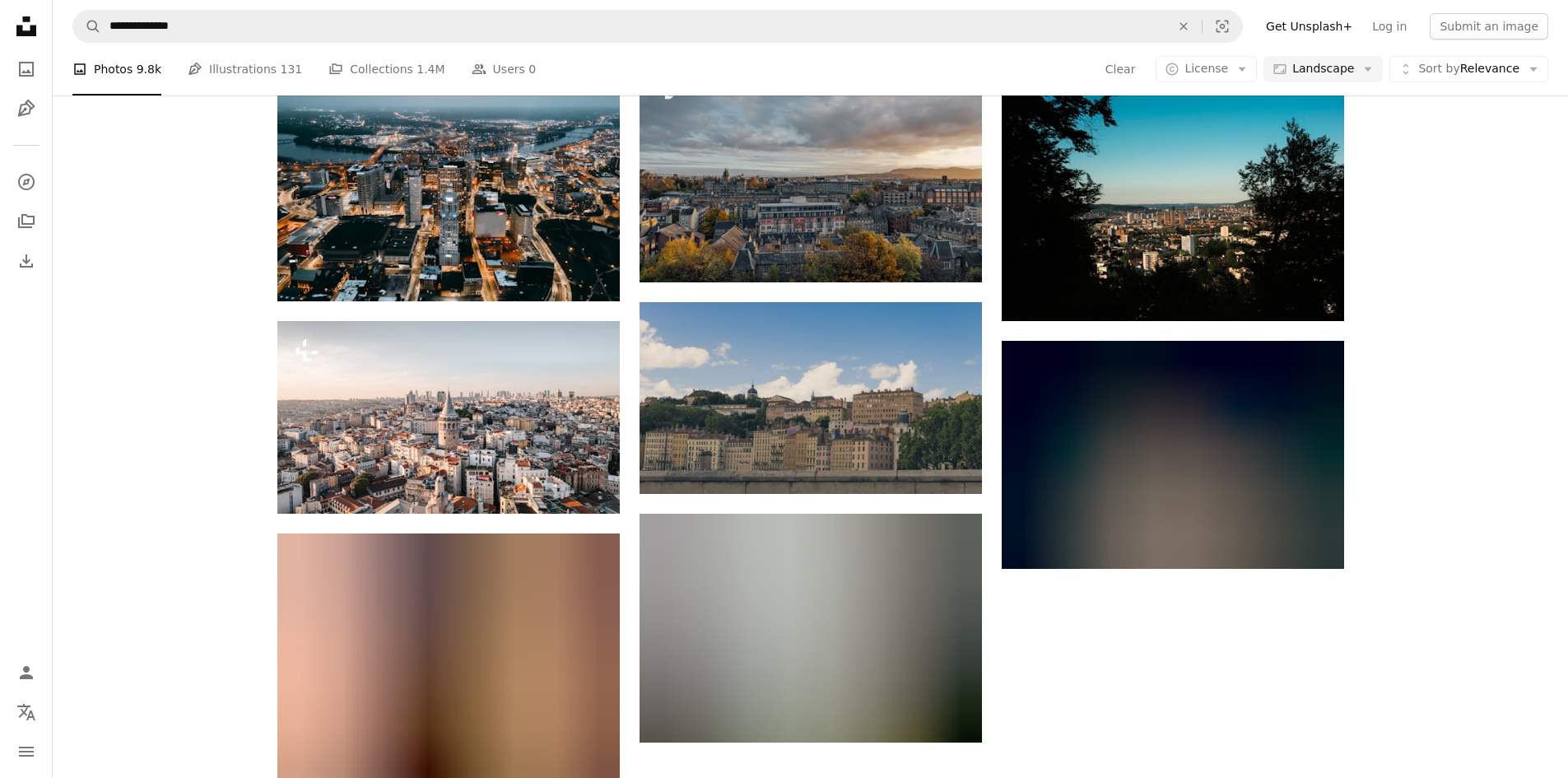
scroll to position [9602, 0]
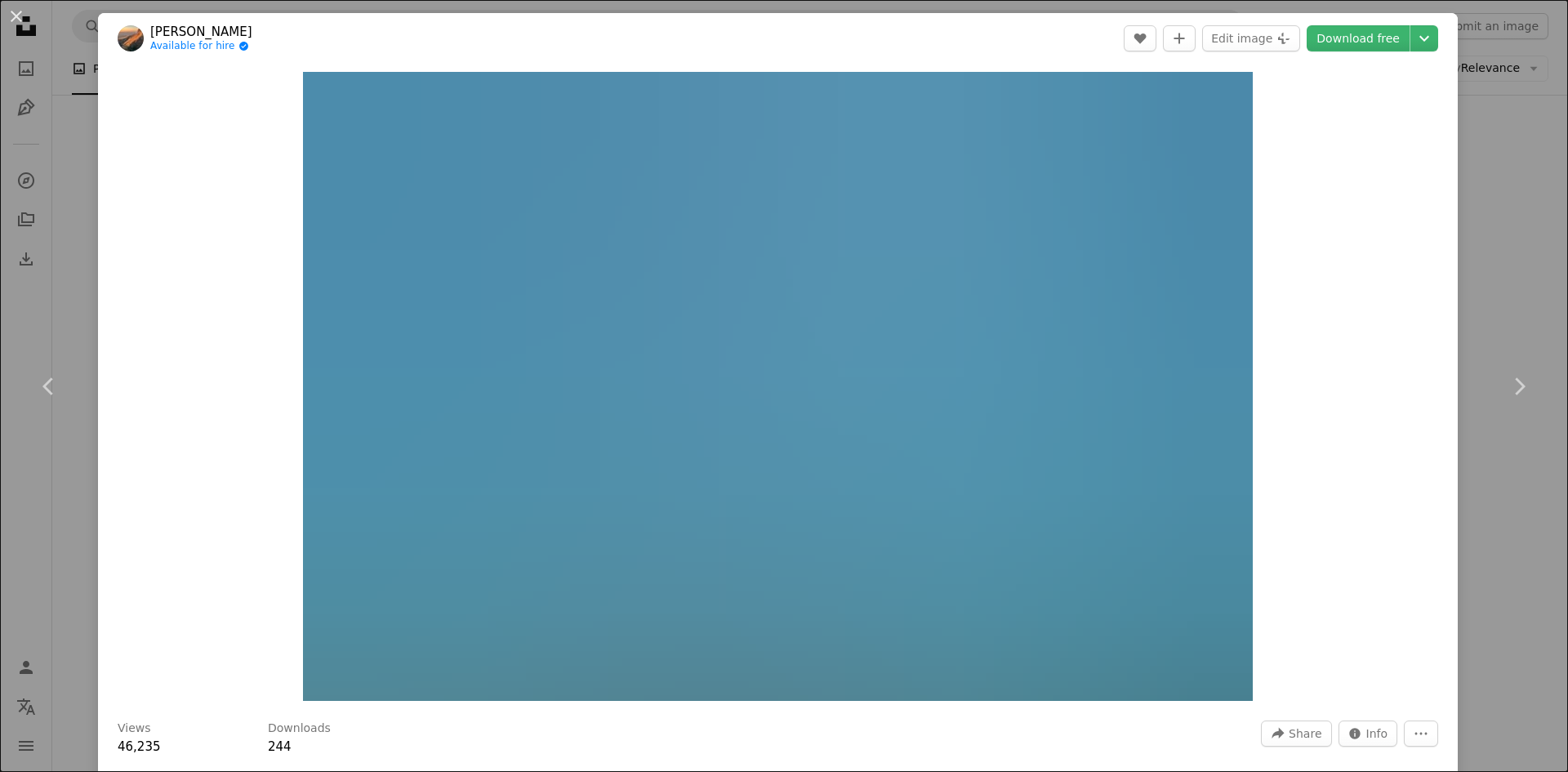
click at [1461, 248] on div "An X shape Chevron left Chevron right [PERSON_NAME] Available for hire A checkm…" at bounding box center [784, 386] width 1568 height 772
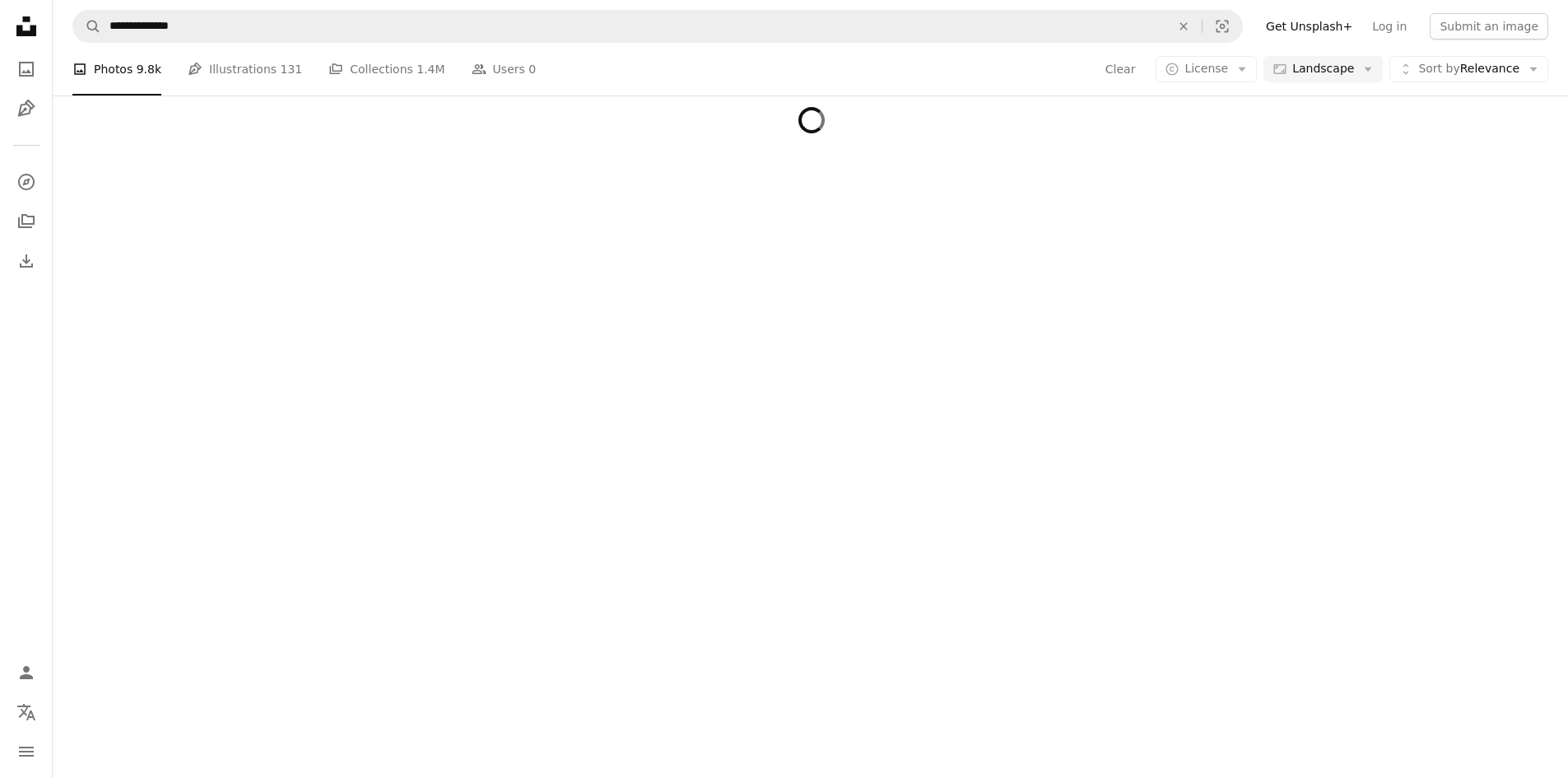
scroll to position [10755, 0]
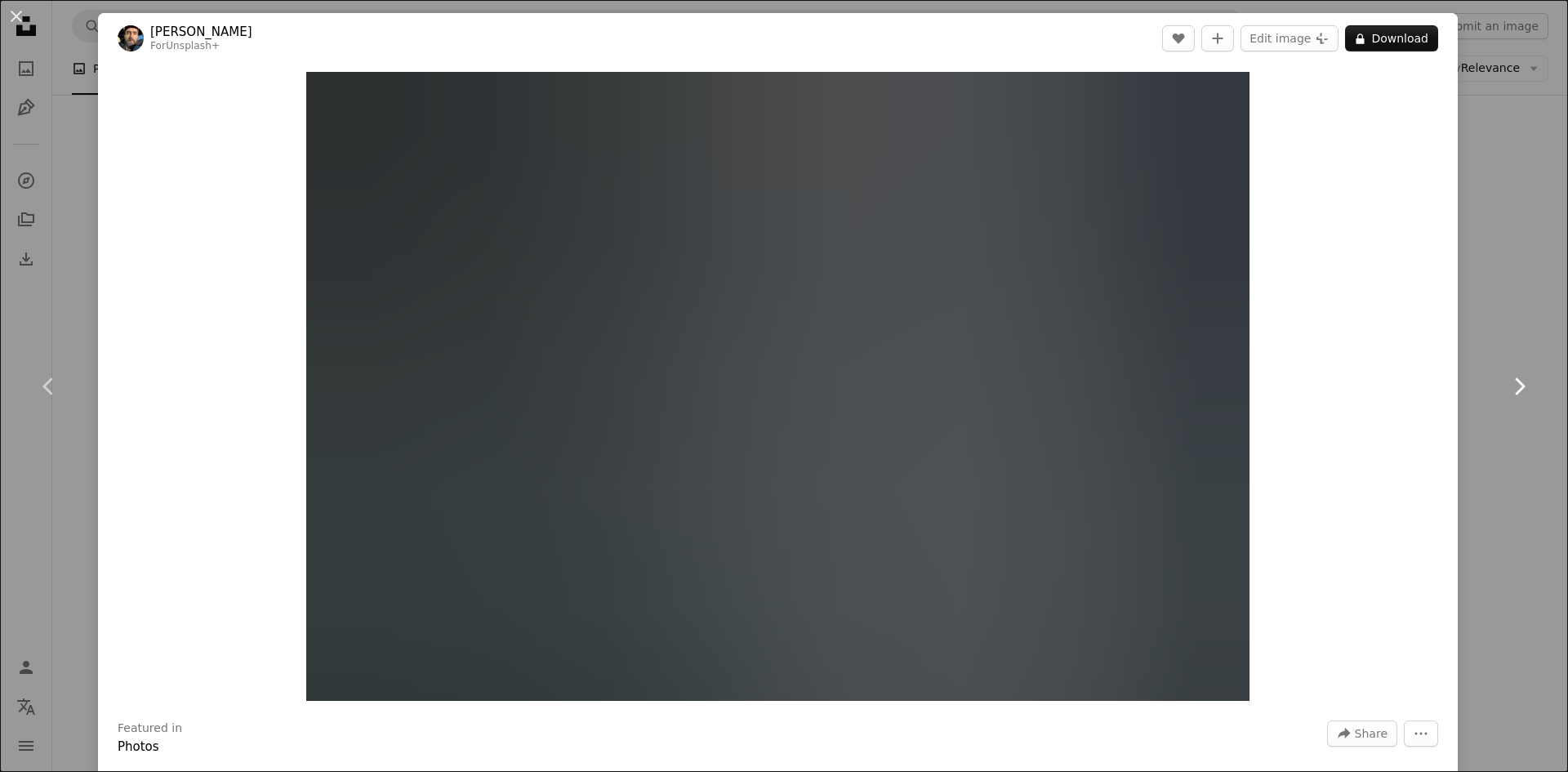
click at [1469, 392] on link "Chevron right" at bounding box center [1518, 387] width 98 height 157
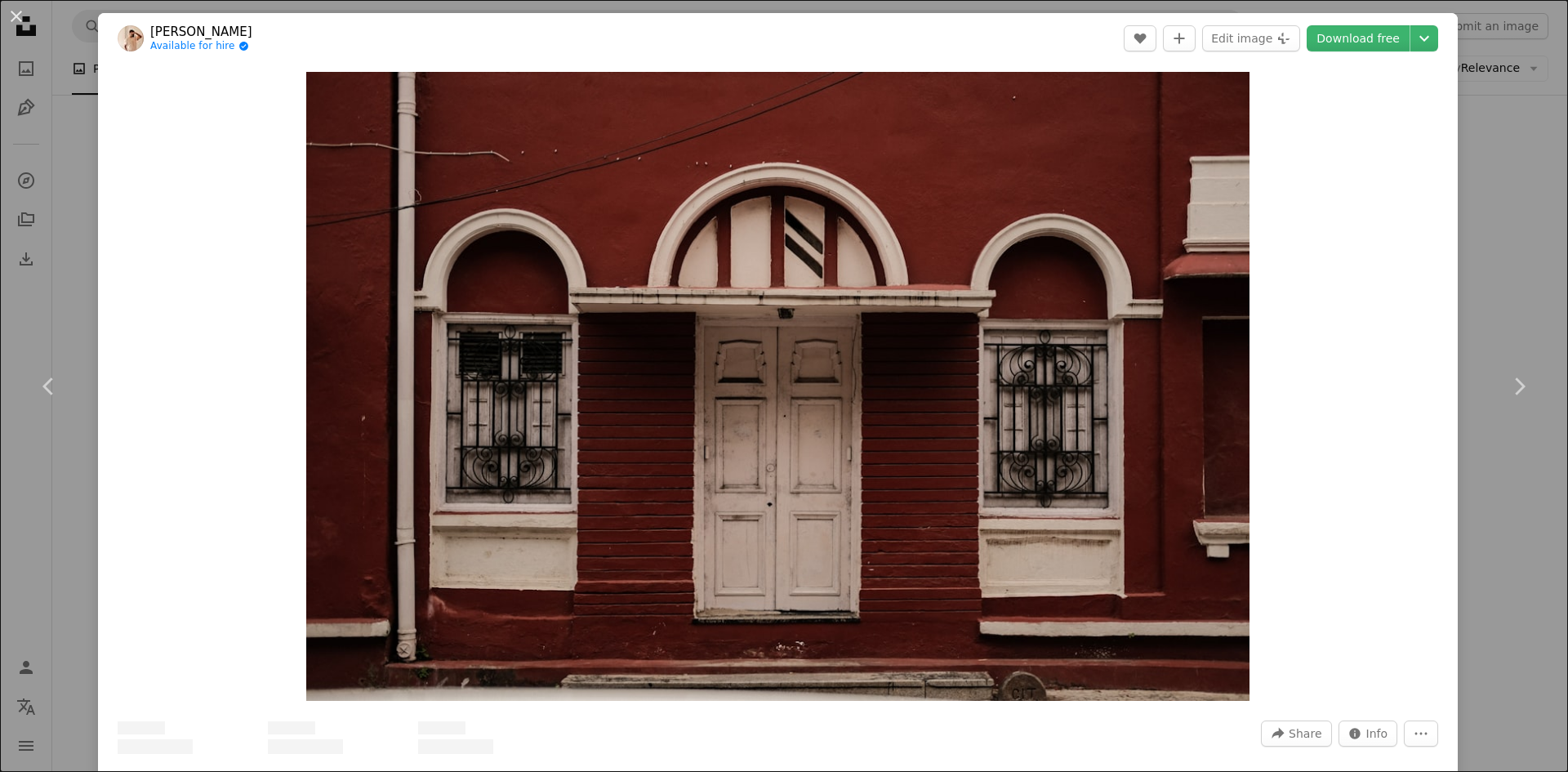
click at [1505, 275] on div "An X shape Chevron left Chevron right [PERSON_NAME] Available for hire A checkm…" at bounding box center [784, 386] width 1568 height 772
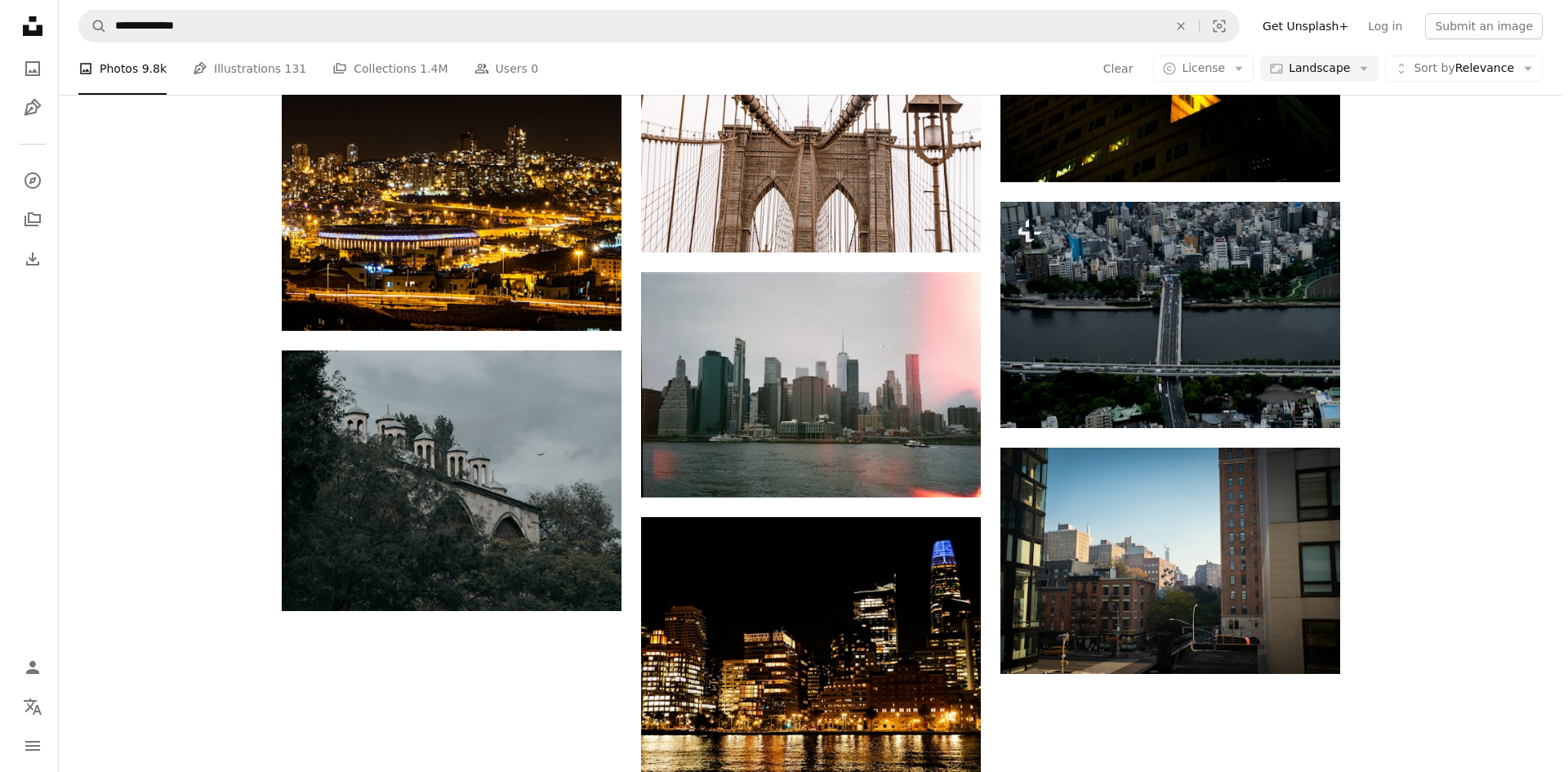
scroll to position [15245, 0]
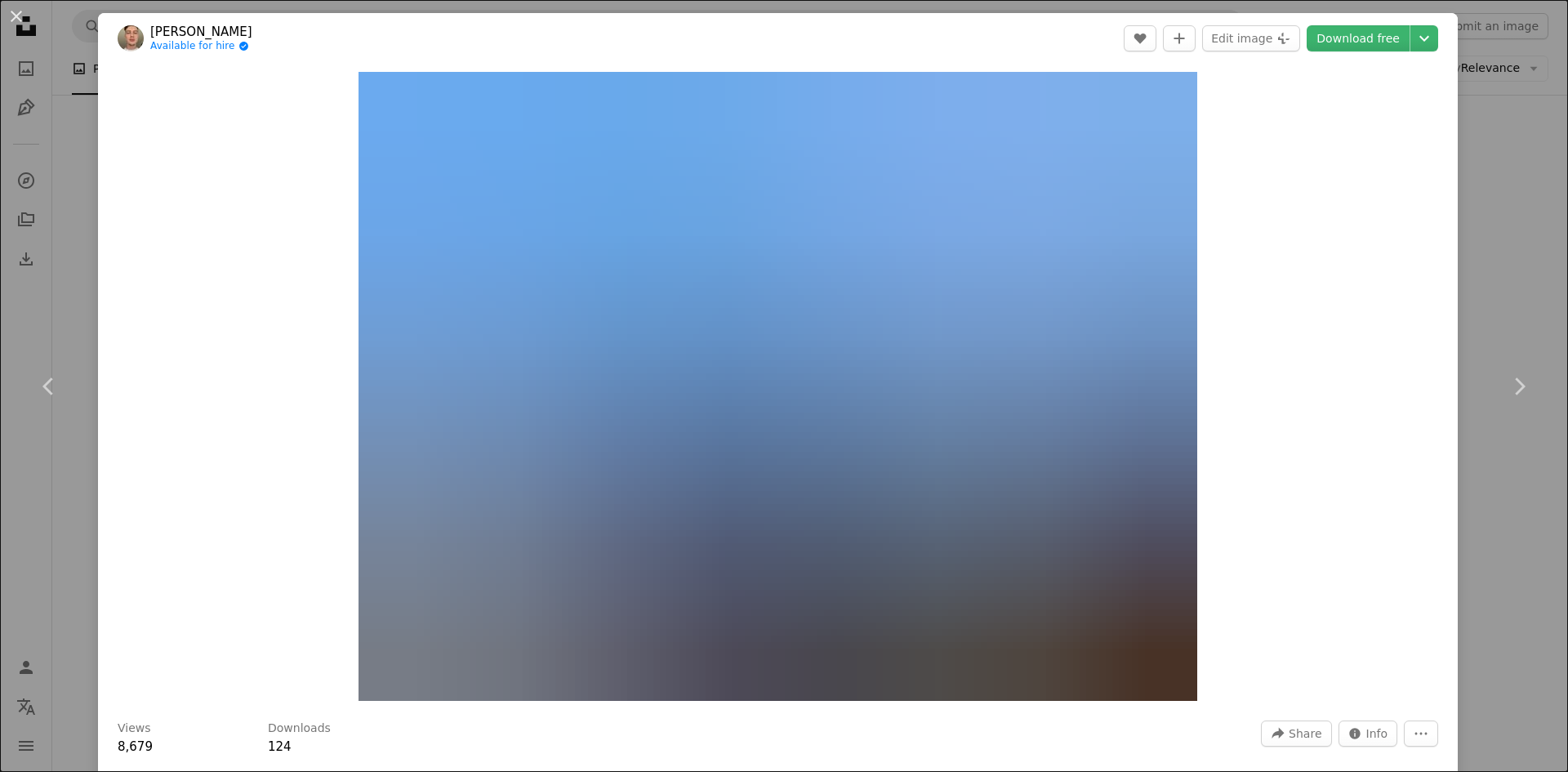
click at [1514, 249] on div "An X shape Chevron left Chevron right [PERSON_NAME] Available for hire A checkm…" at bounding box center [784, 386] width 1568 height 772
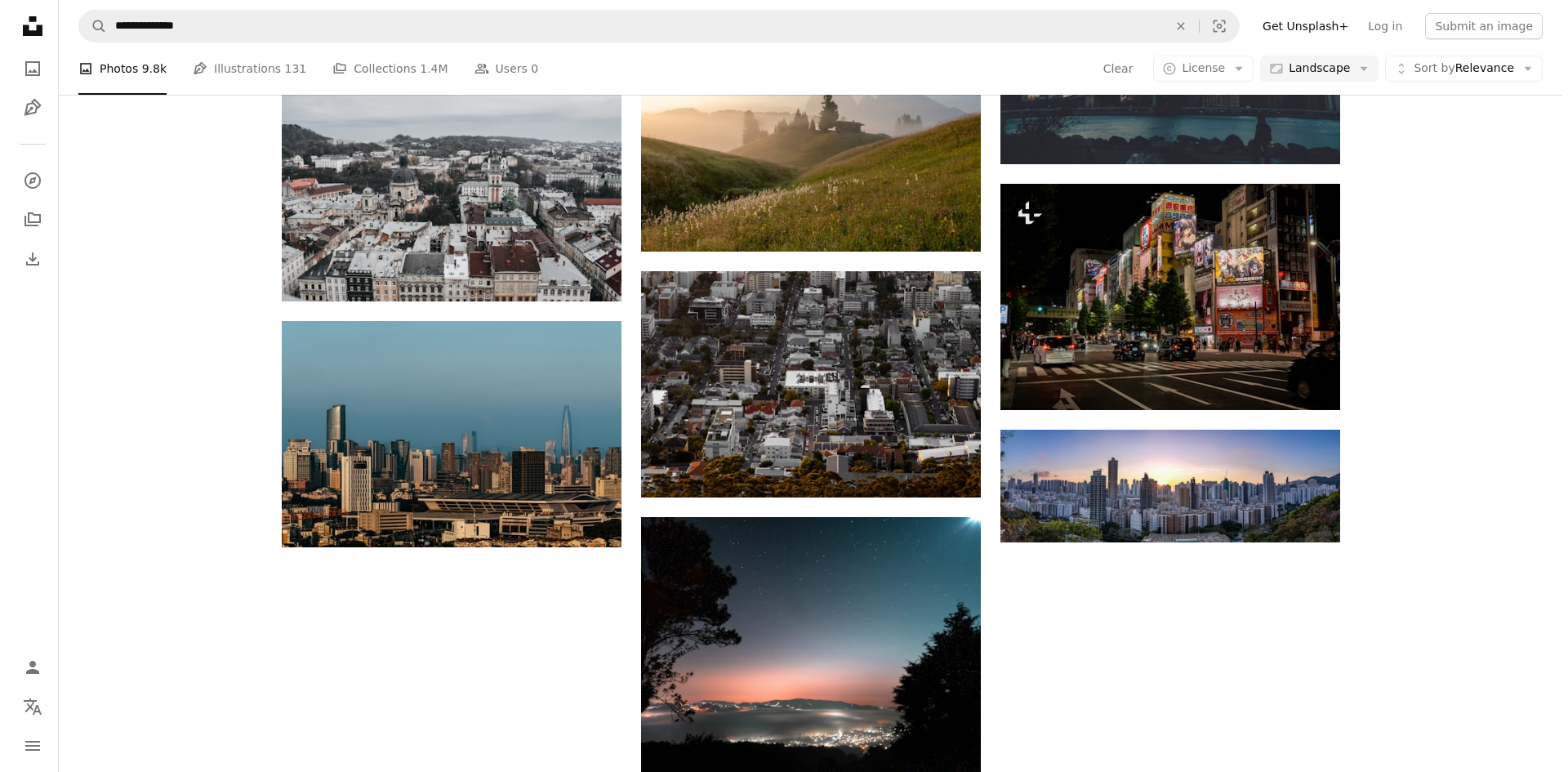
scroll to position [16388, 0]
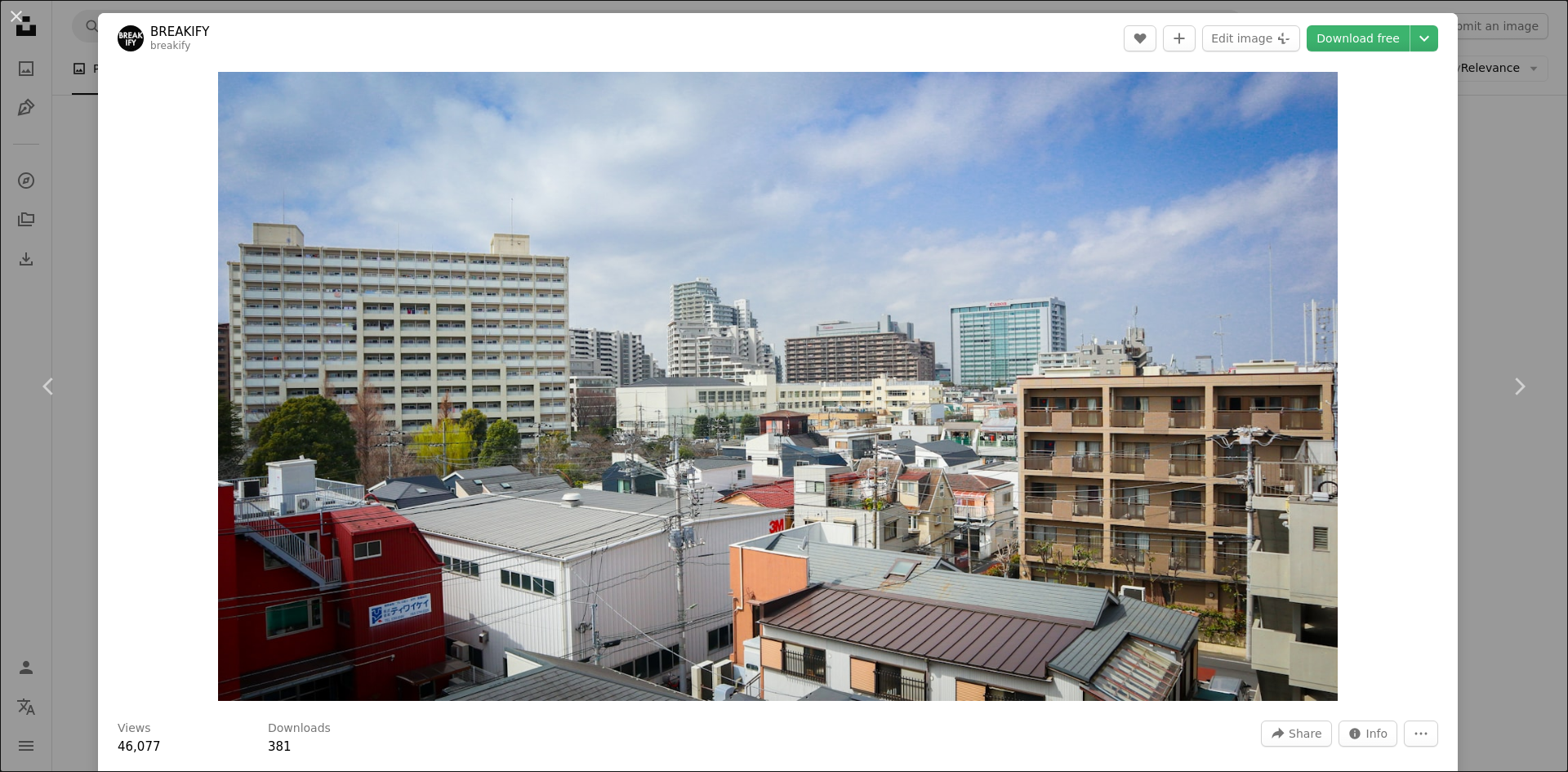
click at [1513, 276] on div "An X shape Chevron left Chevron right BREAKIFY breakify A heart A plus sign Edi…" at bounding box center [784, 386] width 1568 height 772
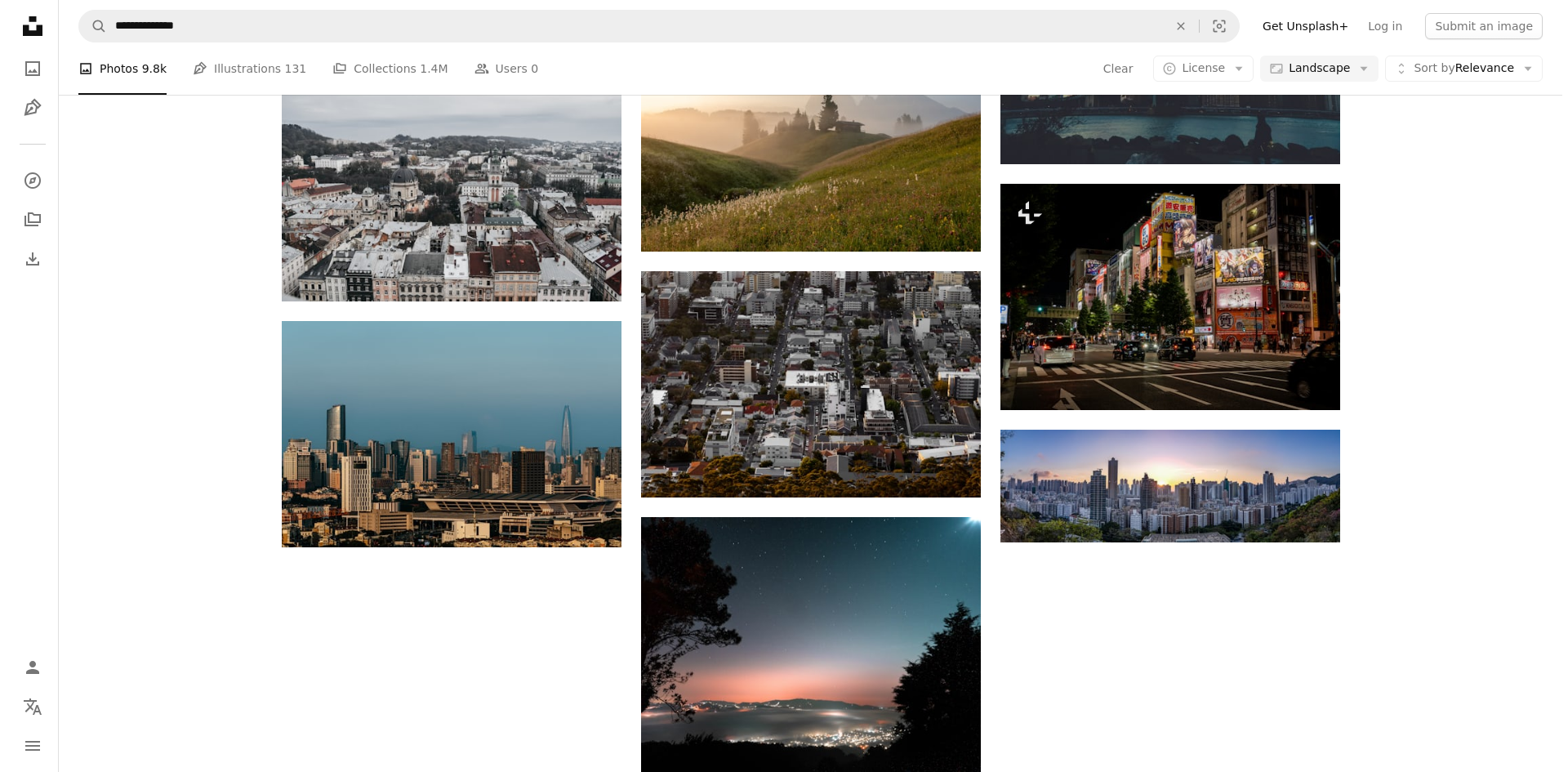
scroll to position [15245, 0]
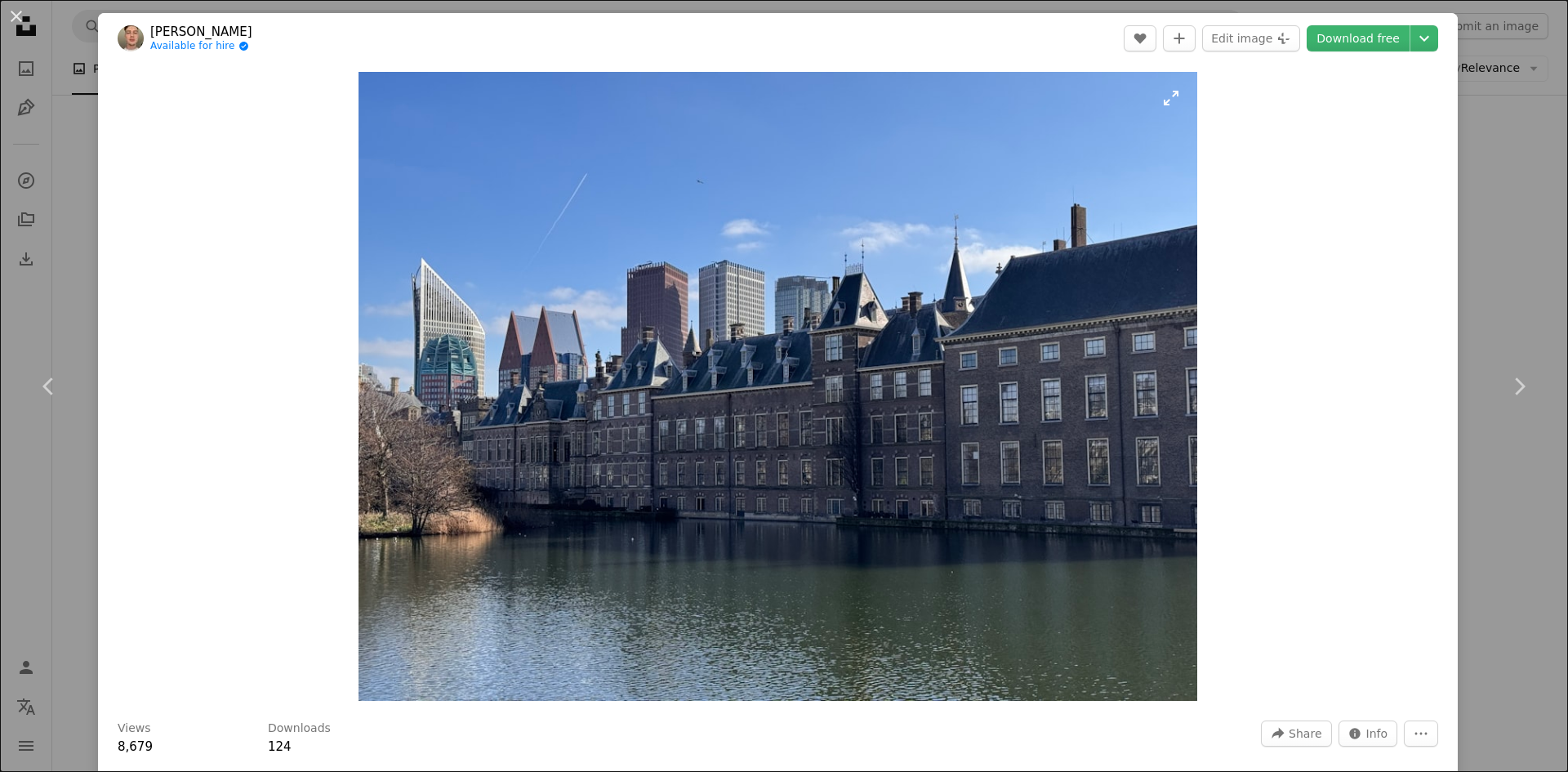
click at [1171, 505] on img "Zoom in on this image" at bounding box center [778, 386] width 839 height 629
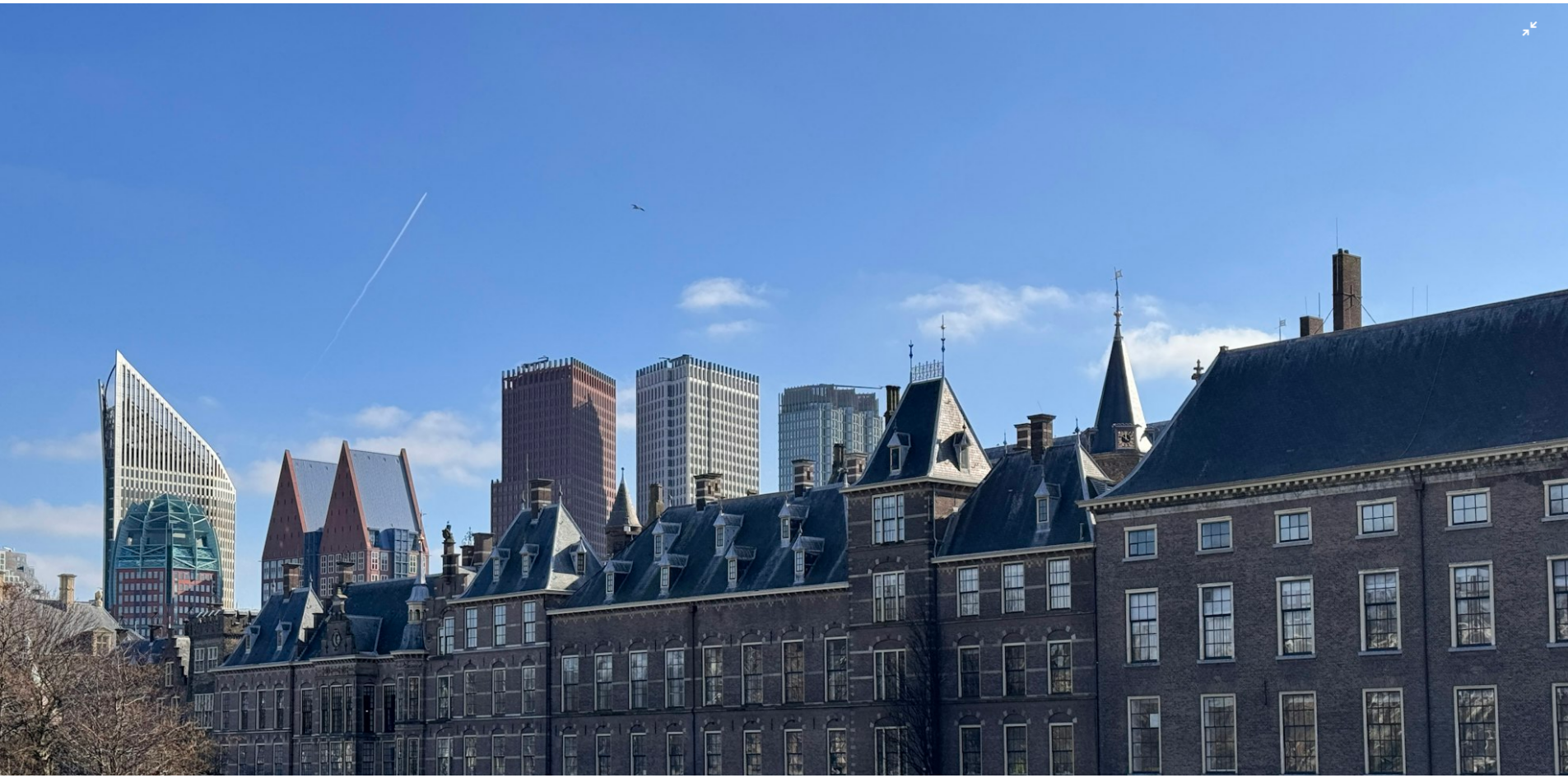
scroll to position [196, 0]
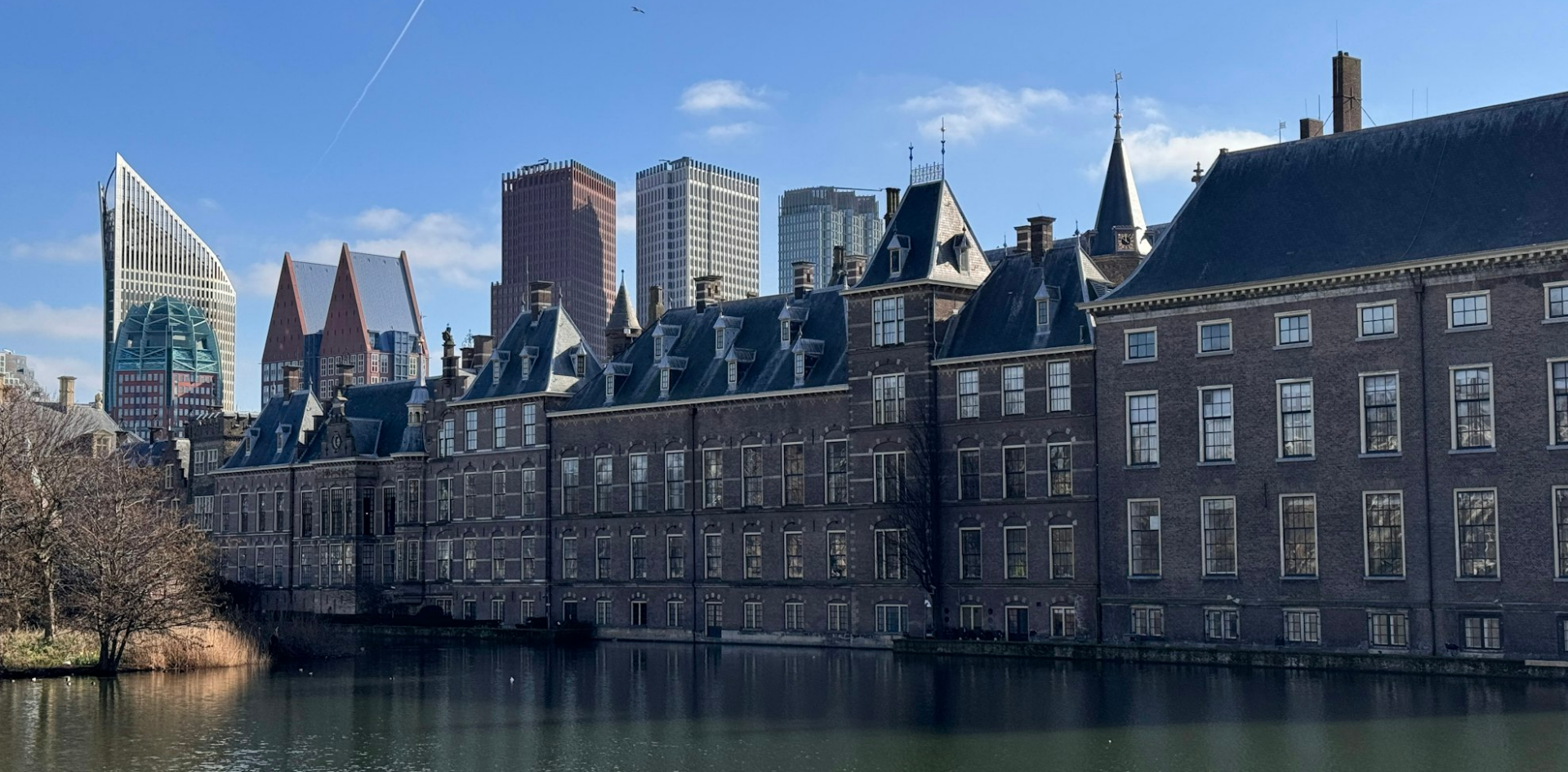
click at [1424, 98] on img "Zoom out on this image" at bounding box center [784, 394] width 1570 height 1178
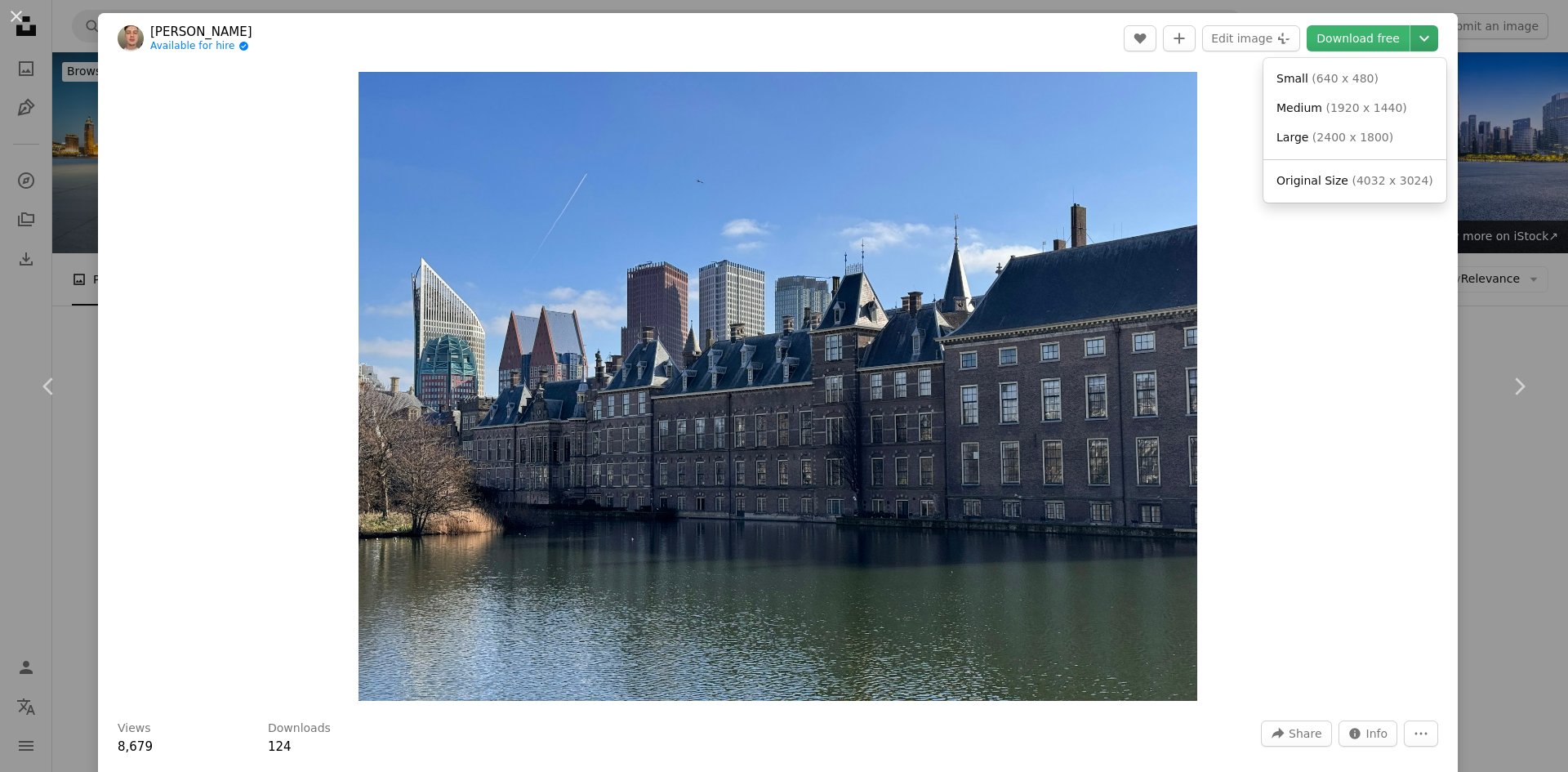
click at [1422, 42] on icon "Chevron down" at bounding box center [1423, 38] width 26 height 19
click at [1371, 178] on span "( 4032 x 3024 )" at bounding box center [1392, 180] width 81 height 13
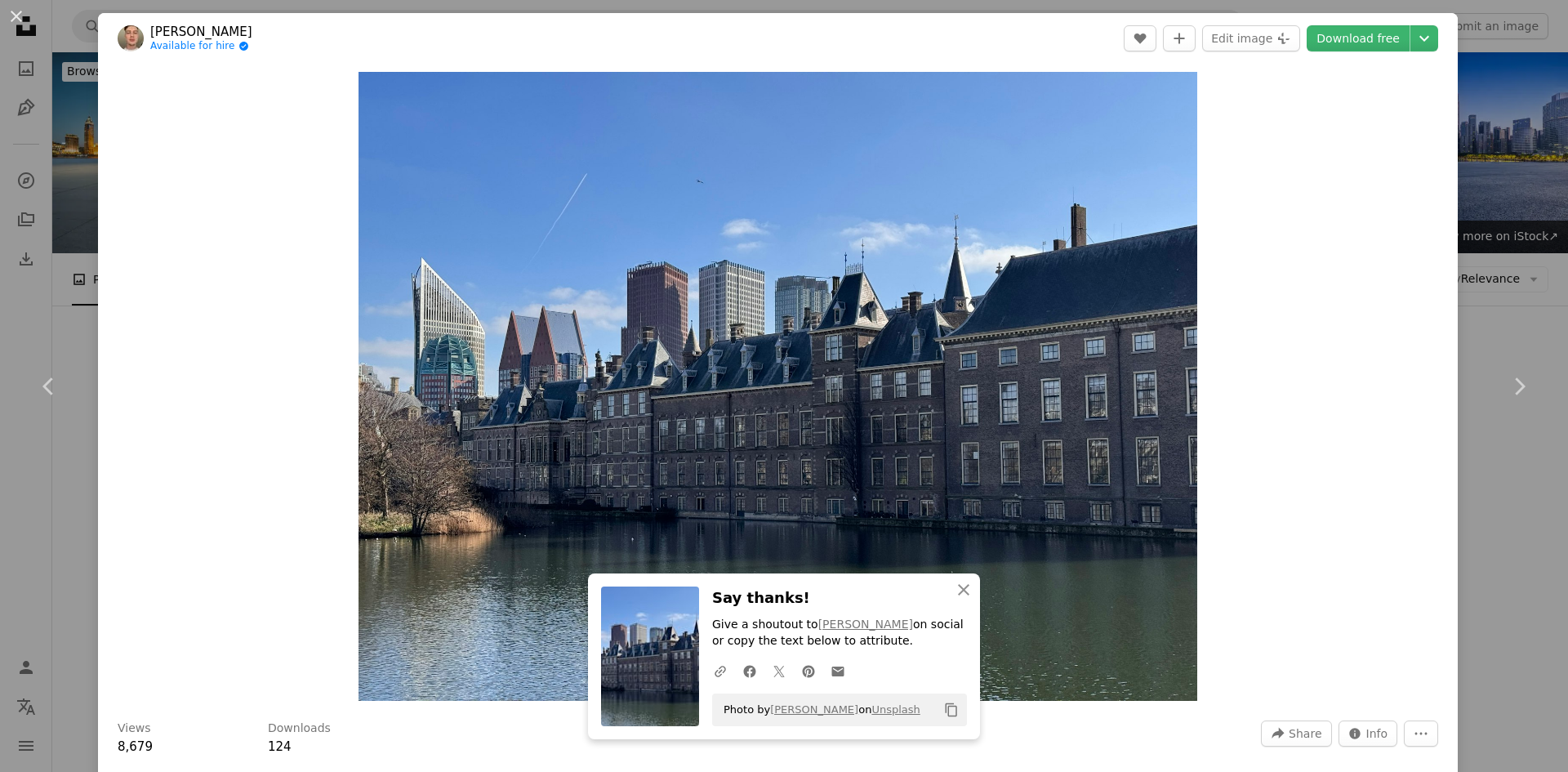
click at [1477, 358] on link "Chevron right" at bounding box center [1518, 387] width 98 height 157
click at [1519, 151] on div "An X shape Chevron left Chevron right [PERSON_NAME] Available for hire A checkm…" at bounding box center [784, 386] width 1568 height 772
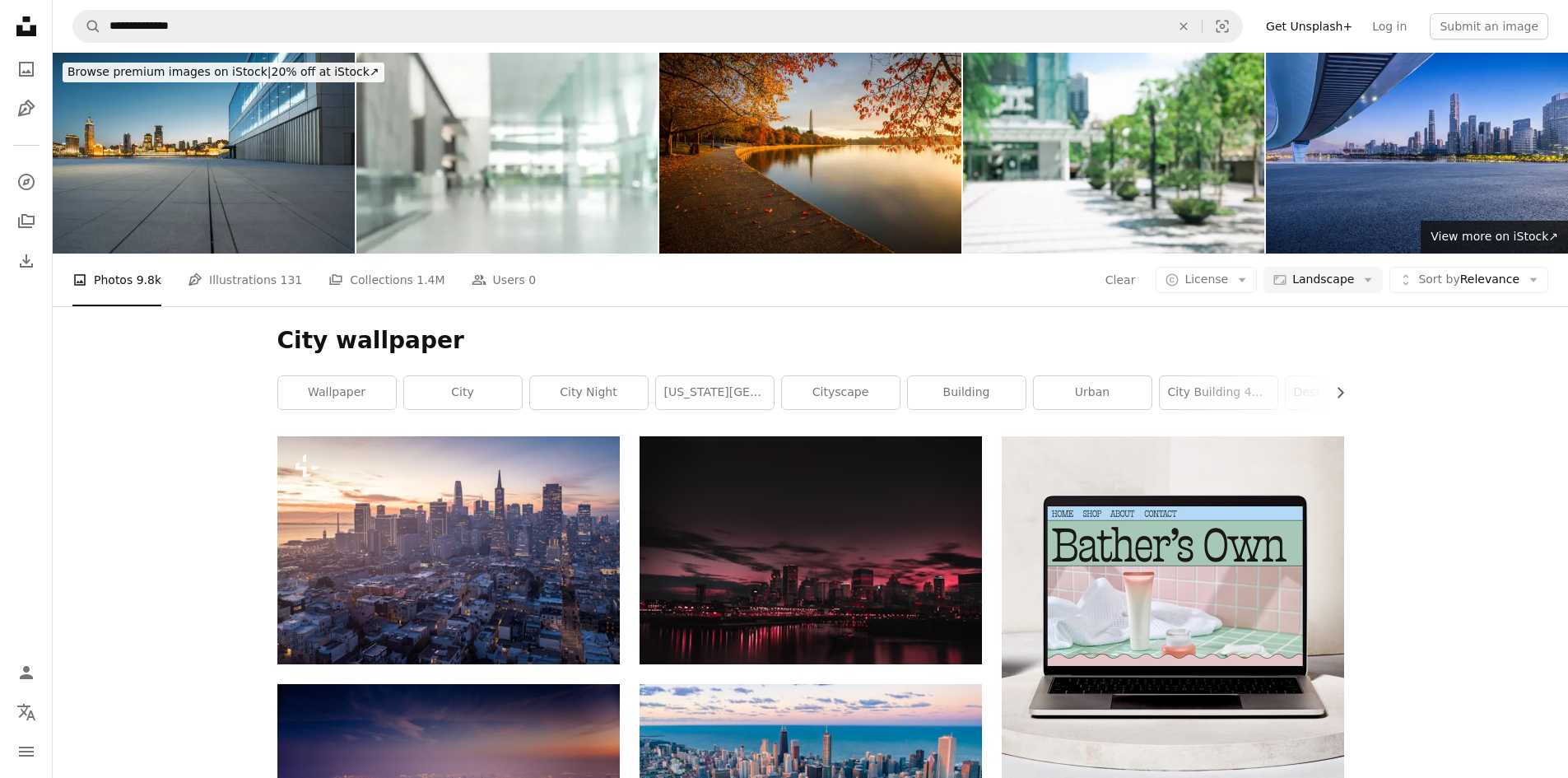
scroll to position [33436, 0]
